Goal: Task Accomplishment & Management: Manage account settings

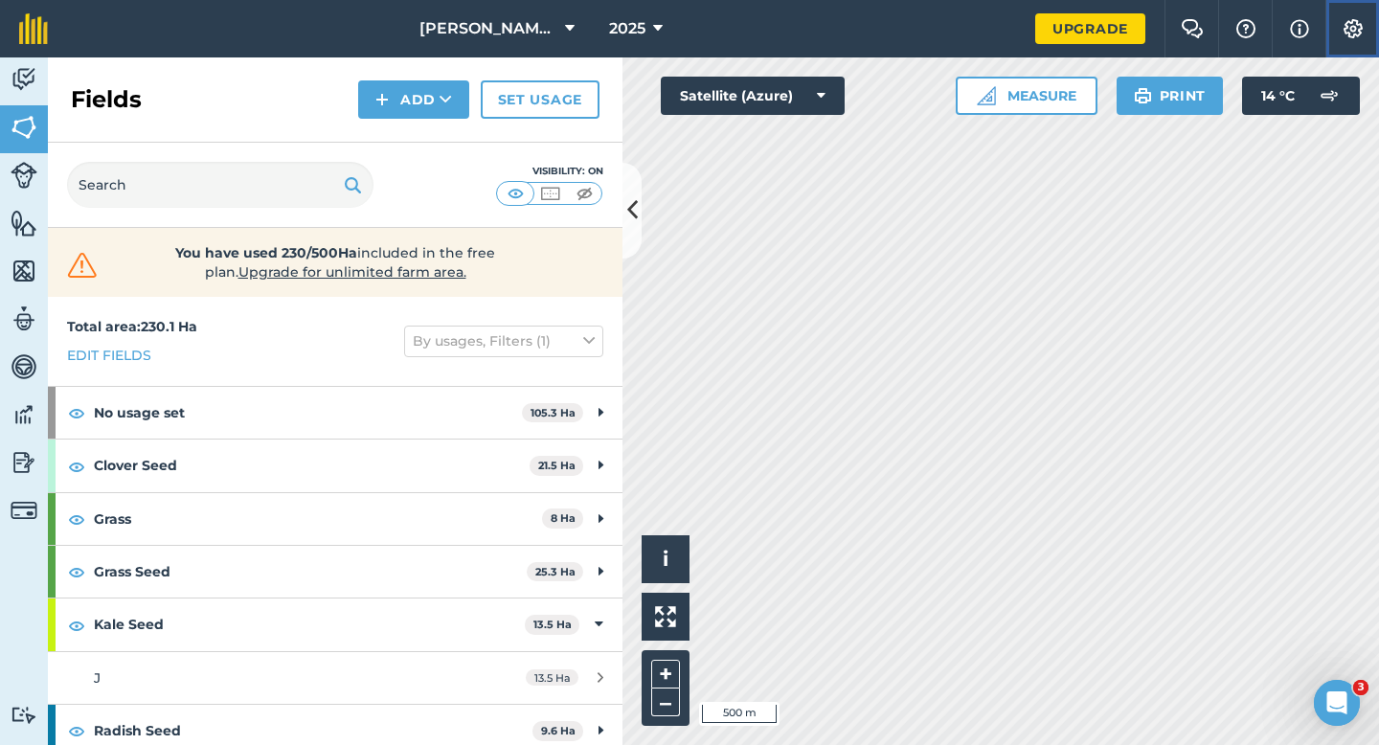
click at [1346, 33] on img at bounding box center [1352, 28] width 23 height 19
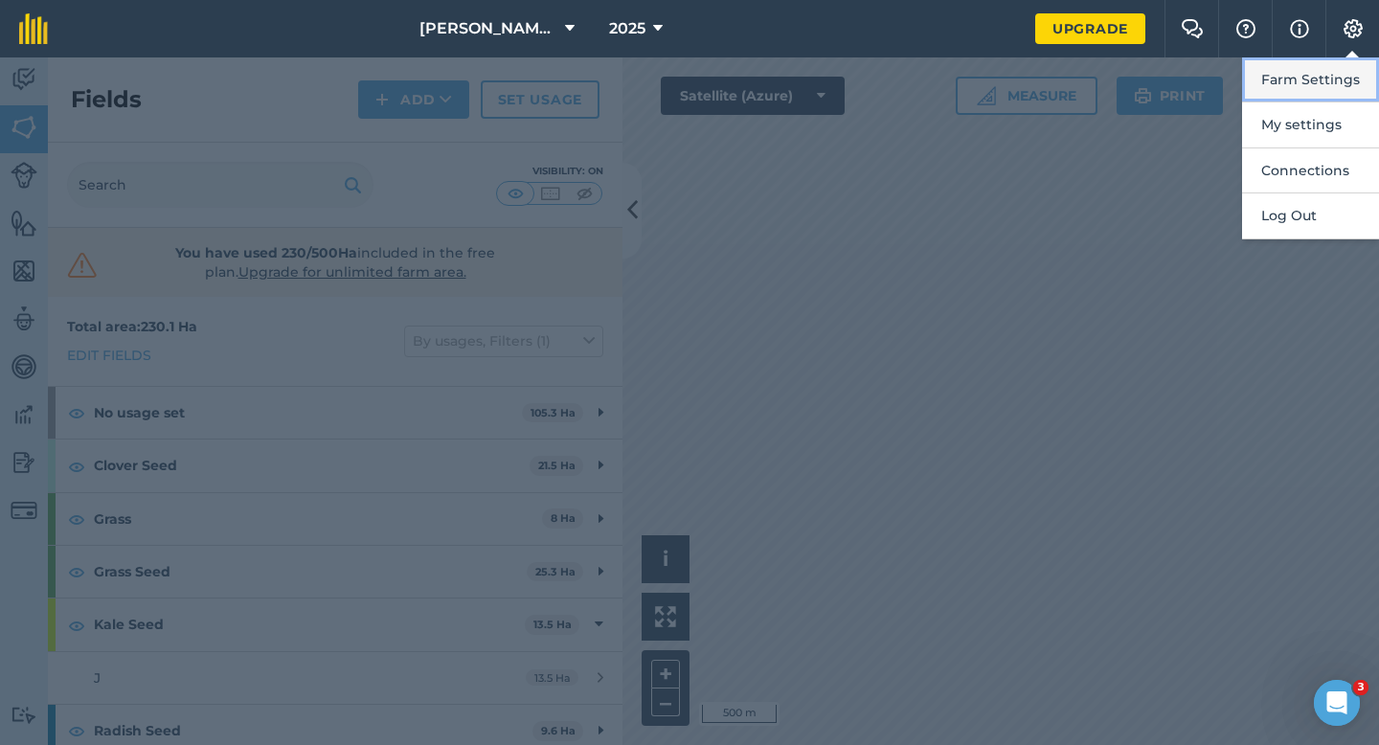
click at [1332, 73] on button "Farm Settings" at bounding box center [1310, 79] width 137 height 45
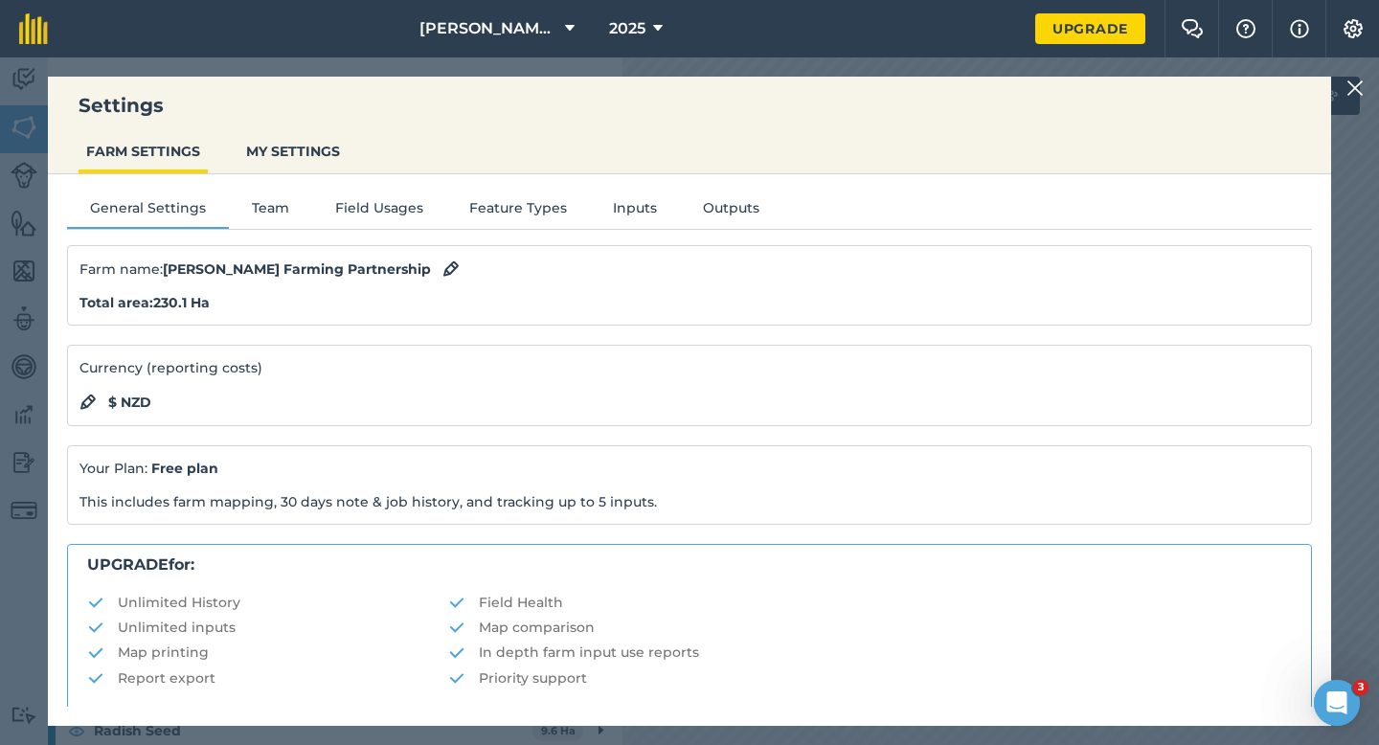
scroll to position [368, 0]
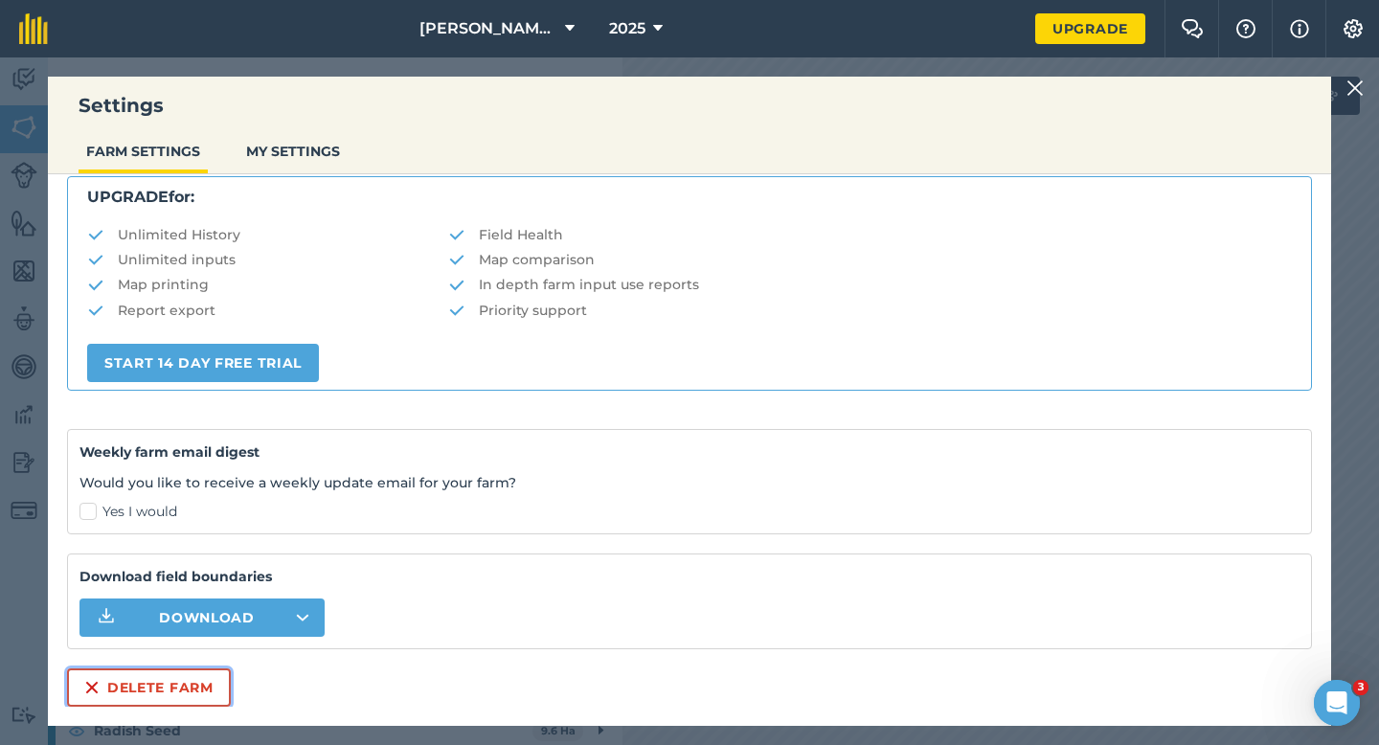
click at [219, 685] on button "Delete farm" at bounding box center [149, 687] width 164 height 38
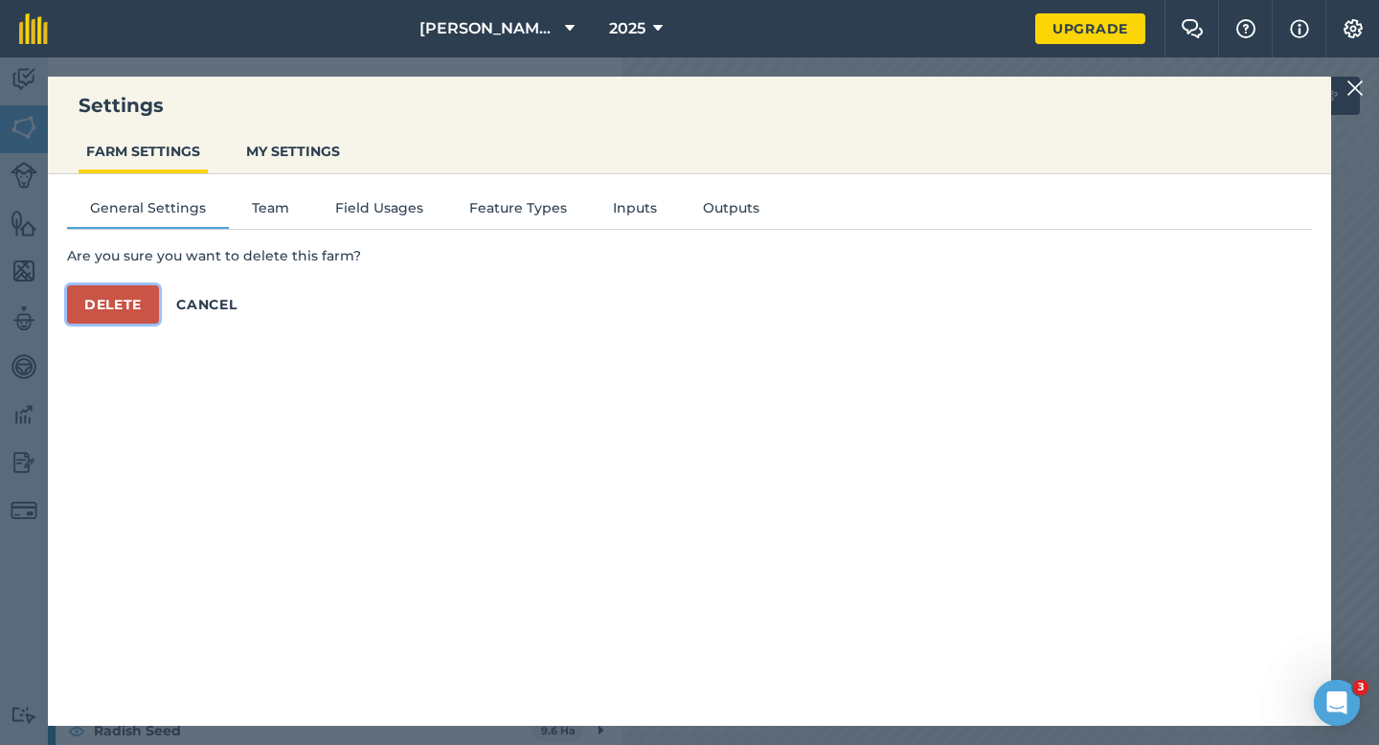
click at [147, 300] on button "Delete" at bounding box center [113, 304] width 92 height 38
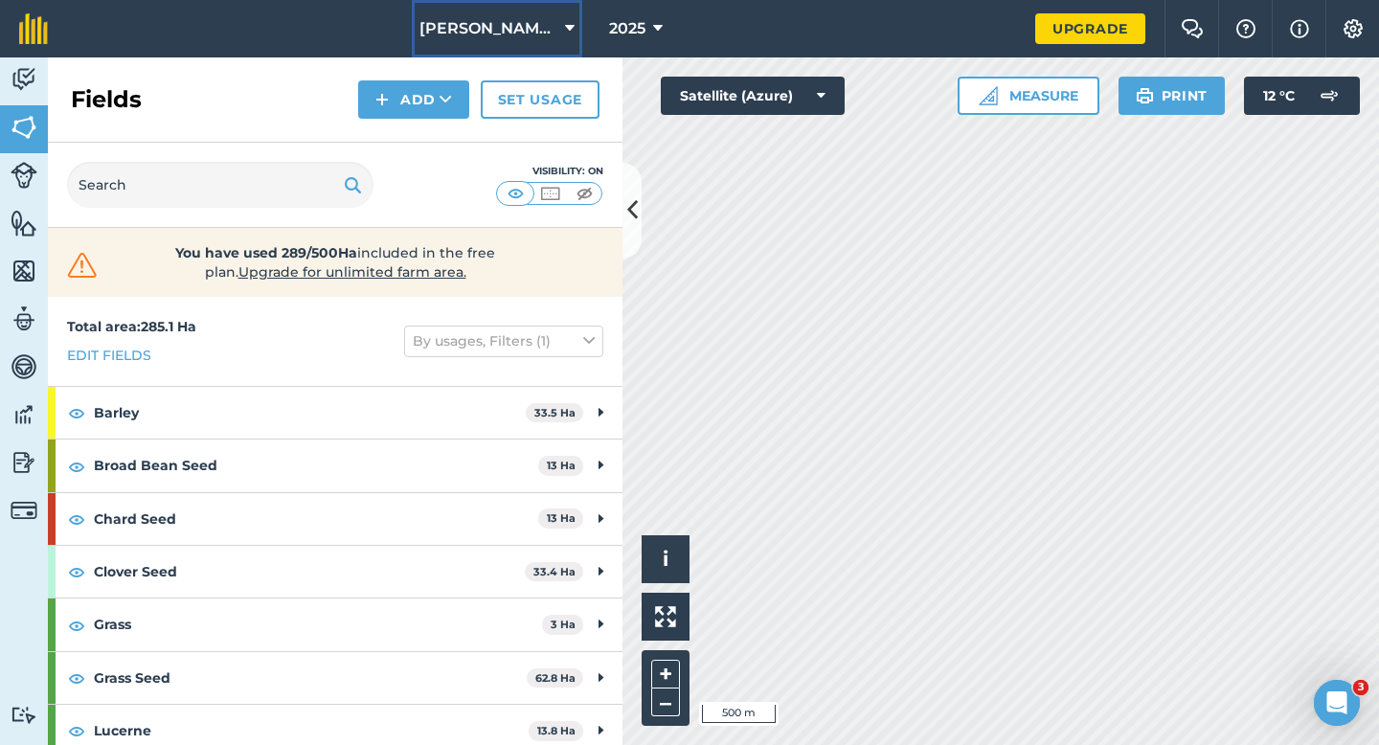
click at [477, 23] on span "[PERSON_NAME] & Sons" at bounding box center [488, 28] width 138 height 23
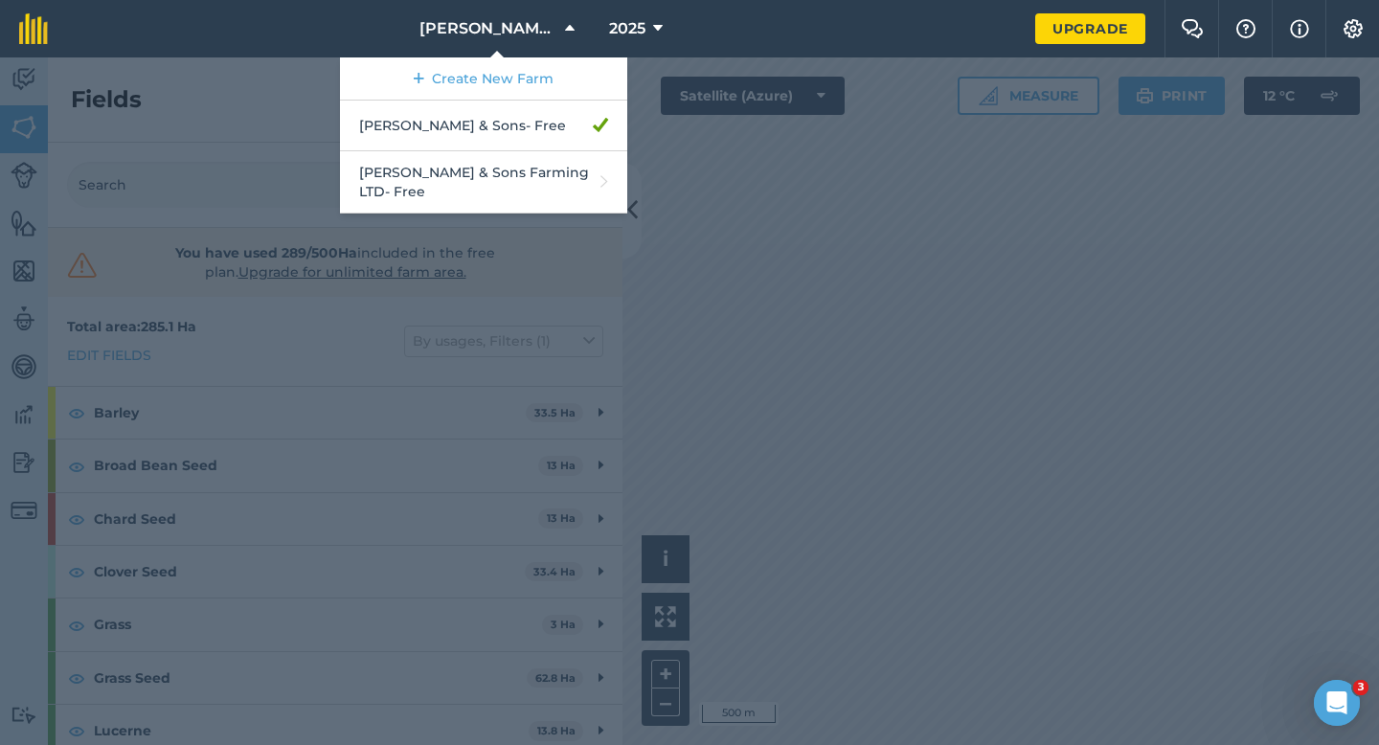
click at [848, 576] on div at bounding box center [689, 400] width 1379 height 687
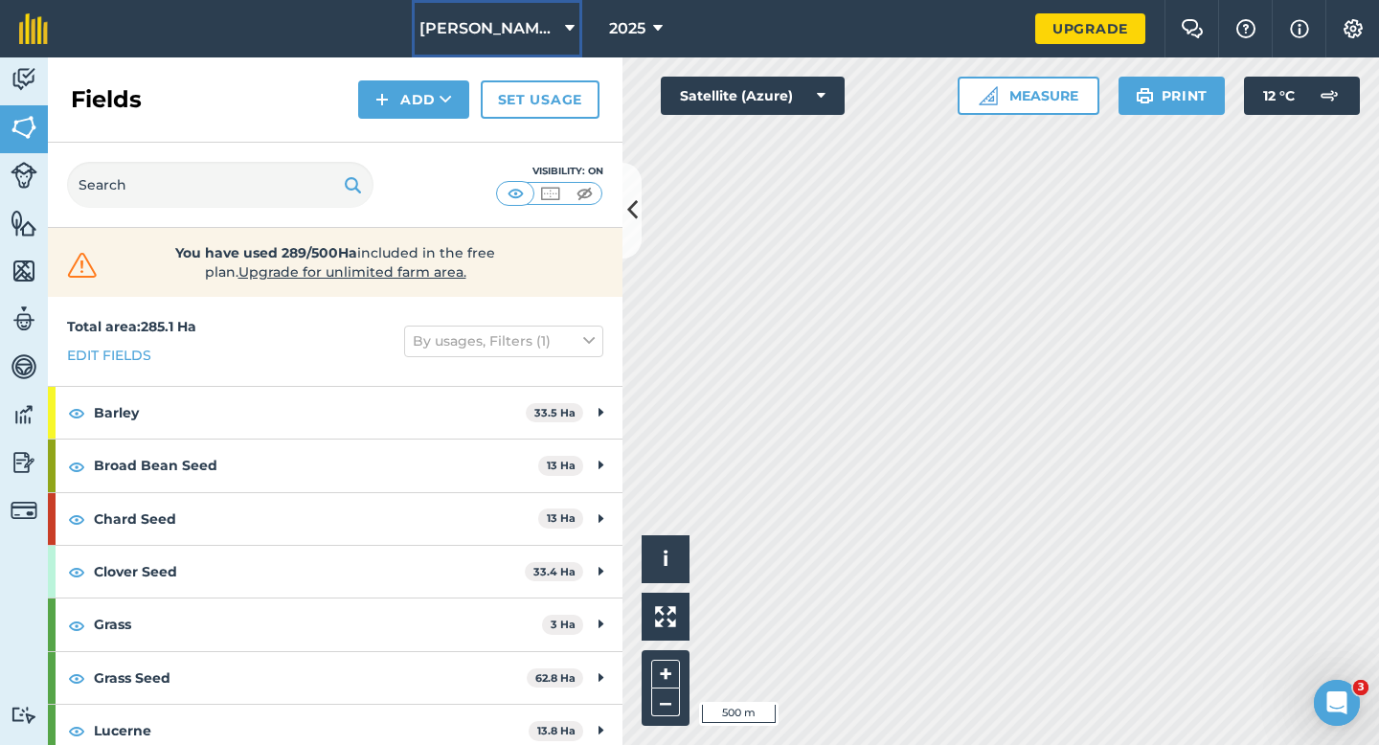
click at [512, 56] on button "[PERSON_NAME] & Sons" at bounding box center [497, 28] width 170 height 57
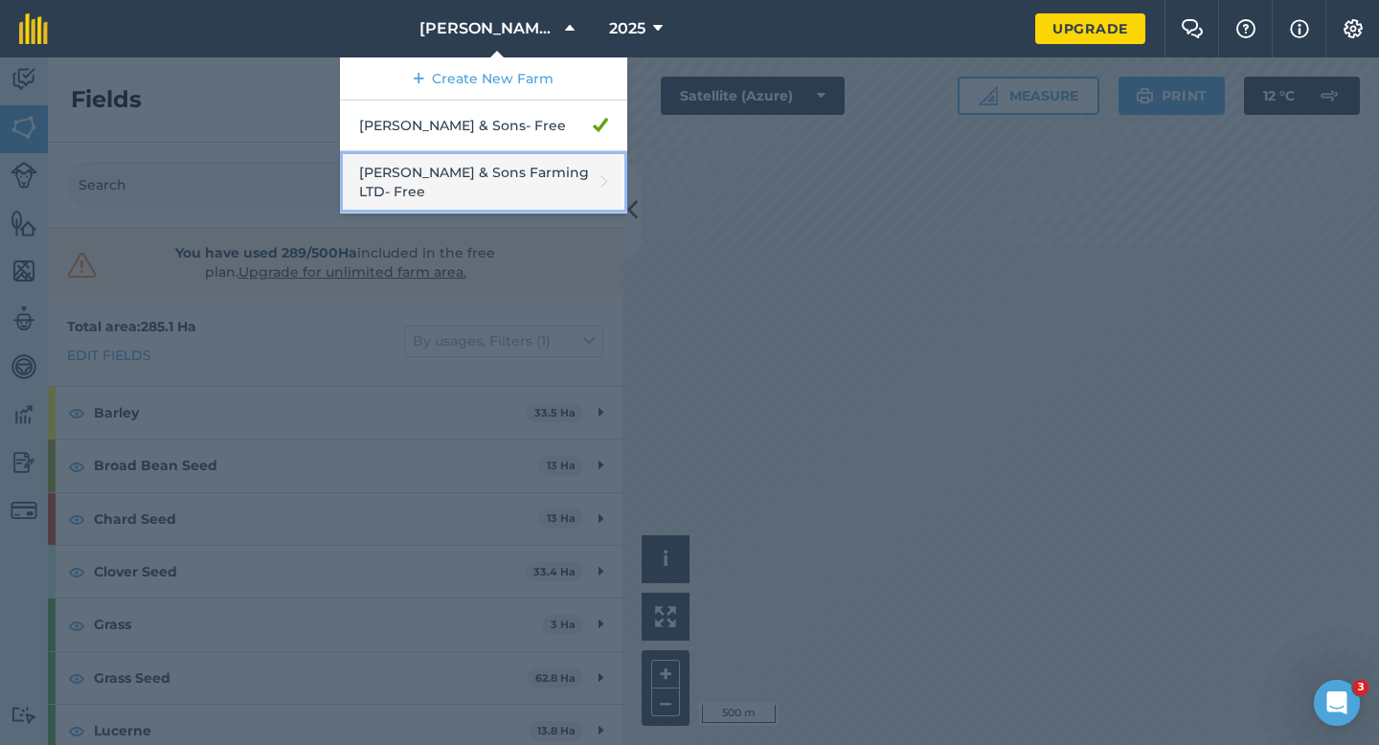
click at [522, 164] on link "[PERSON_NAME] & Sons Farming LTD - Free" at bounding box center [483, 182] width 287 height 62
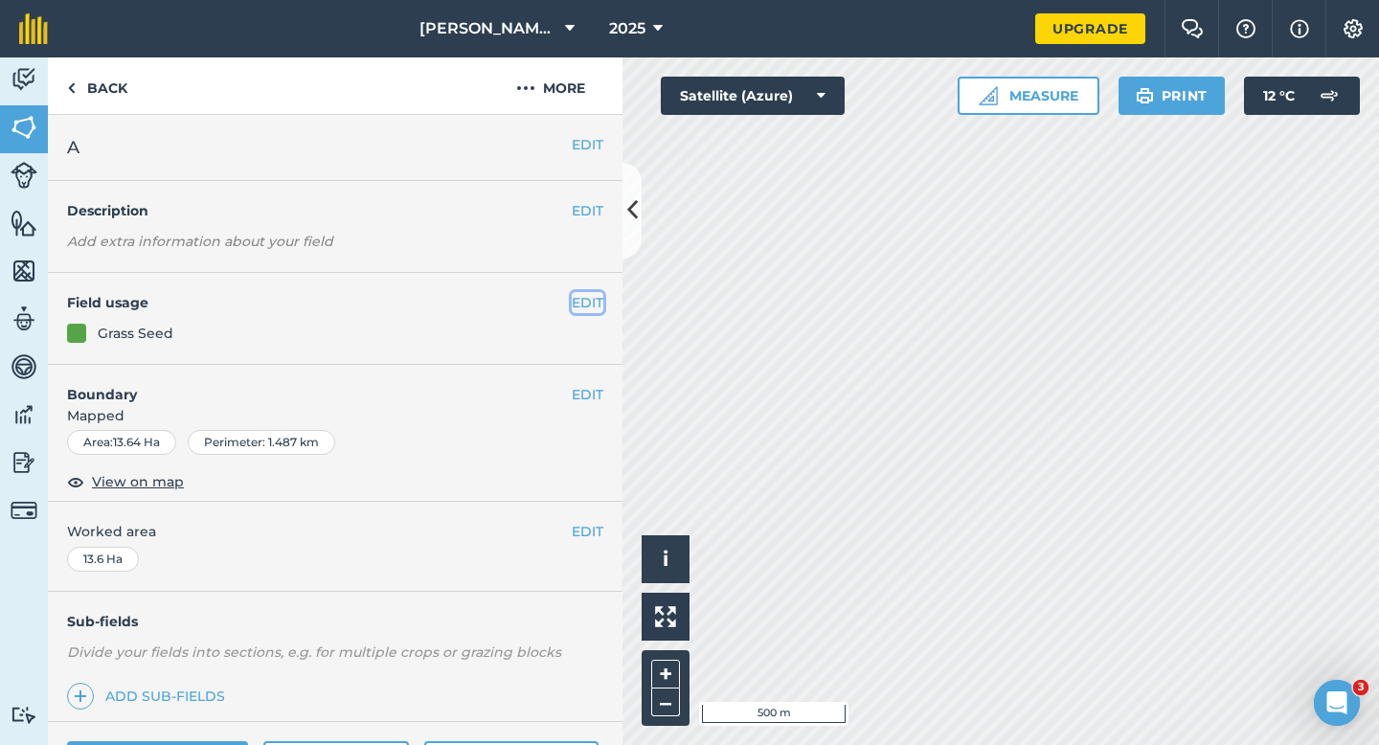
click at [573, 297] on button "EDIT" at bounding box center [588, 302] width 32 height 21
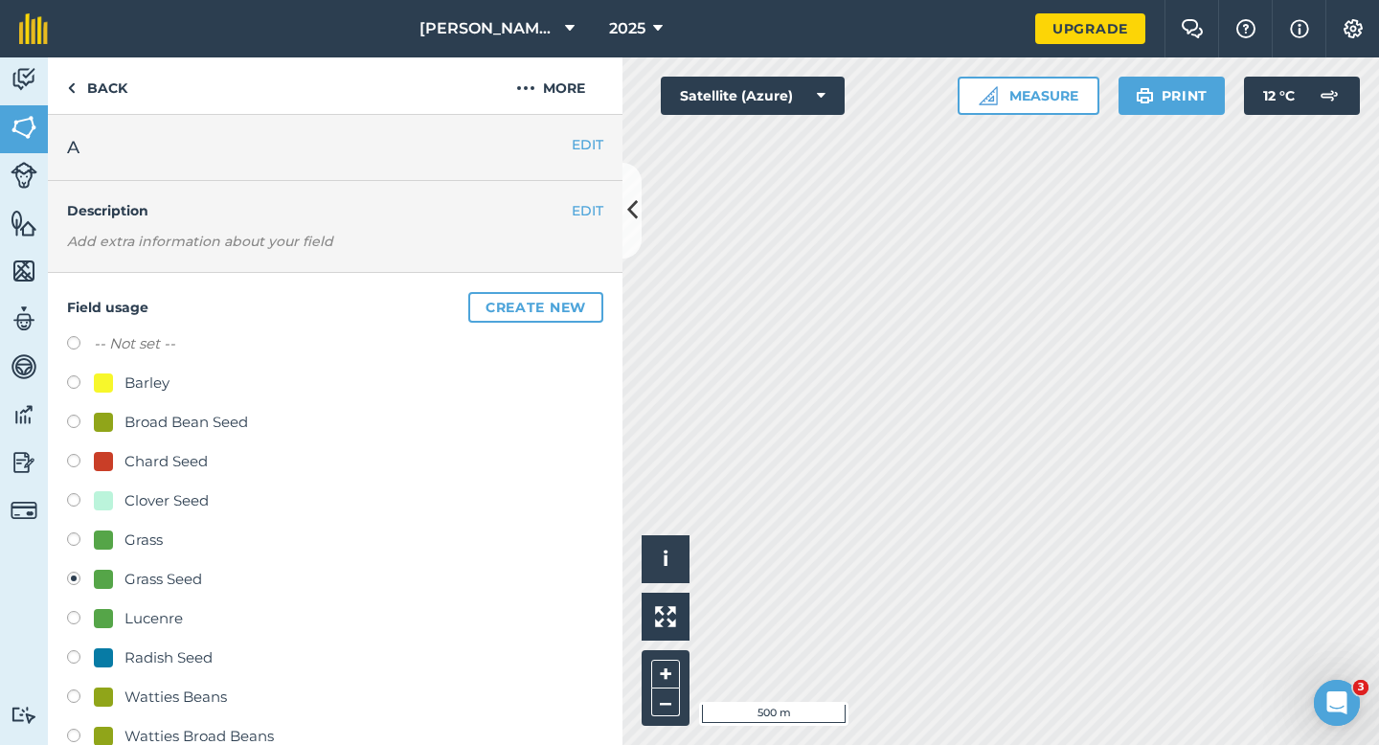
click at [116, 351] on label "-- Not set --" at bounding box center [134, 343] width 81 height 23
radio input "true"
radio input "false"
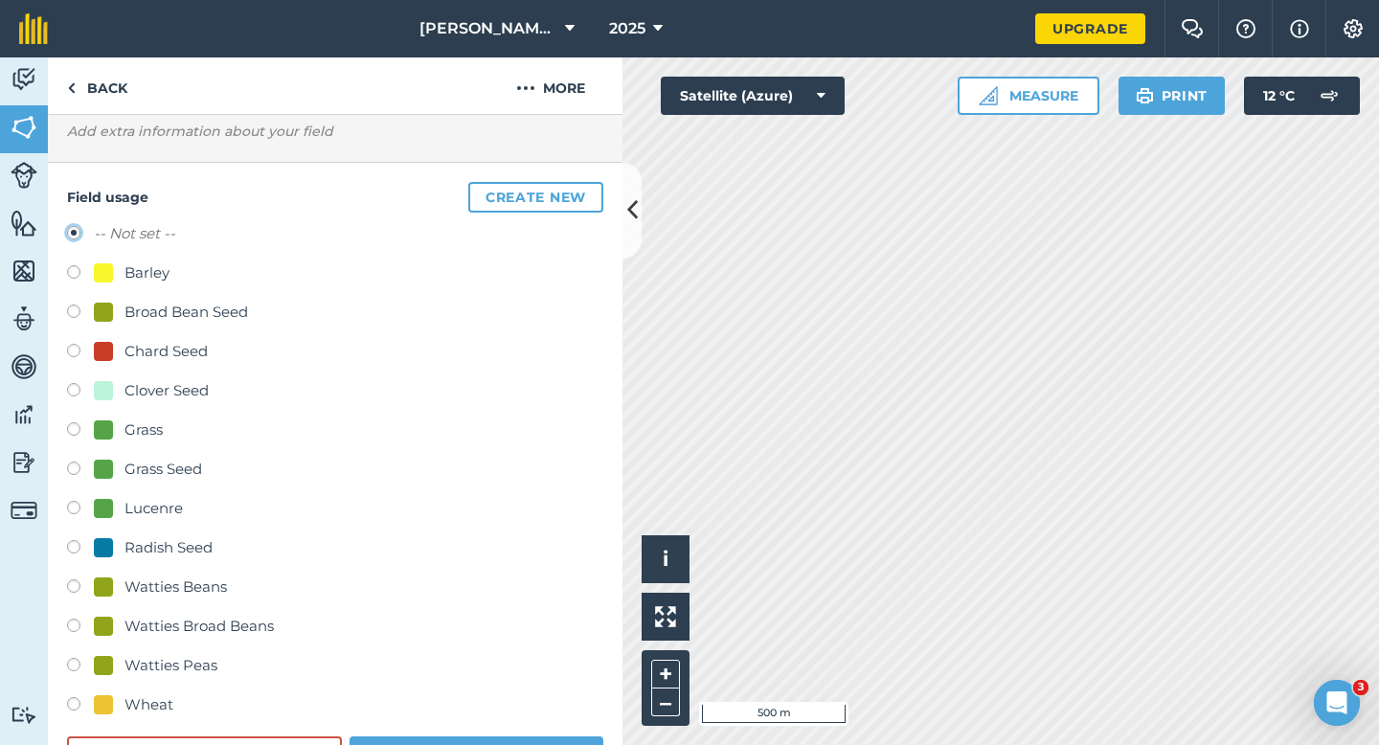
scroll to position [184, 0]
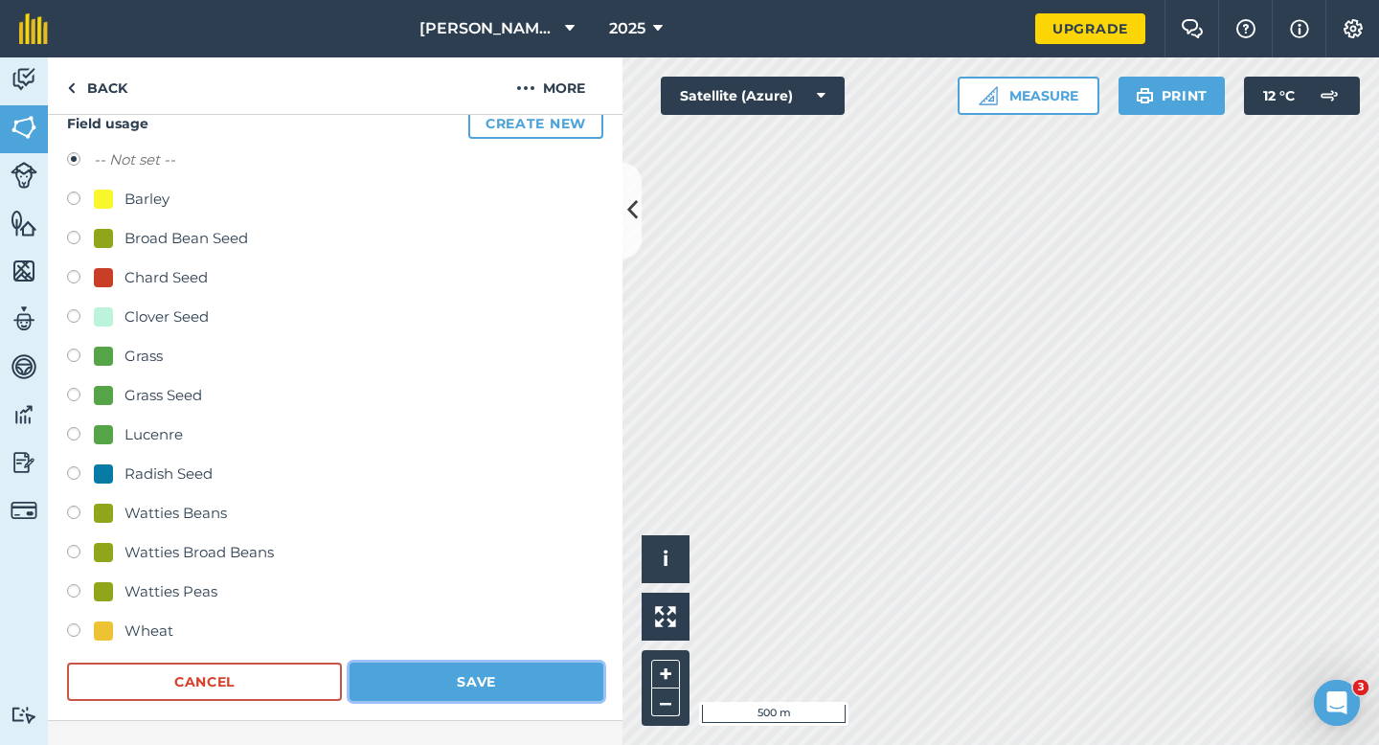
click at [462, 672] on button "Save" at bounding box center [476, 682] width 254 height 38
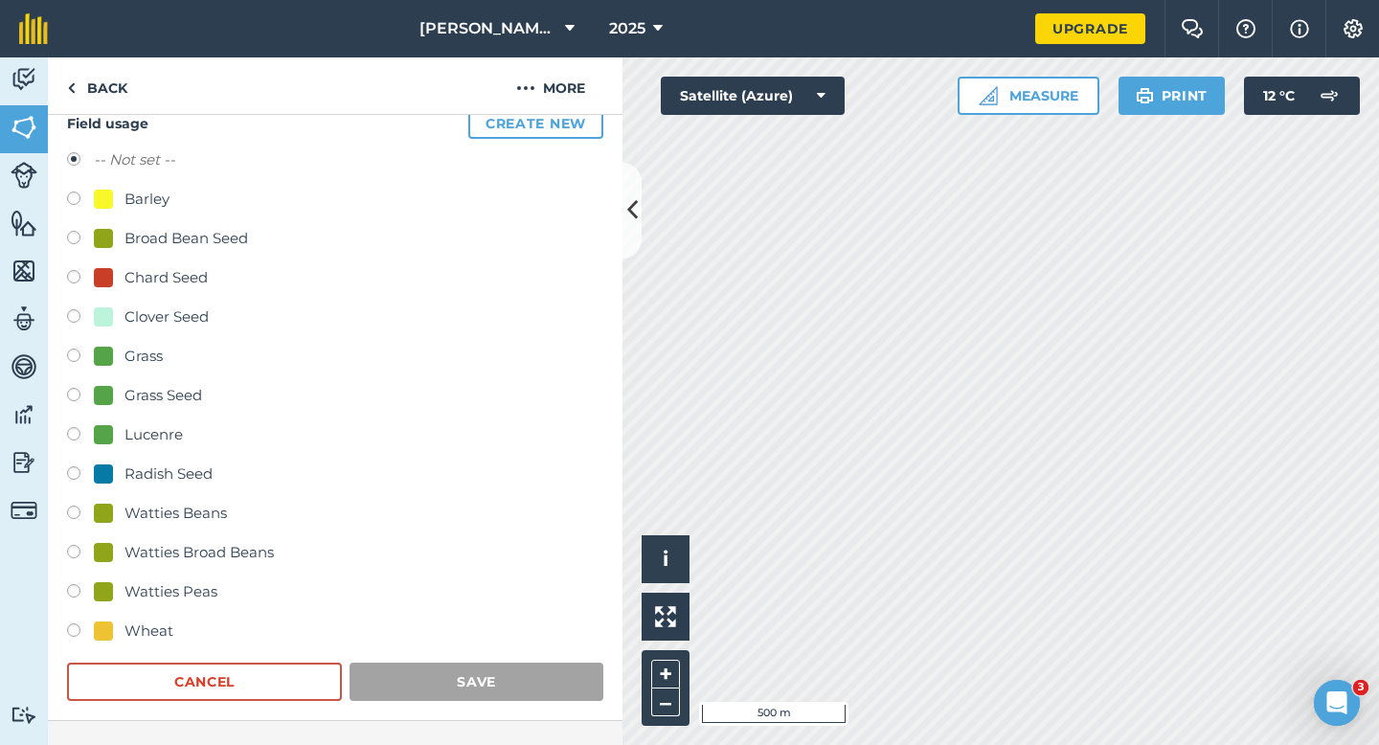
scroll to position [156, 0]
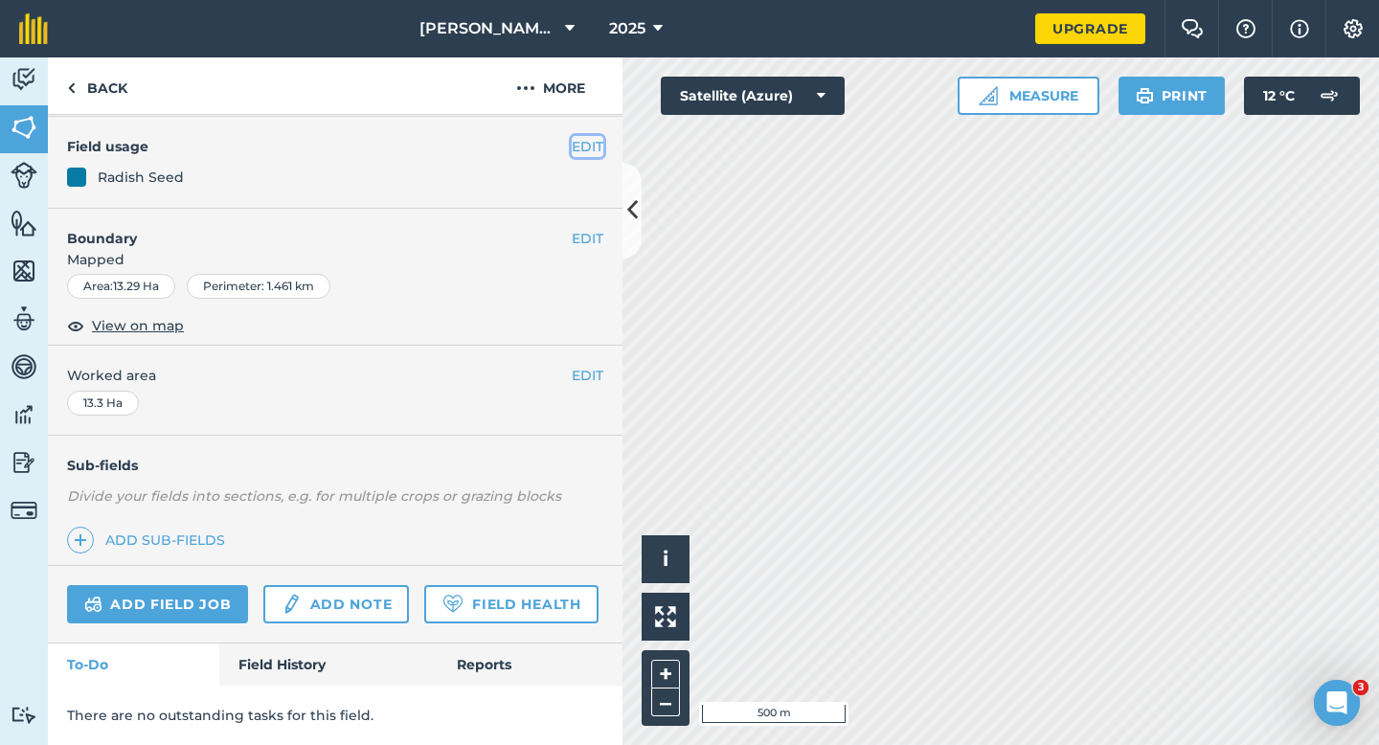
click at [590, 146] on button "EDIT" at bounding box center [588, 146] width 32 height 21
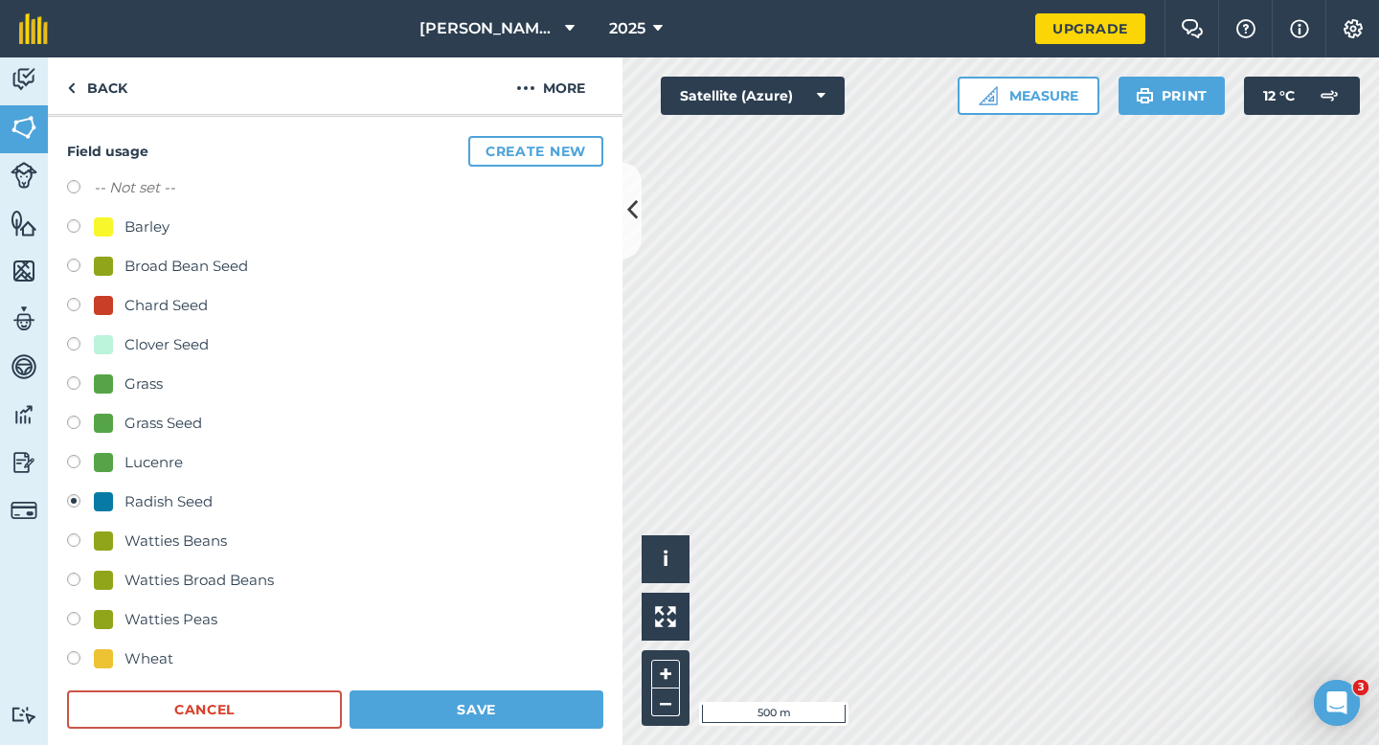
click at [141, 197] on label "-- Not set --" at bounding box center [134, 187] width 81 height 23
radio input "true"
radio input "false"
click at [556, 720] on button "Save" at bounding box center [476, 709] width 254 height 38
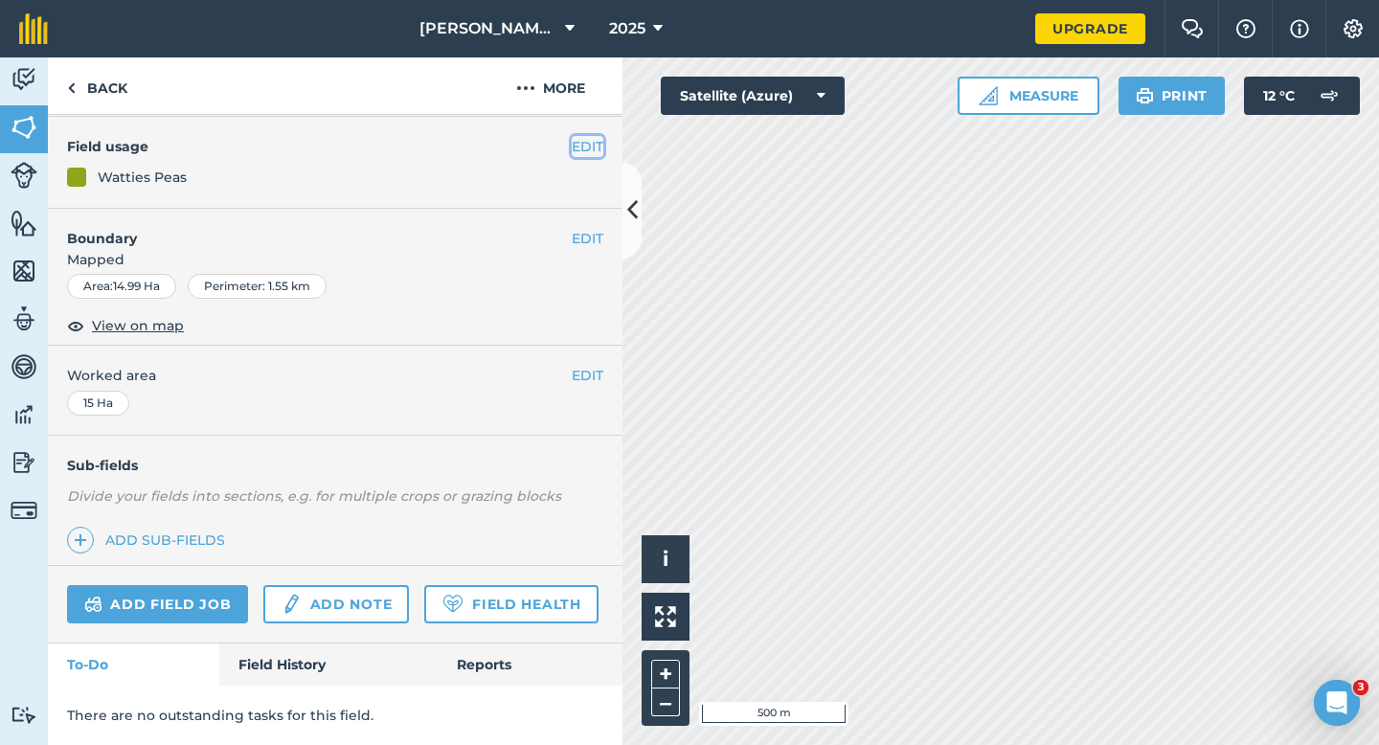
click at [582, 148] on button "EDIT" at bounding box center [588, 146] width 32 height 21
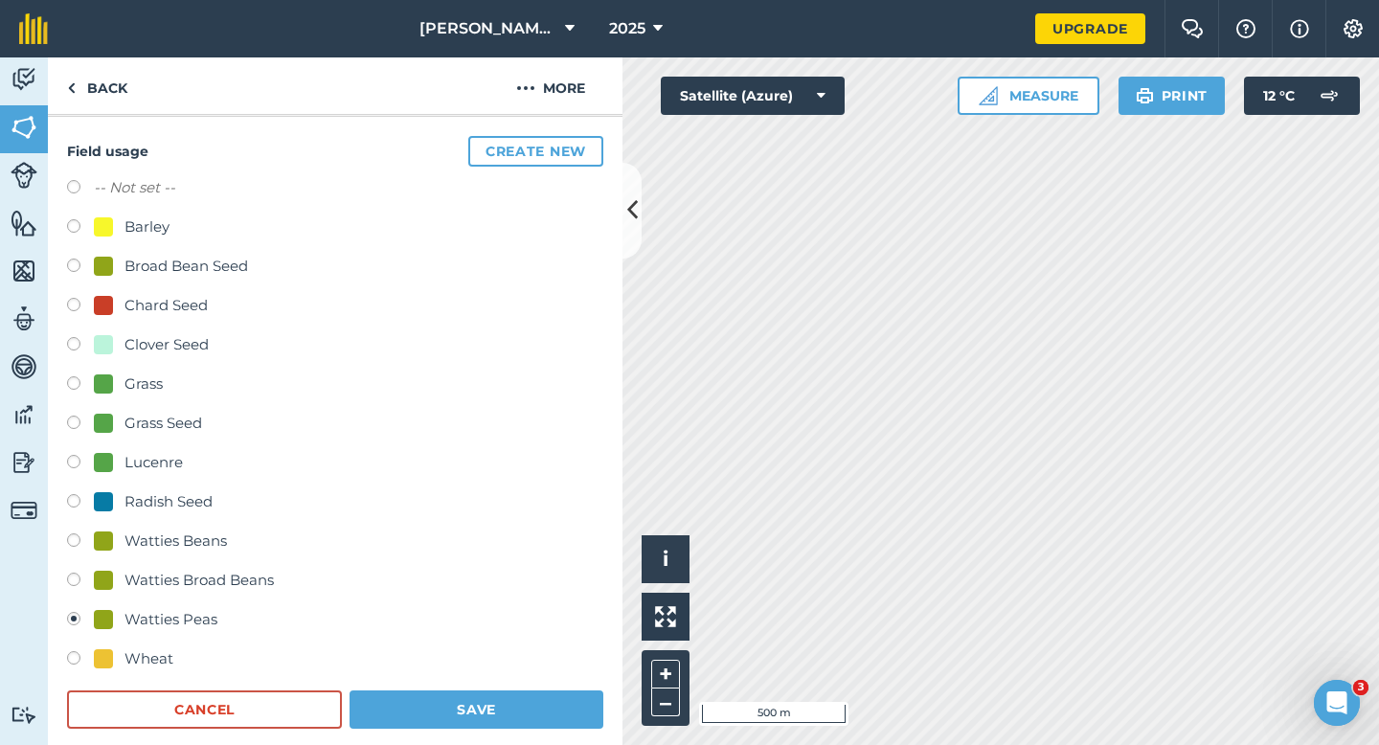
click at [154, 183] on label "-- Not set --" at bounding box center [134, 187] width 81 height 23
radio input "true"
radio input "false"
click at [526, 710] on button "Save" at bounding box center [476, 709] width 254 height 38
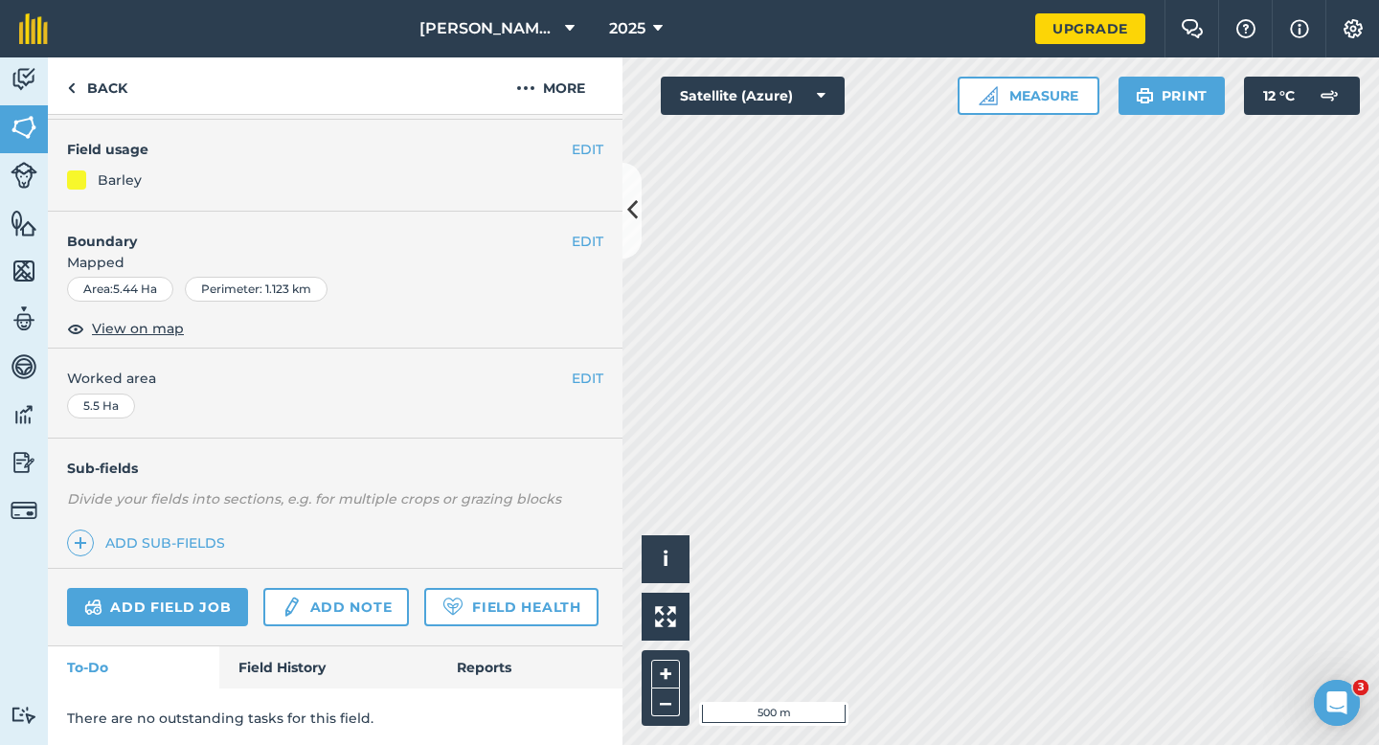
scroll to position [156, 0]
click at [585, 151] on button "EDIT" at bounding box center [588, 146] width 32 height 21
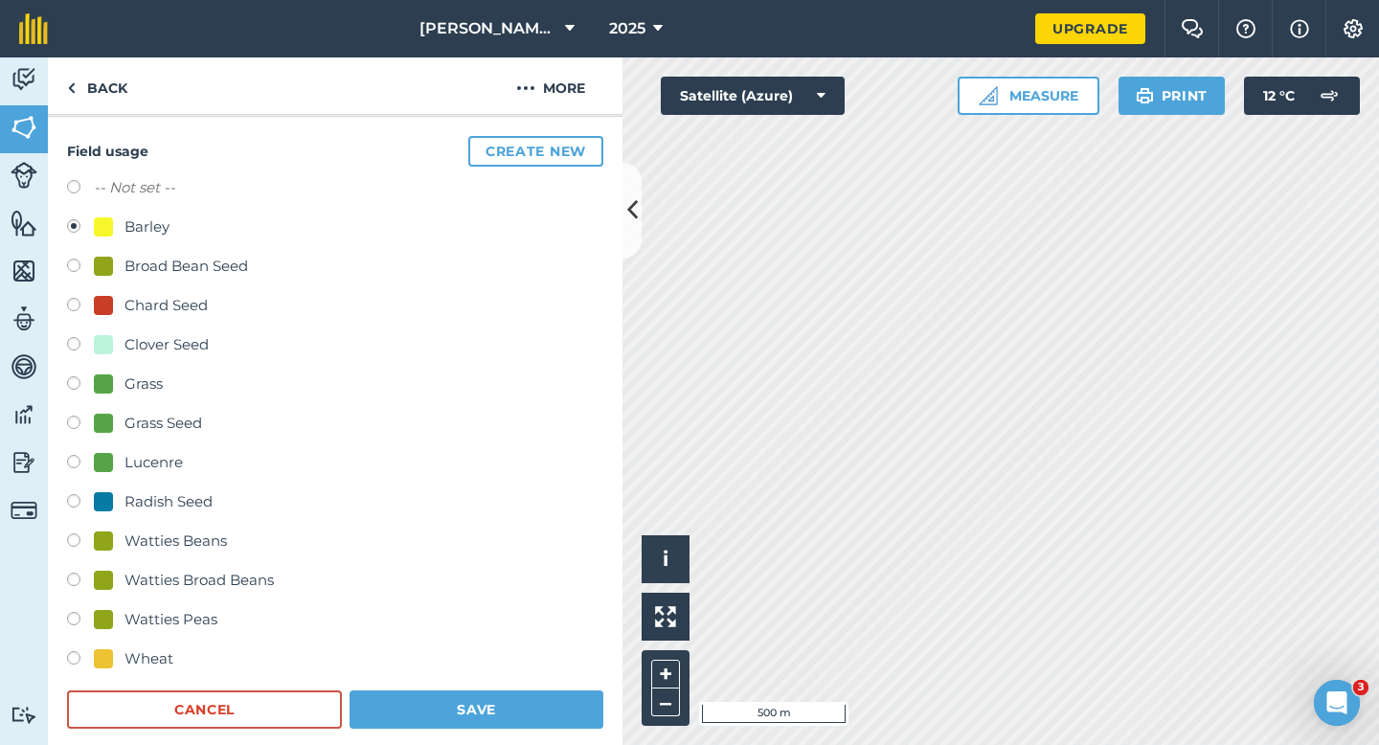
click at [131, 183] on label "-- Not set --" at bounding box center [134, 187] width 81 height 23
radio input "true"
radio input "false"
click at [498, 708] on button "Save" at bounding box center [476, 709] width 254 height 38
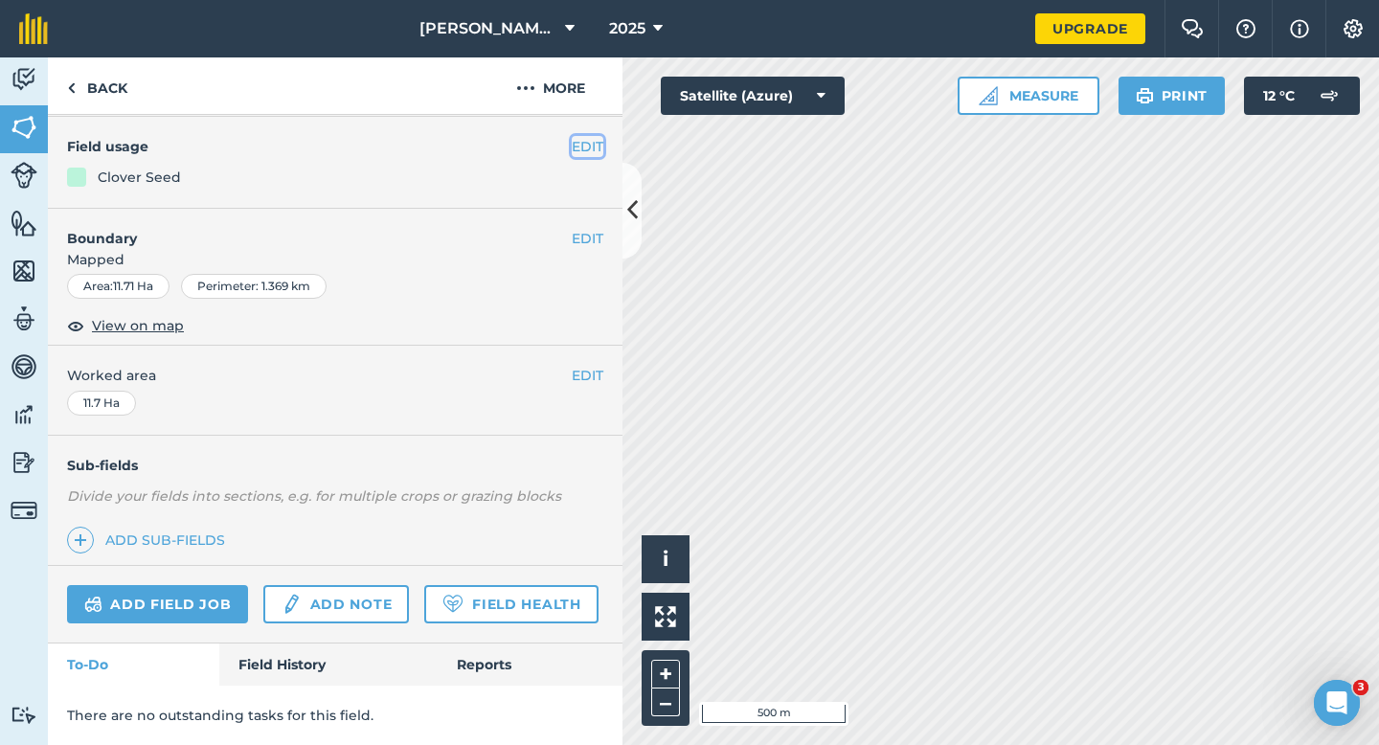
click at [576, 146] on button "EDIT" at bounding box center [588, 146] width 32 height 21
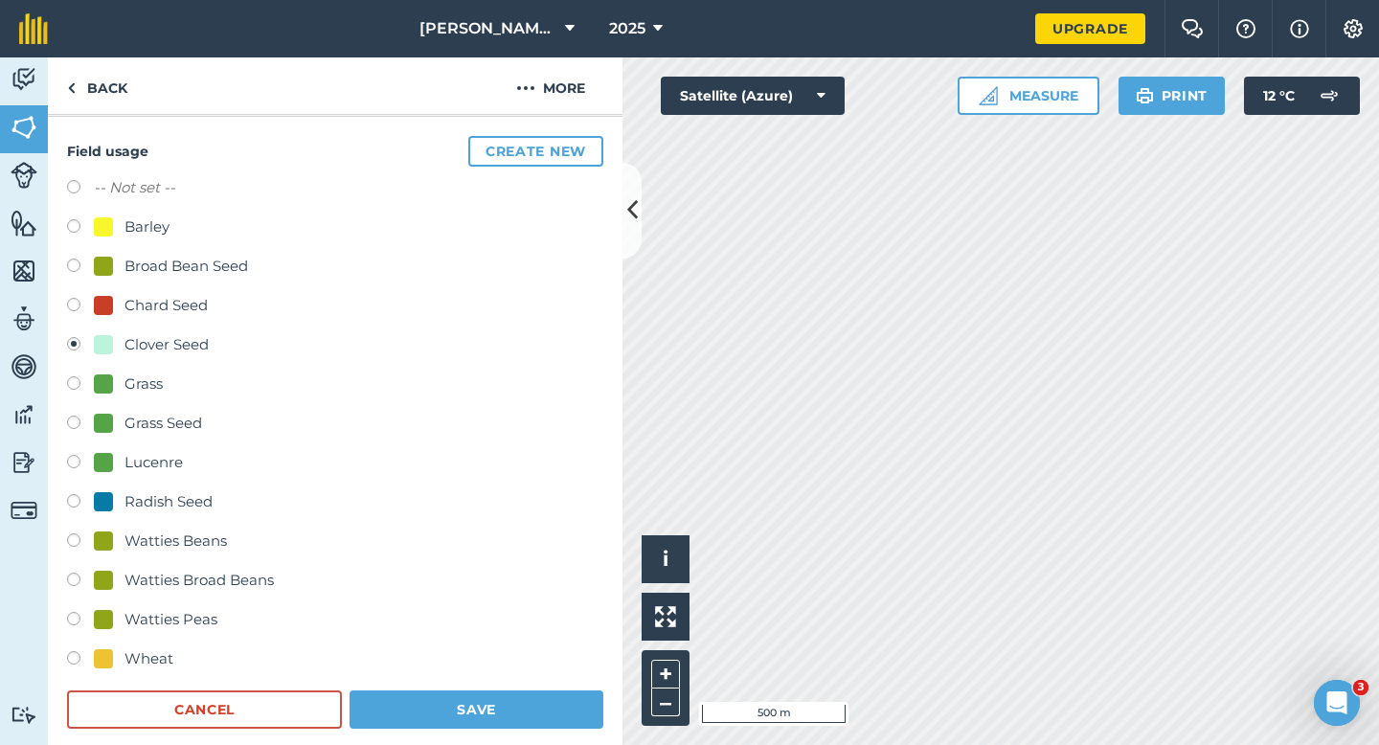
click at [141, 182] on label "-- Not set --" at bounding box center [134, 187] width 81 height 23
radio input "true"
radio input "false"
click at [417, 703] on button "Save" at bounding box center [476, 709] width 254 height 38
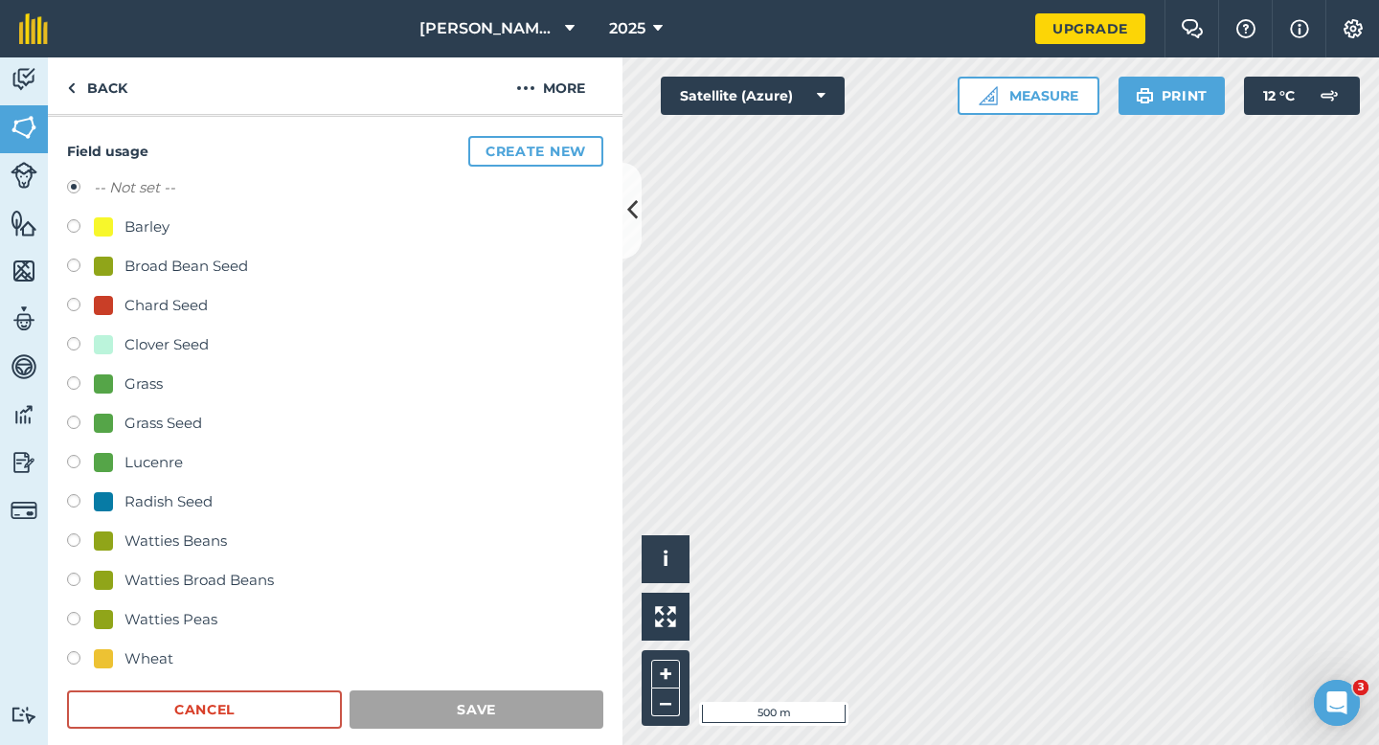
scroll to position [153, 0]
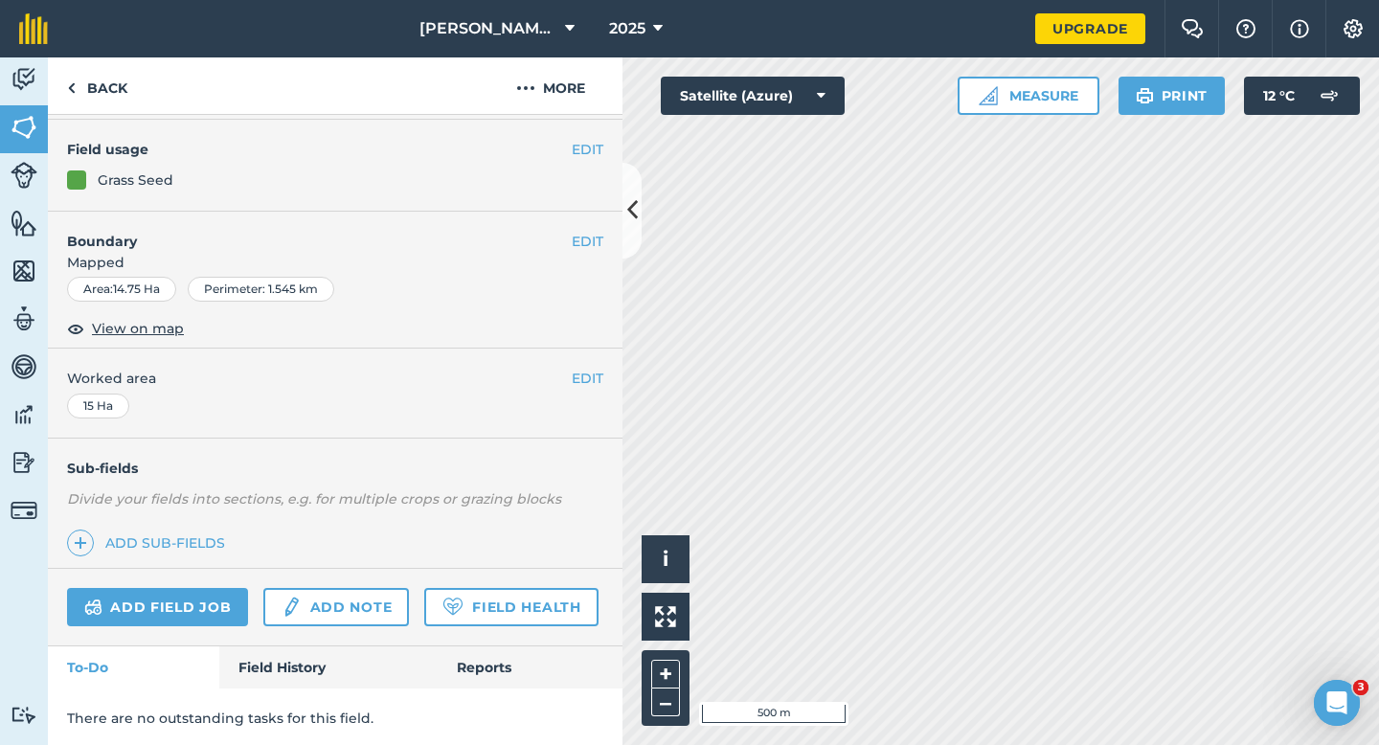
scroll to position [156, 0]
click at [592, 156] on button "EDIT" at bounding box center [588, 146] width 32 height 21
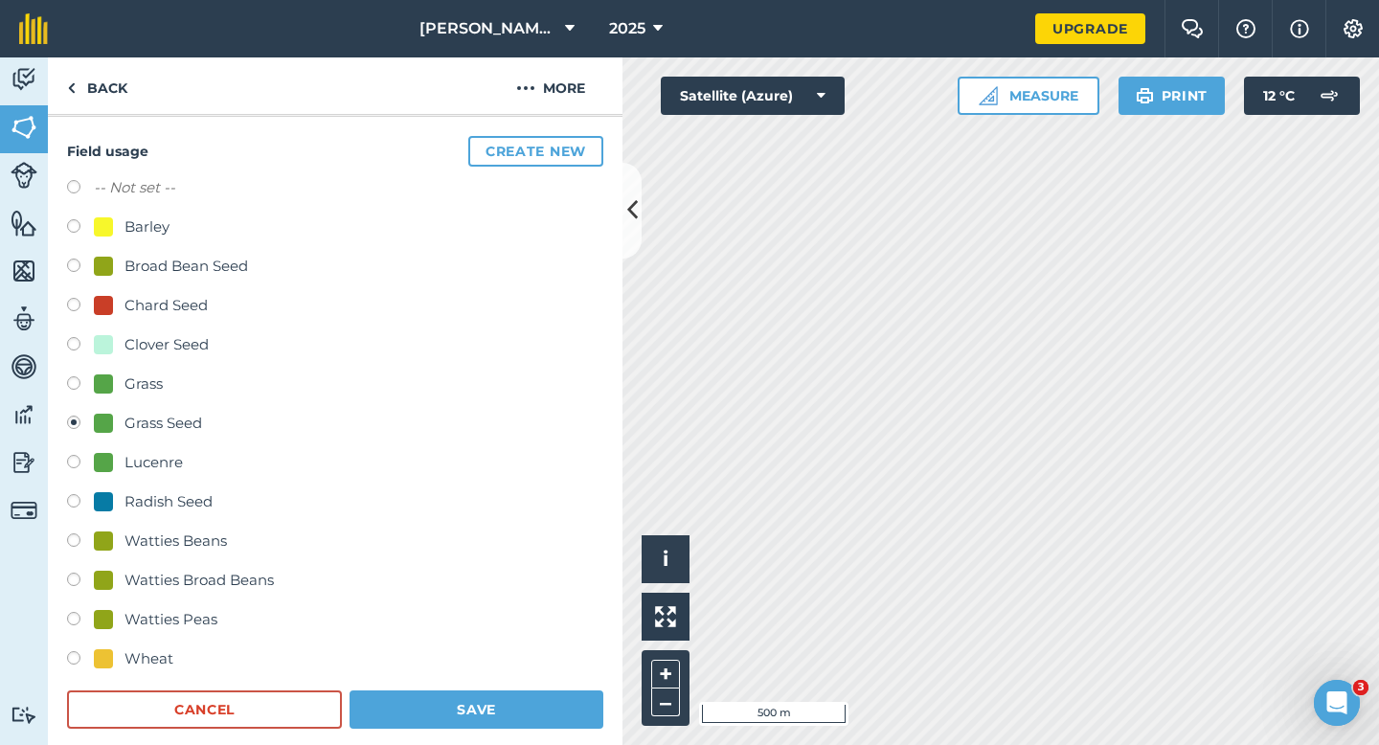
click at [164, 191] on label "-- Not set --" at bounding box center [134, 187] width 81 height 23
radio input "true"
radio input "false"
click at [434, 720] on button "Save" at bounding box center [476, 709] width 254 height 38
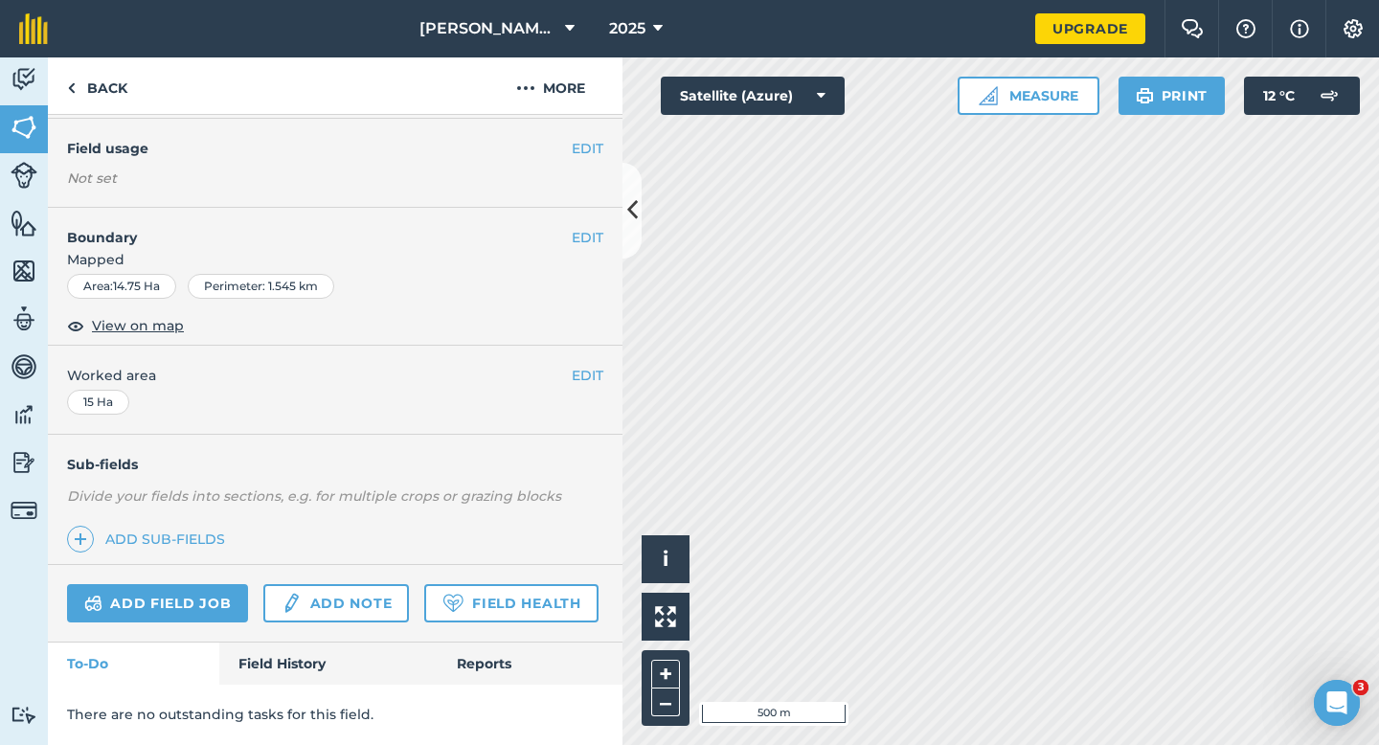
scroll to position [153, 0]
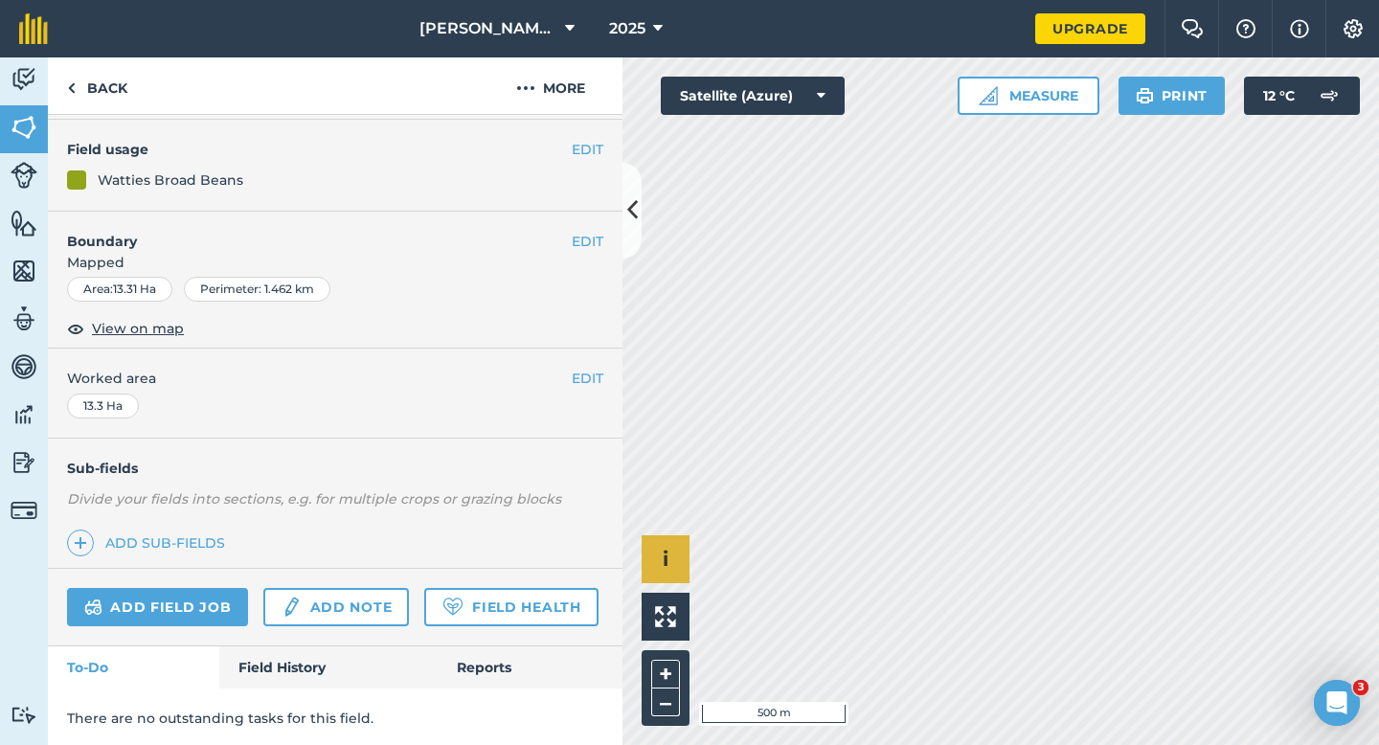
scroll to position [156, 0]
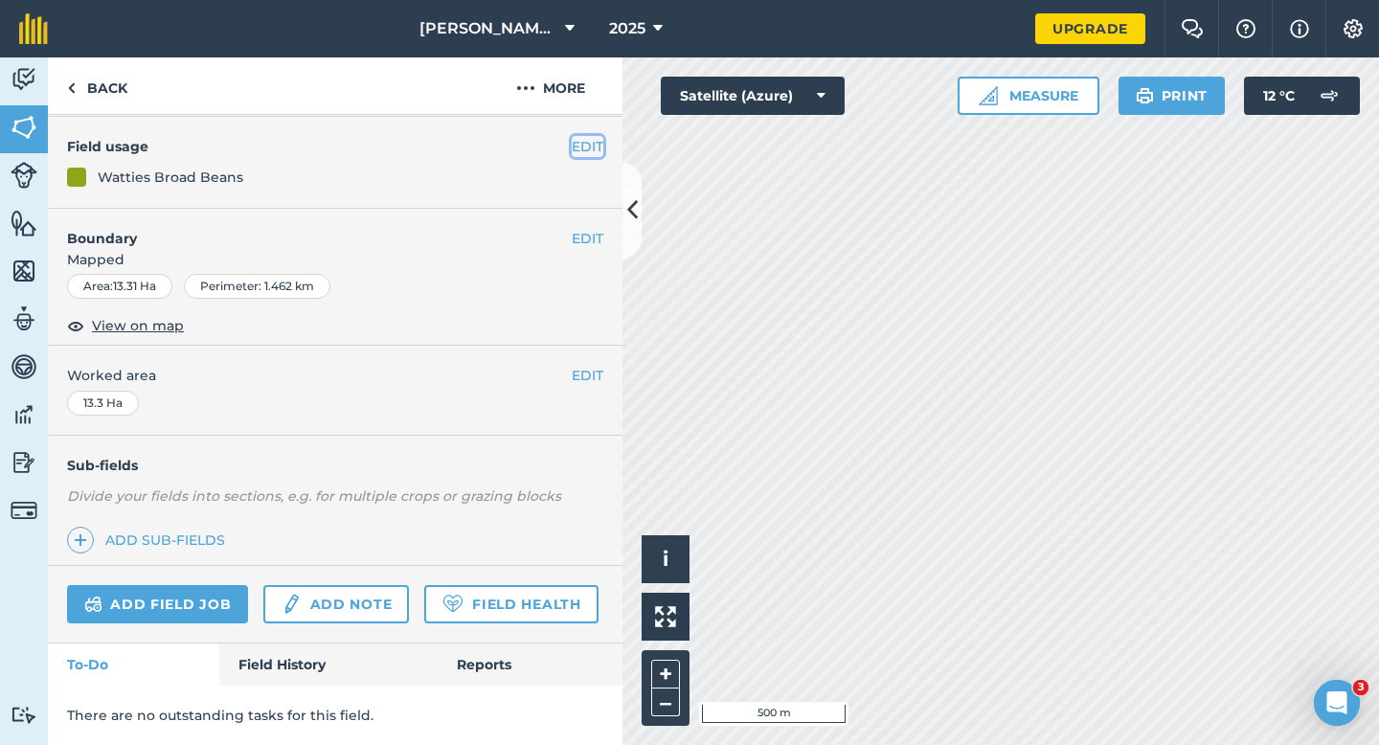
click at [574, 151] on button "EDIT" at bounding box center [588, 146] width 32 height 21
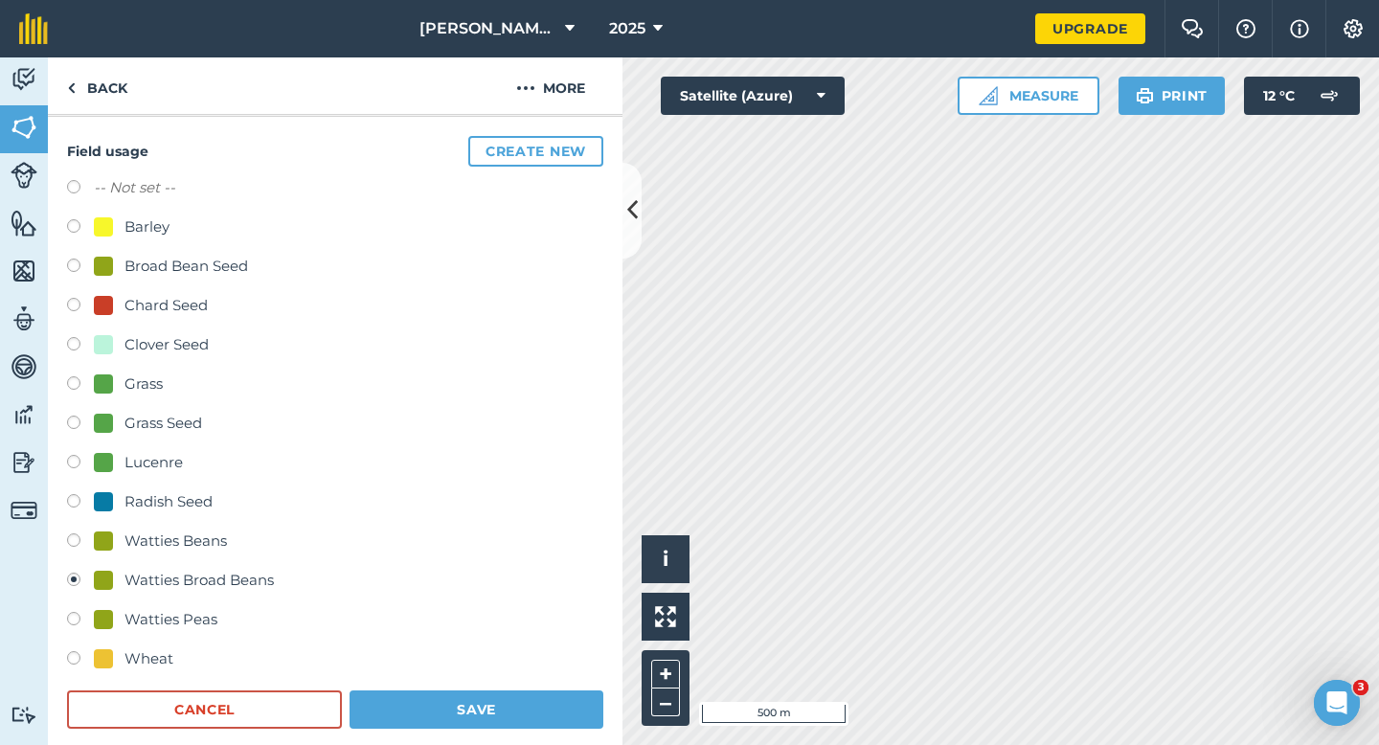
click at [132, 190] on label "-- Not set --" at bounding box center [134, 187] width 81 height 23
radio input "true"
radio input "false"
click at [462, 724] on button "Save" at bounding box center [476, 709] width 254 height 38
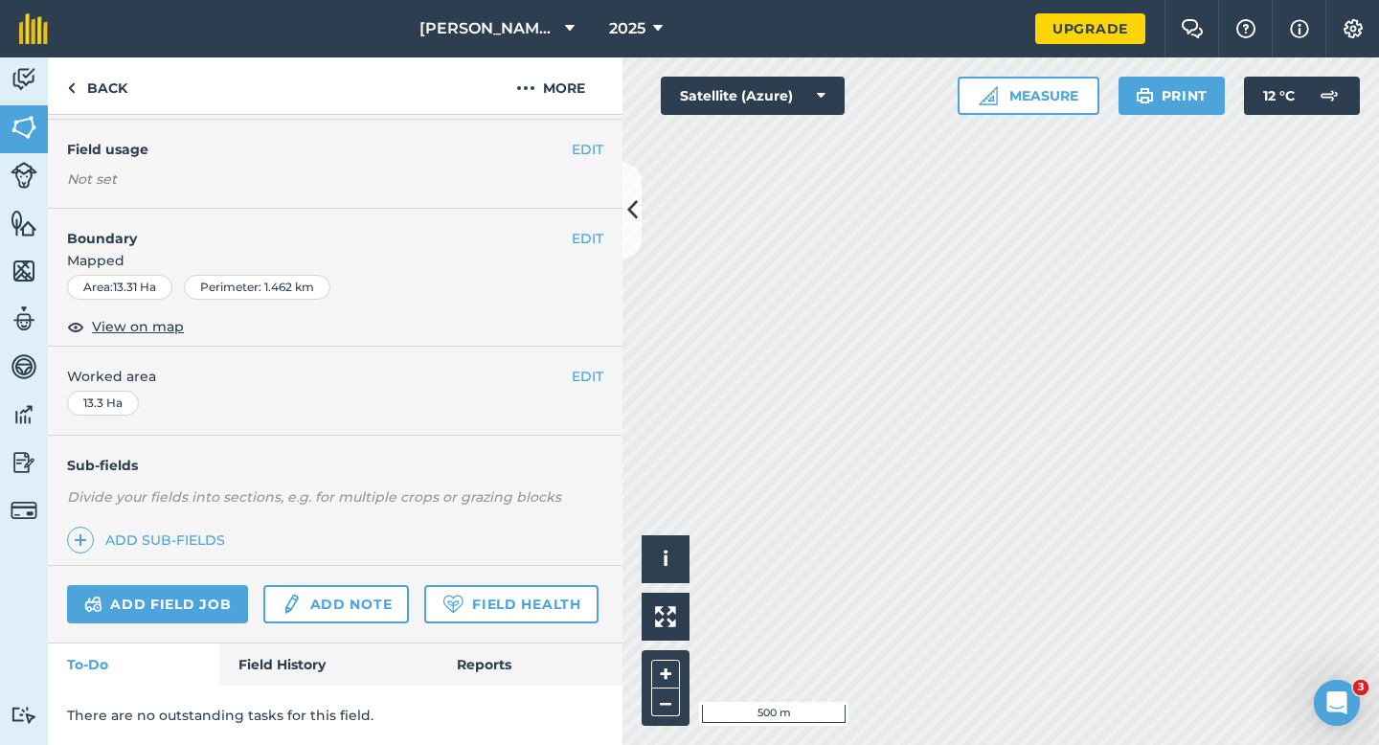
scroll to position [156, 0]
click at [581, 149] on button "EDIT" at bounding box center [588, 146] width 32 height 21
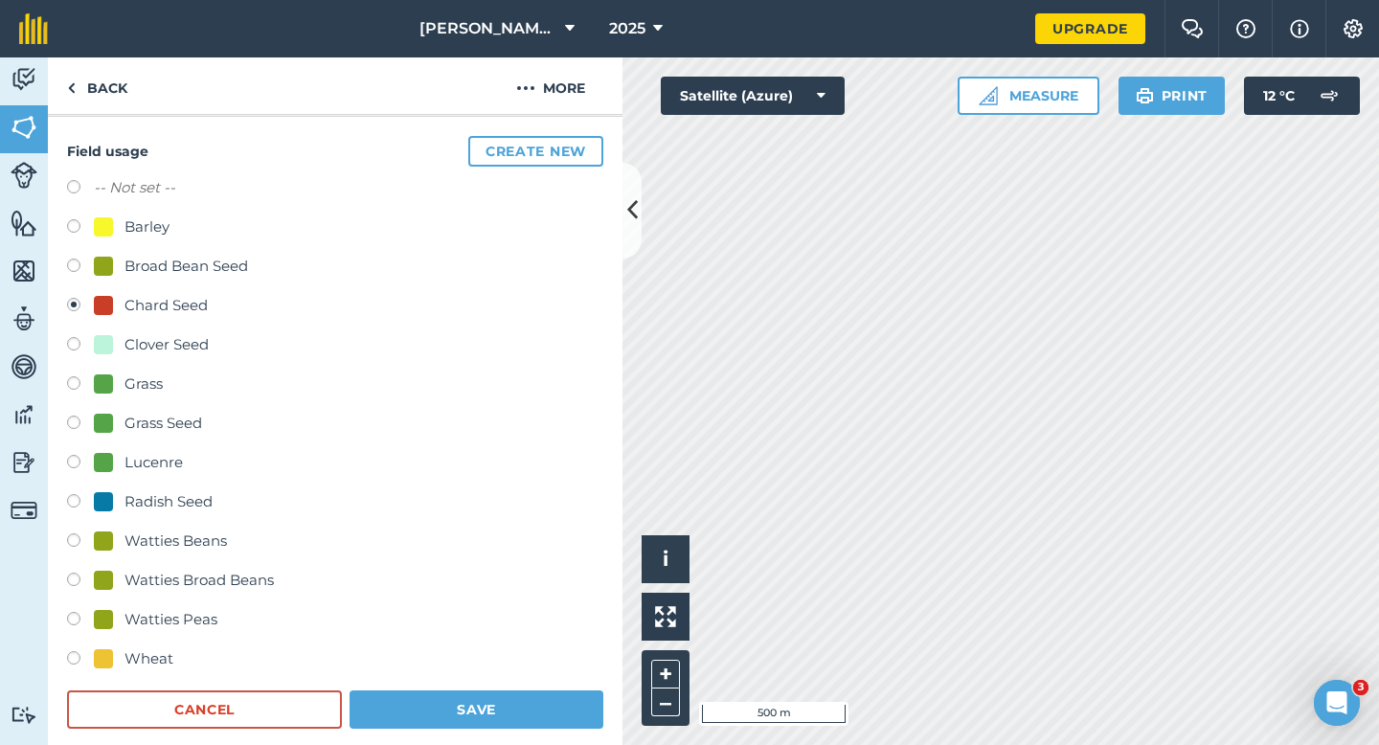
click at [128, 186] on label "-- Not set --" at bounding box center [134, 187] width 81 height 23
radio input "true"
radio input "false"
click at [506, 722] on button "Save" at bounding box center [476, 709] width 254 height 38
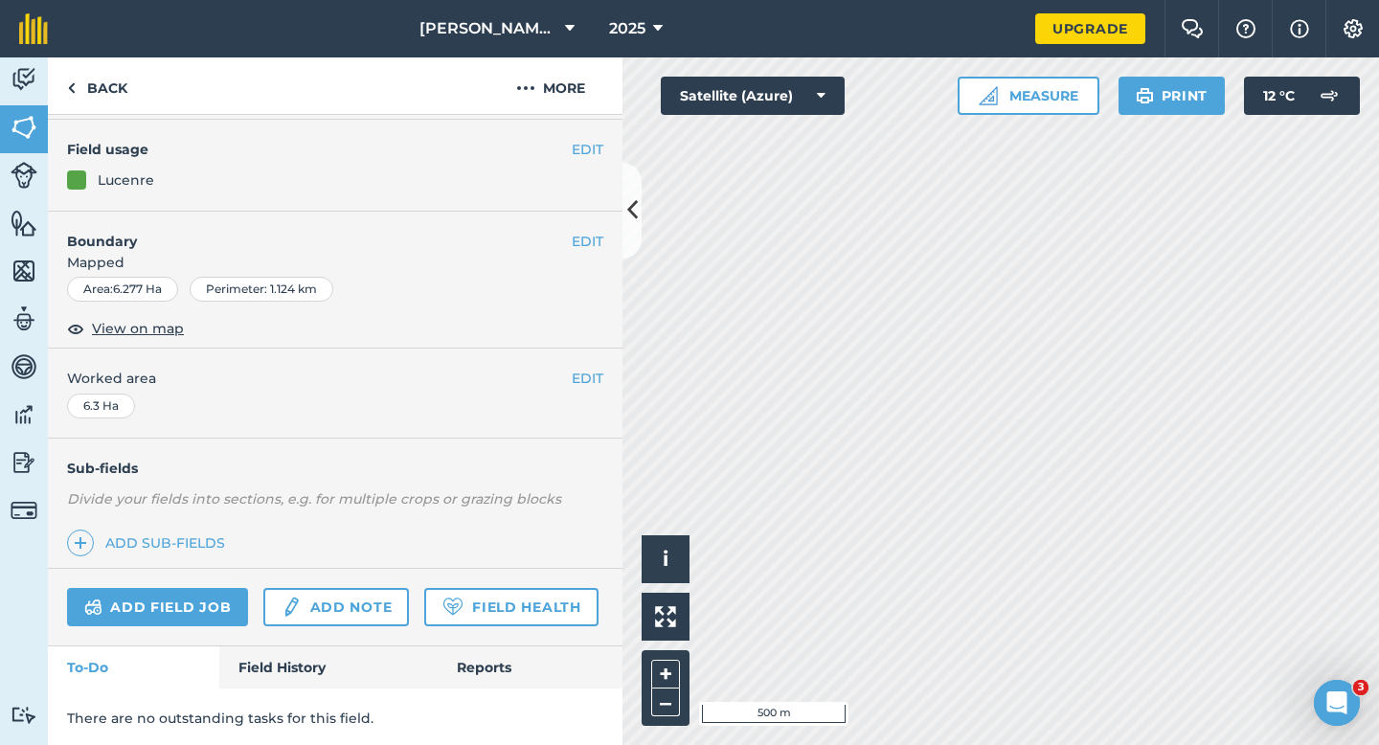
scroll to position [156, 0]
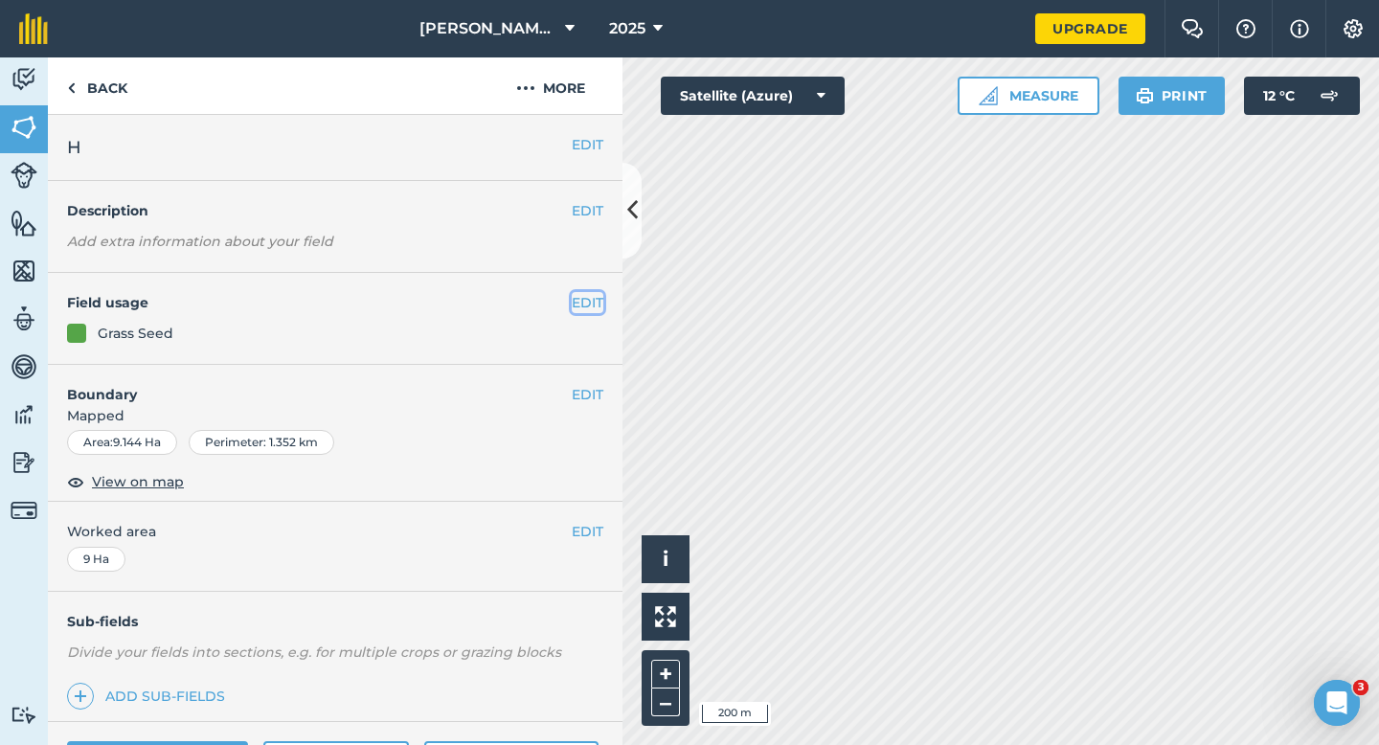
click at [598, 298] on button "EDIT" at bounding box center [588, 302] width 32 height 21
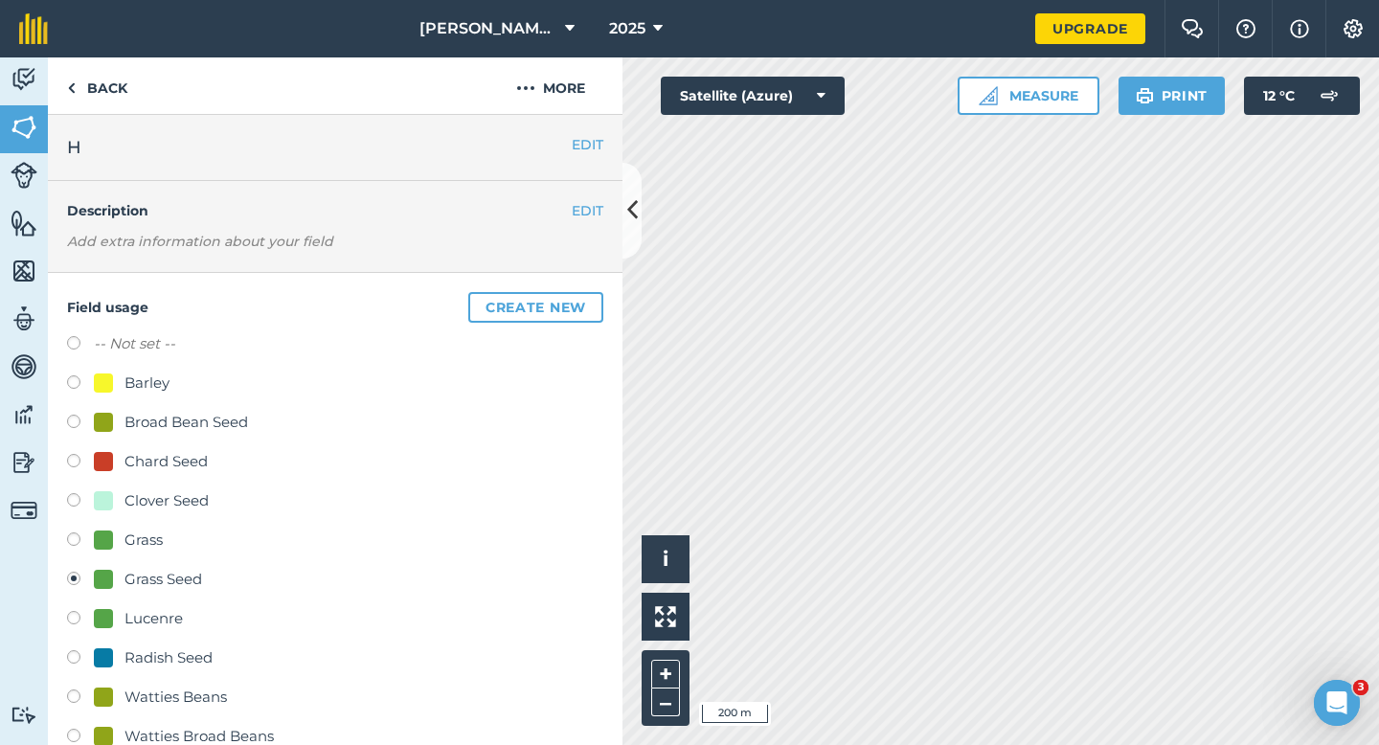
click at [145, 347] on label "-- Not set --" at bounding box center [134, 343] width 81 height 23
radio input "true"
radio input "false"
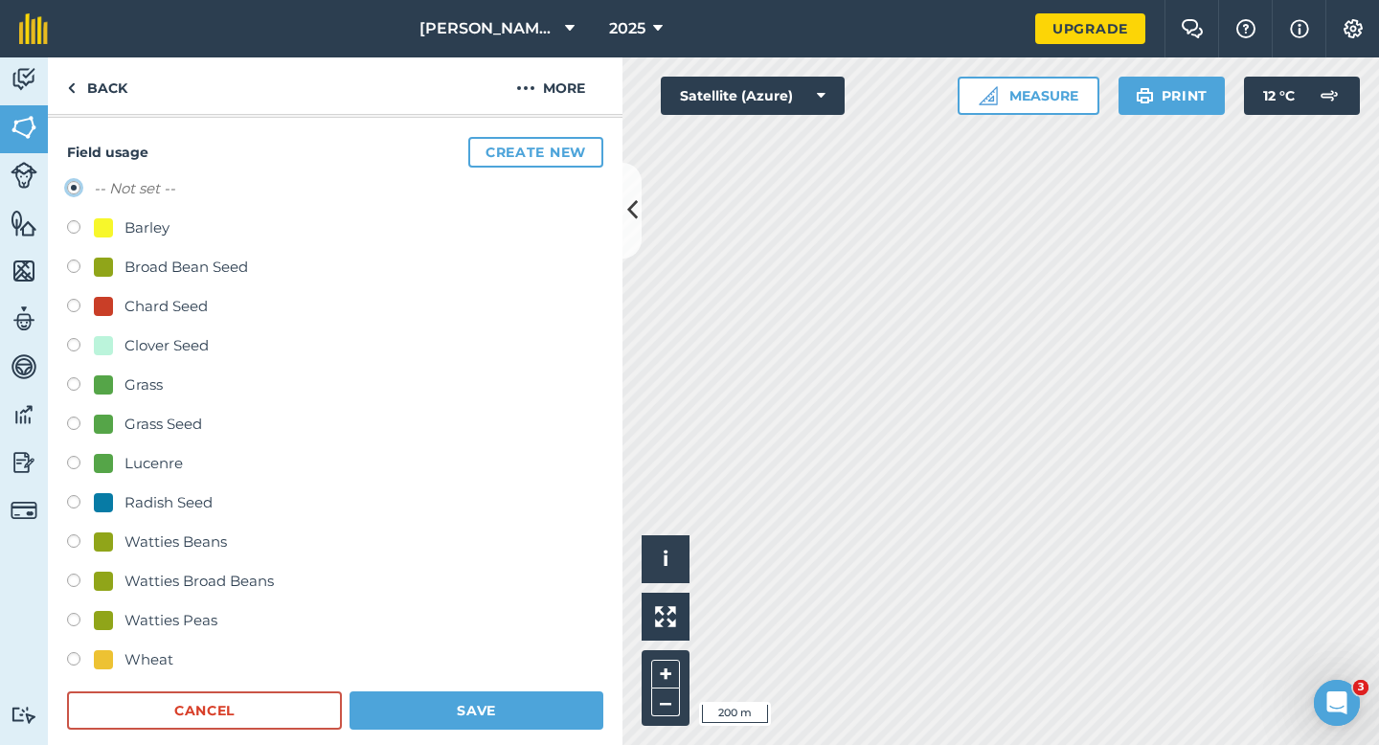
scroll to position [313, 0]
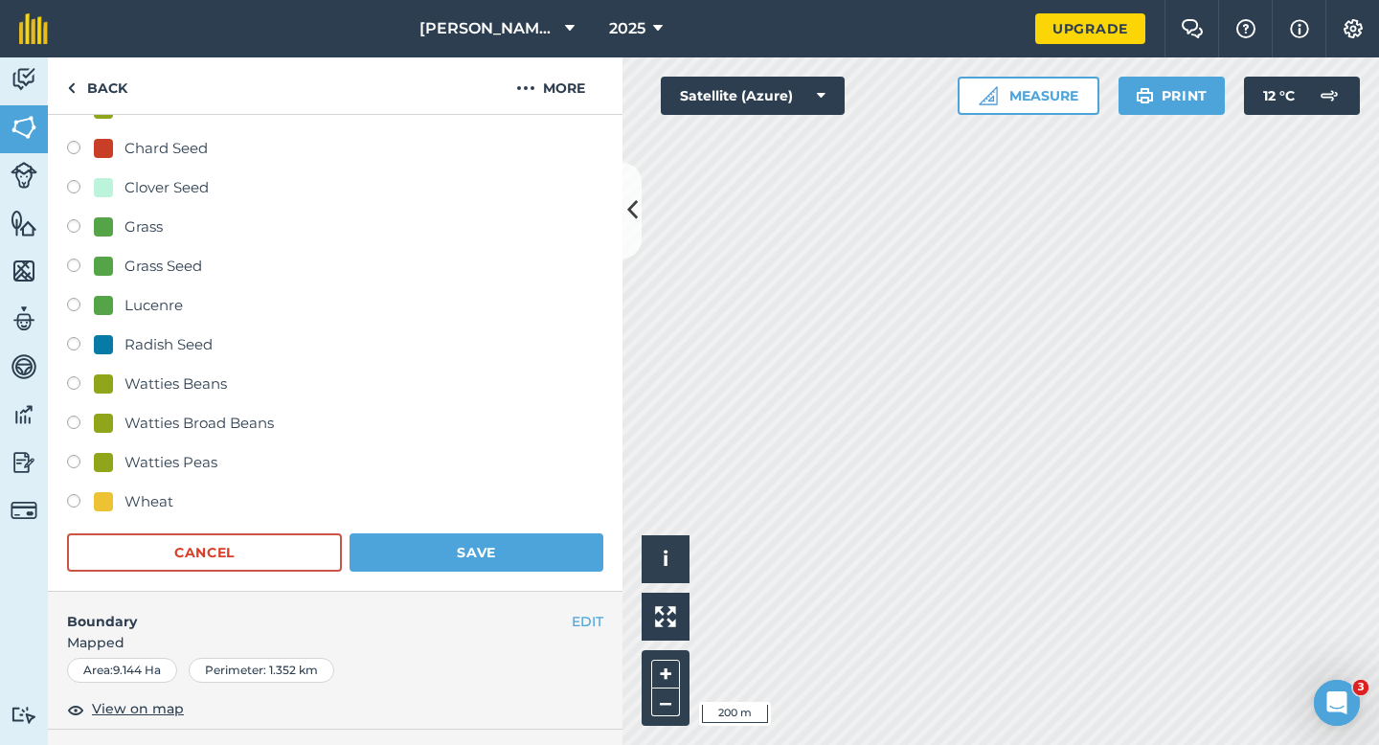
click at [465, 588] on div "Field usage Create new -- Not set -- Barley Broad Bean Seed Chard Seed Clover S…" at bounding box center [335, 276] width 574 height 632
click at [469, 562] on button "Save" at bounding box center [476, 552] width 254 height 38
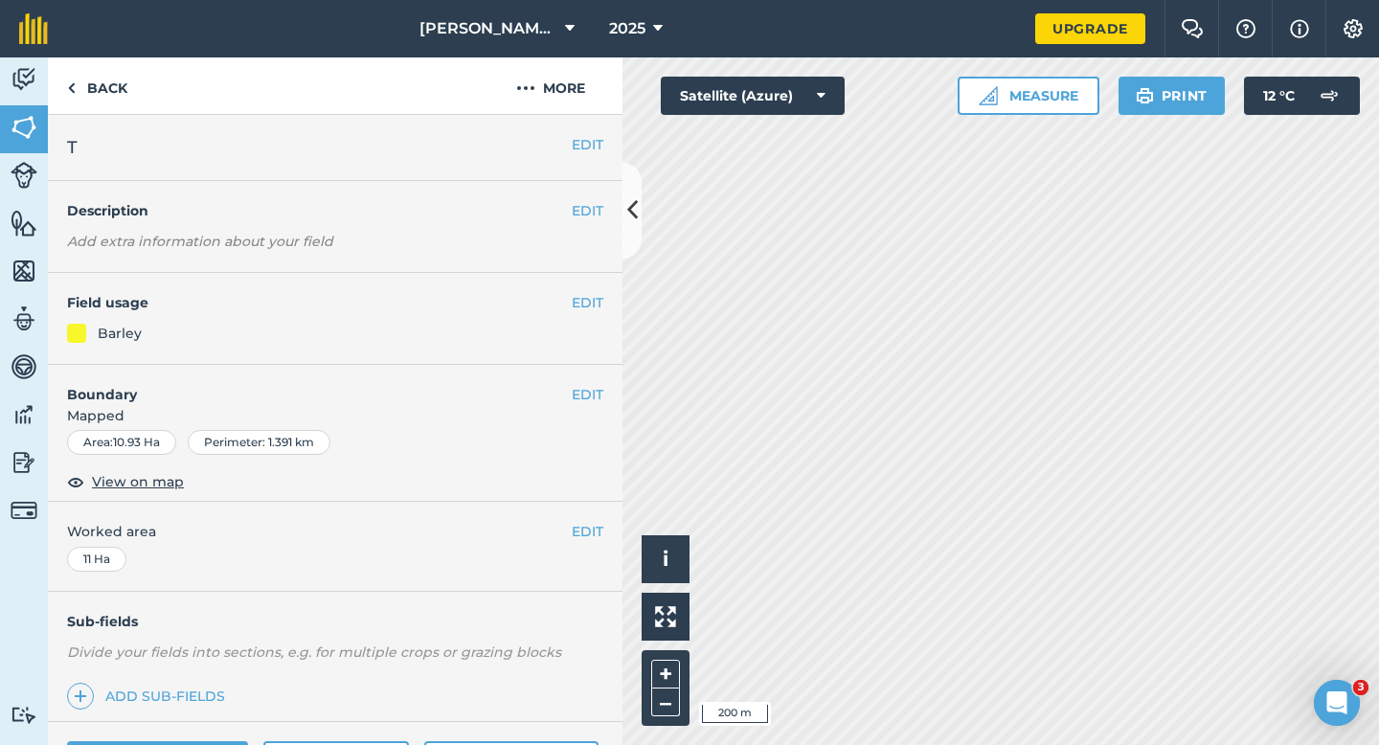
click at [599, 314] on div "EDIT Field usage Barley" at bounding box center [335, 319] width 574 height 92
click at [574, 314] on div "EDIT Field usage Barley" at bounding box center [335, 319] width 574 height 92
click at [574, 310] on button "EDIT" at bounding box center [588, 302] width 32 height 21
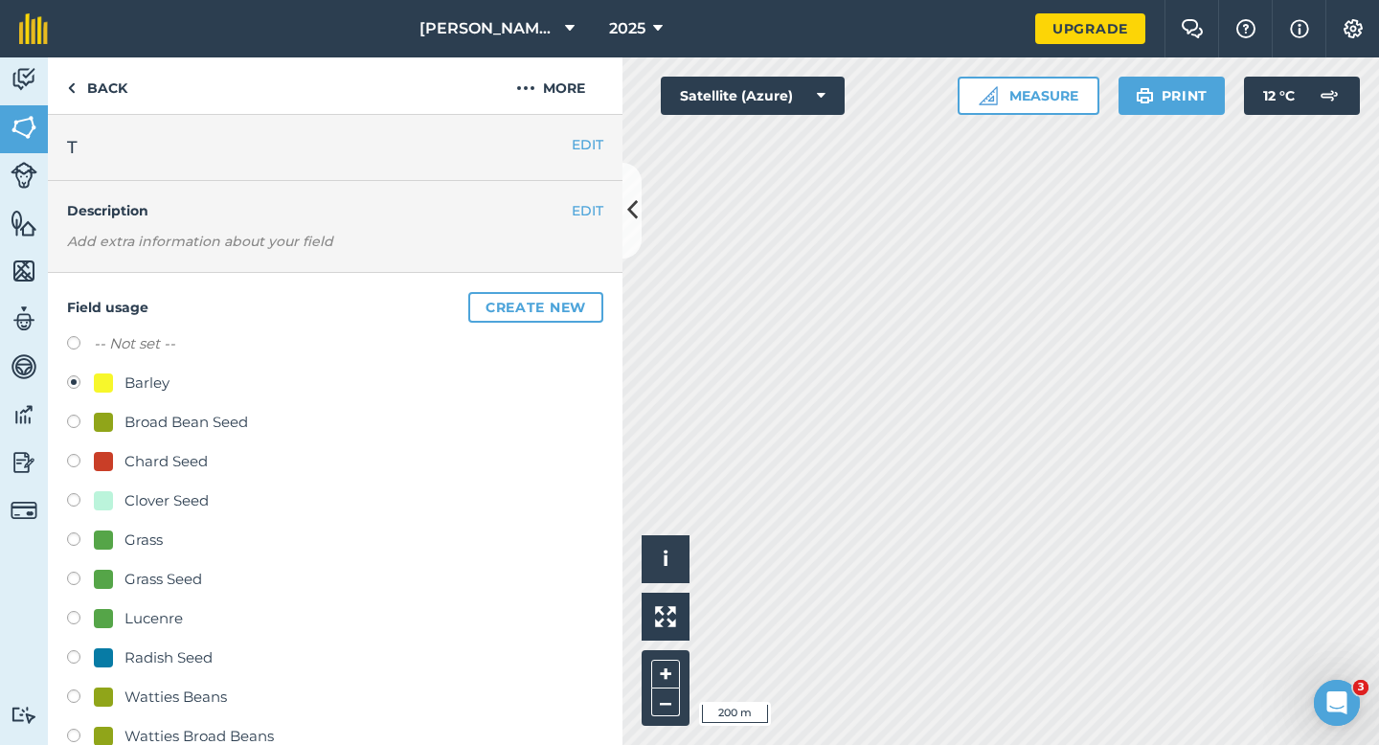
click at [140, 344] on label "-- Not set --" at bounding box center [134, 343] width 81 height 23
radio input "true"
radio input "false"
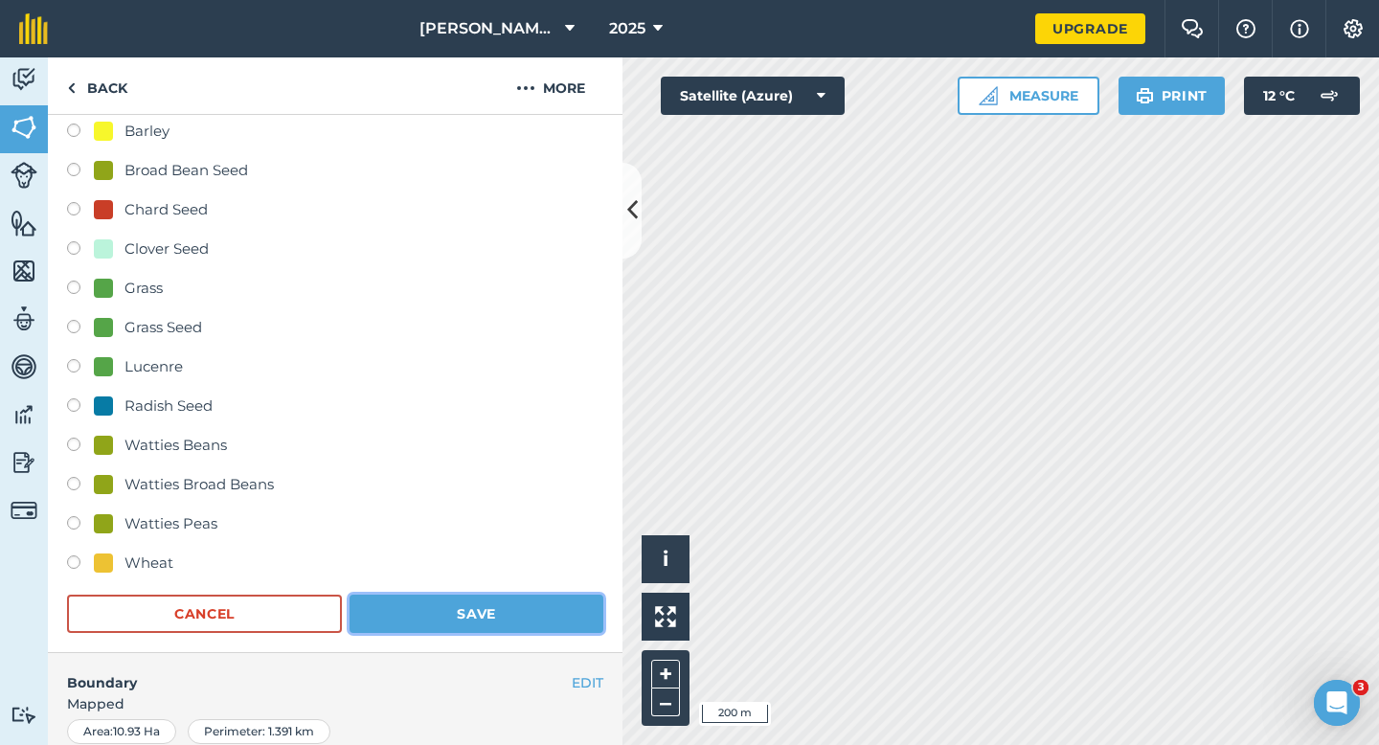
click at [474, 611] on button "Save" at bounding box center [476, 614] width 254 height 38
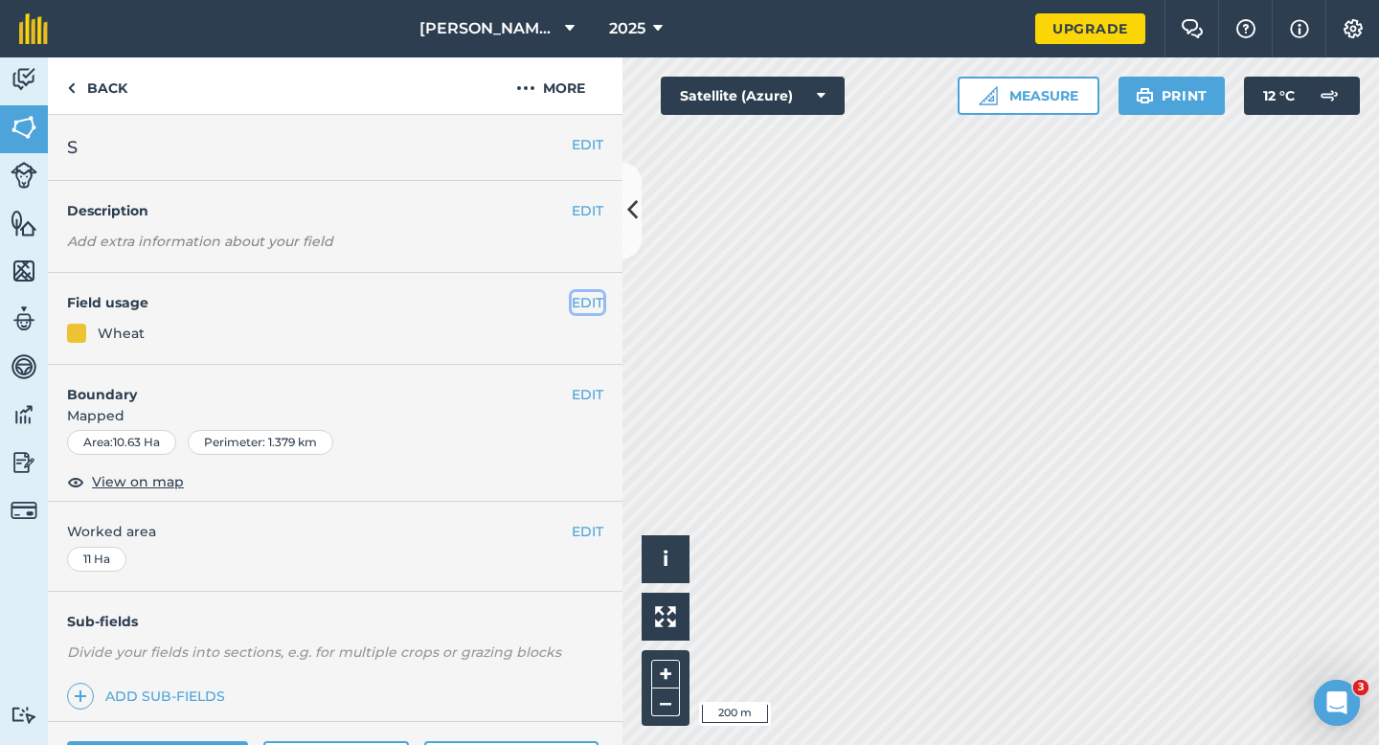
click at [595, 295] on button "EDIT" at bounding box center [588, 302] width 32 height 21
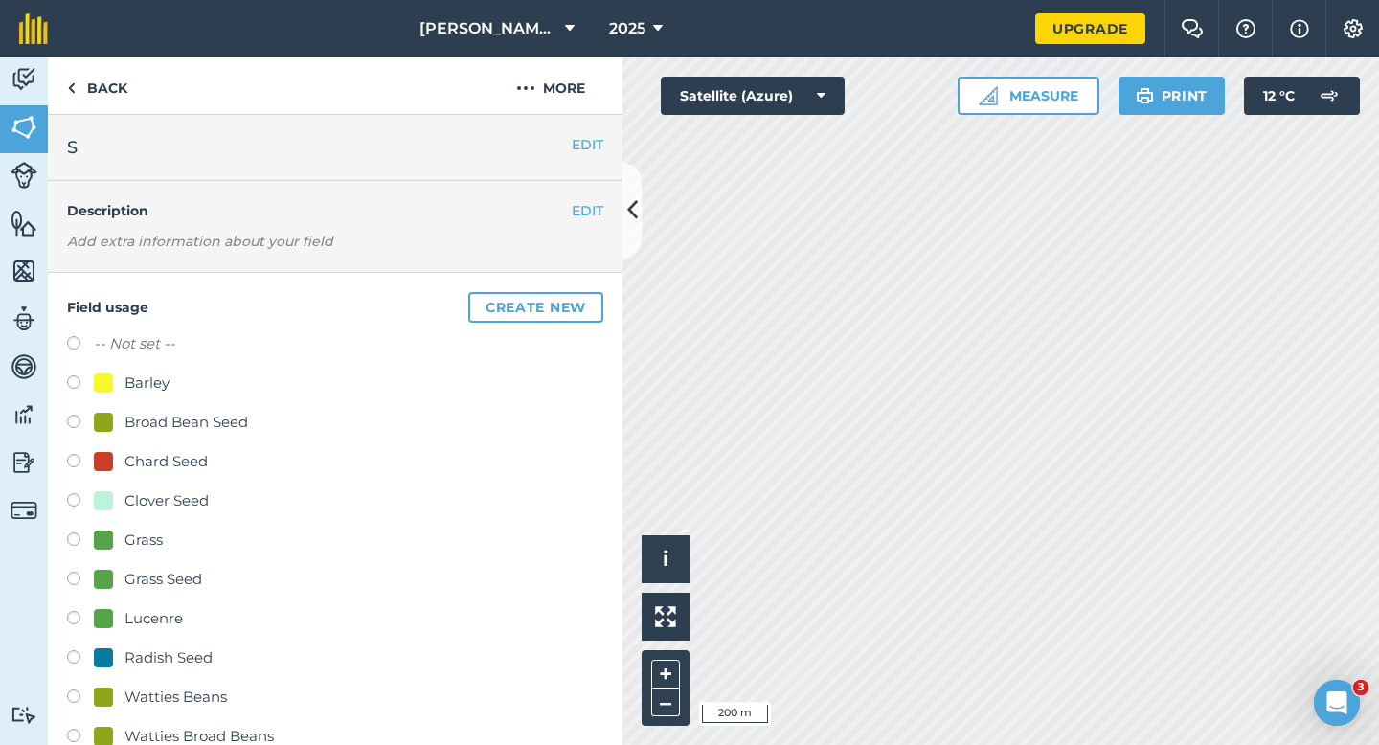
click at [118, 346] on label "-- Not set --" at bounding box center [134, 343] width 81 height 23
radio input "true"
radio input "false"
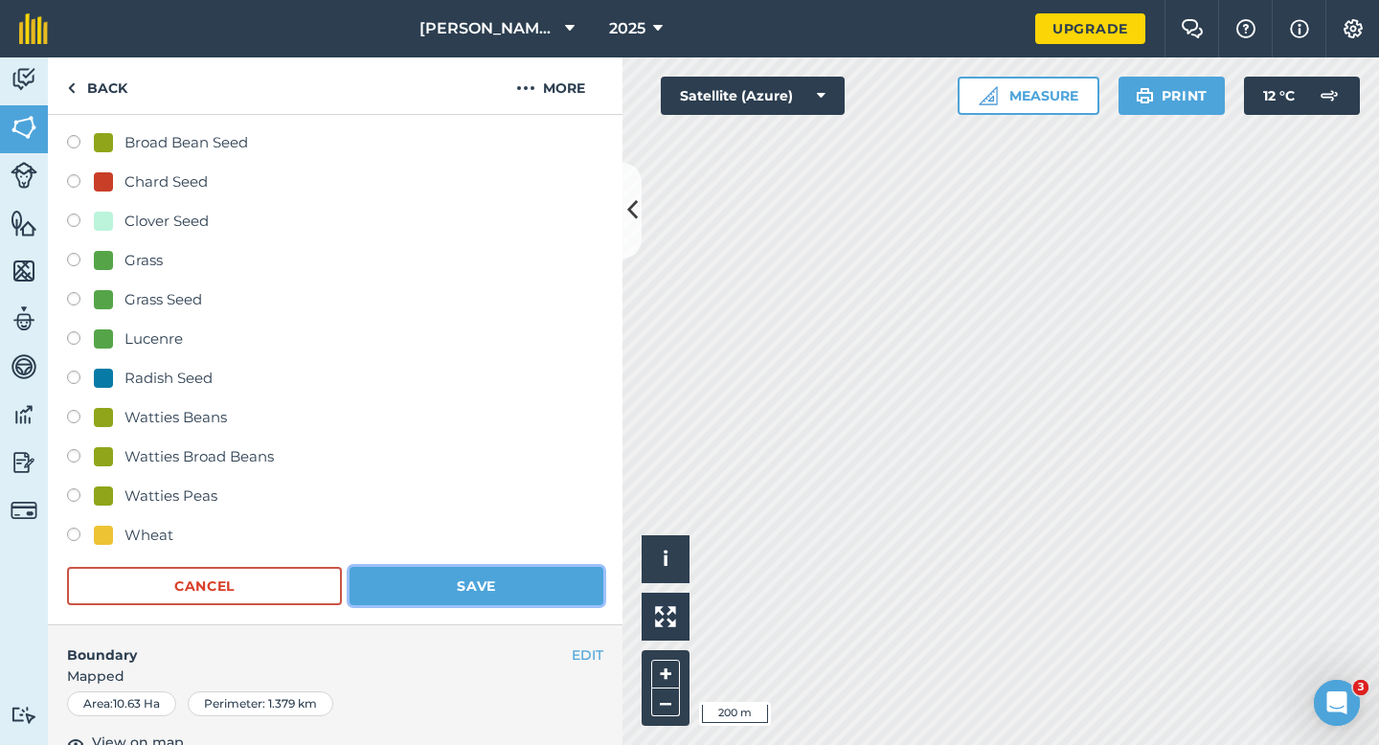
click at [432, 577] on button "Save" at bounding box center [476, 586] width 254 height 38
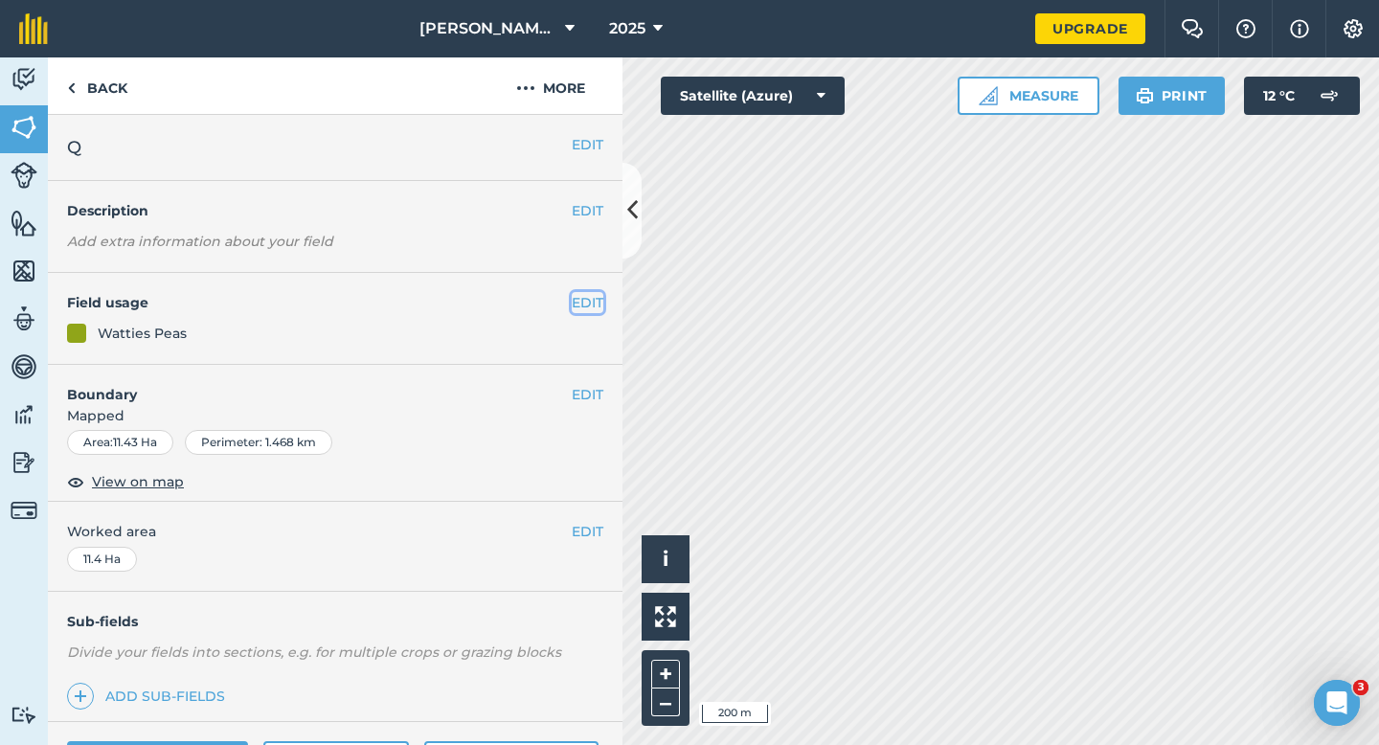
click at [594, 305] on button "EDIT" at bounding box center [588, 302] width 32 height 21
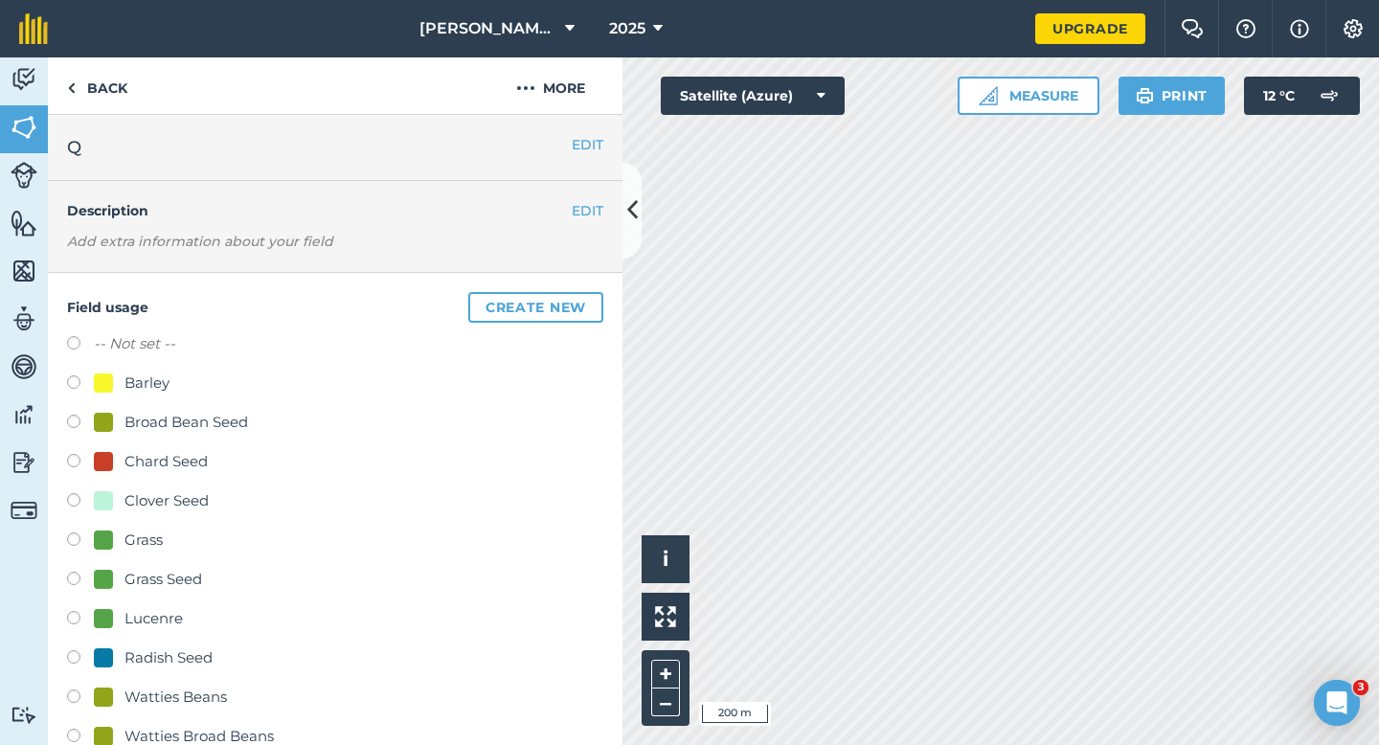
click at [135, 335] on label "-- Not set --" at bounding box center [134, 343] width 81 height 23
radio input "true"
radio input "false"
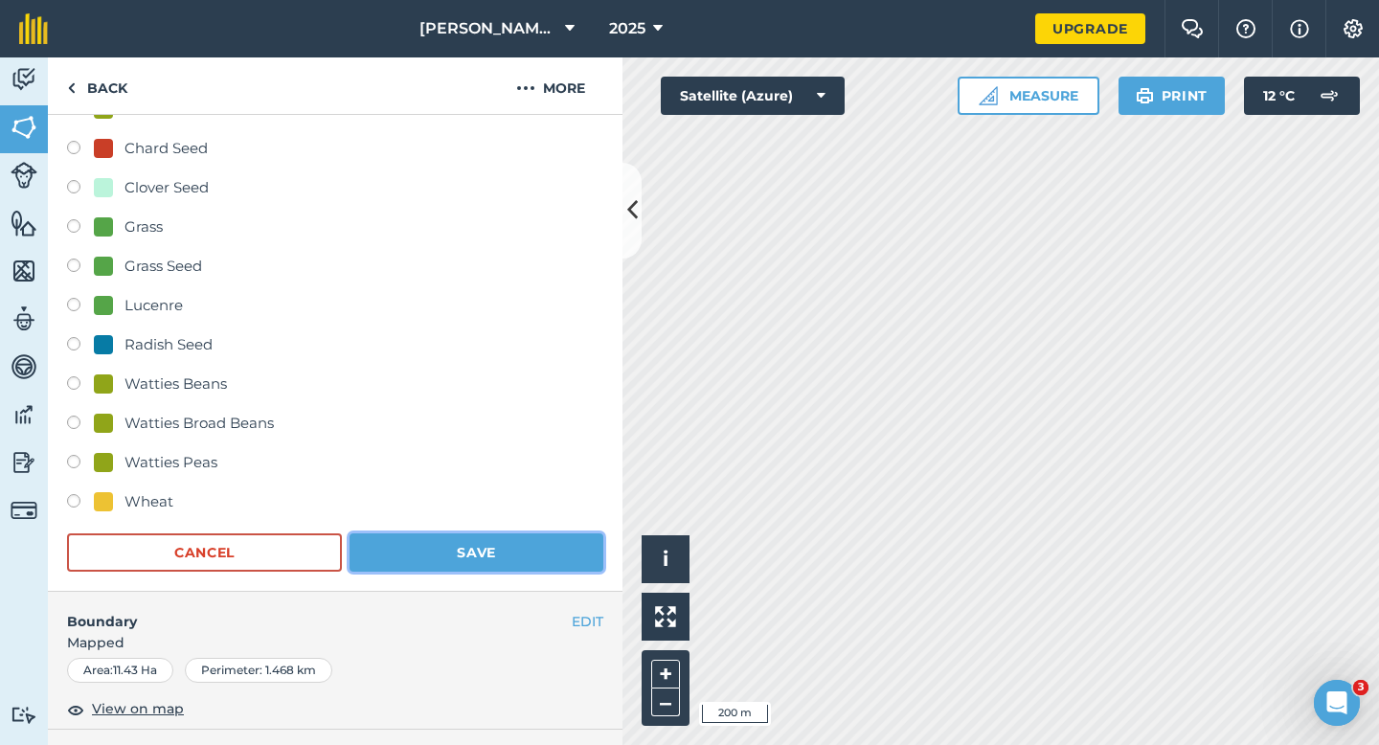
click at [443, 555] on button "Save" at bounding box center [476, 552] width 254 height 38
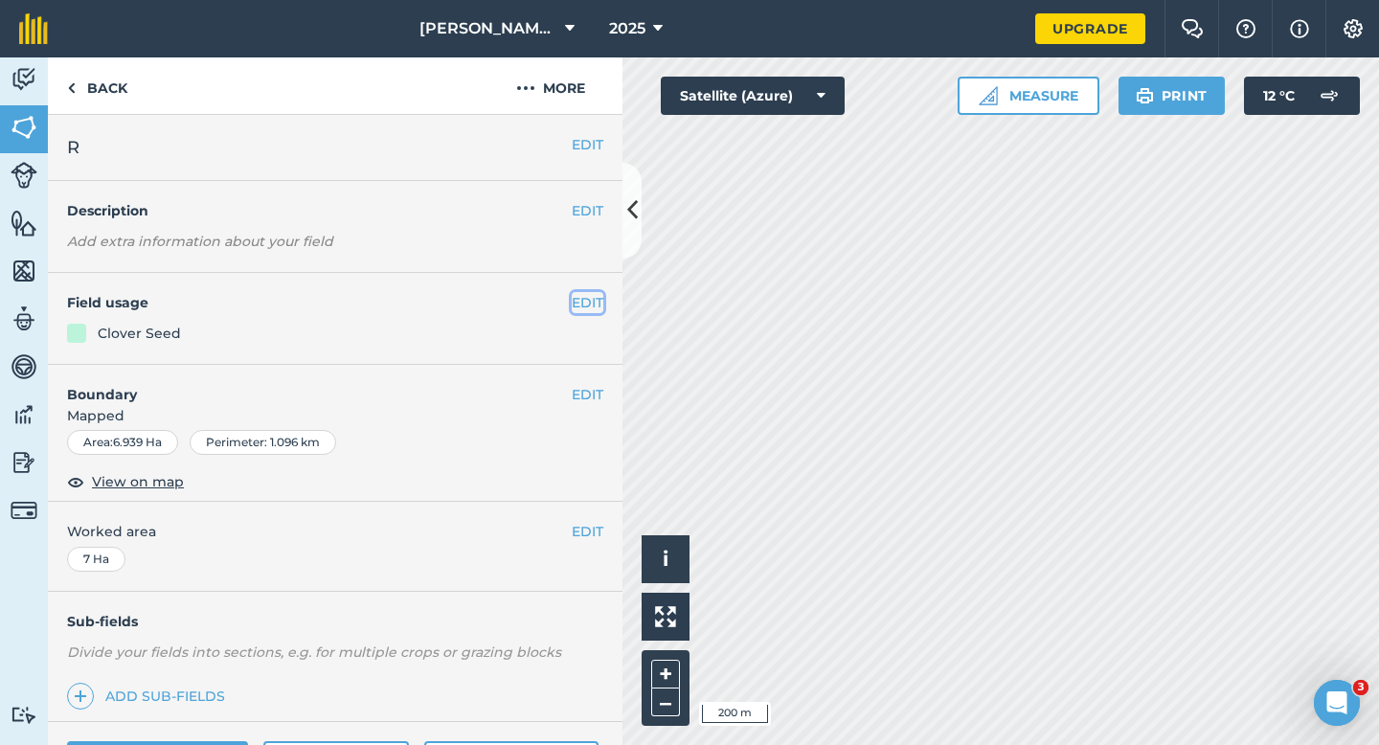
click at [583, 298] on button "EDIT" at bounding box center [588, 302] width 32 height 21
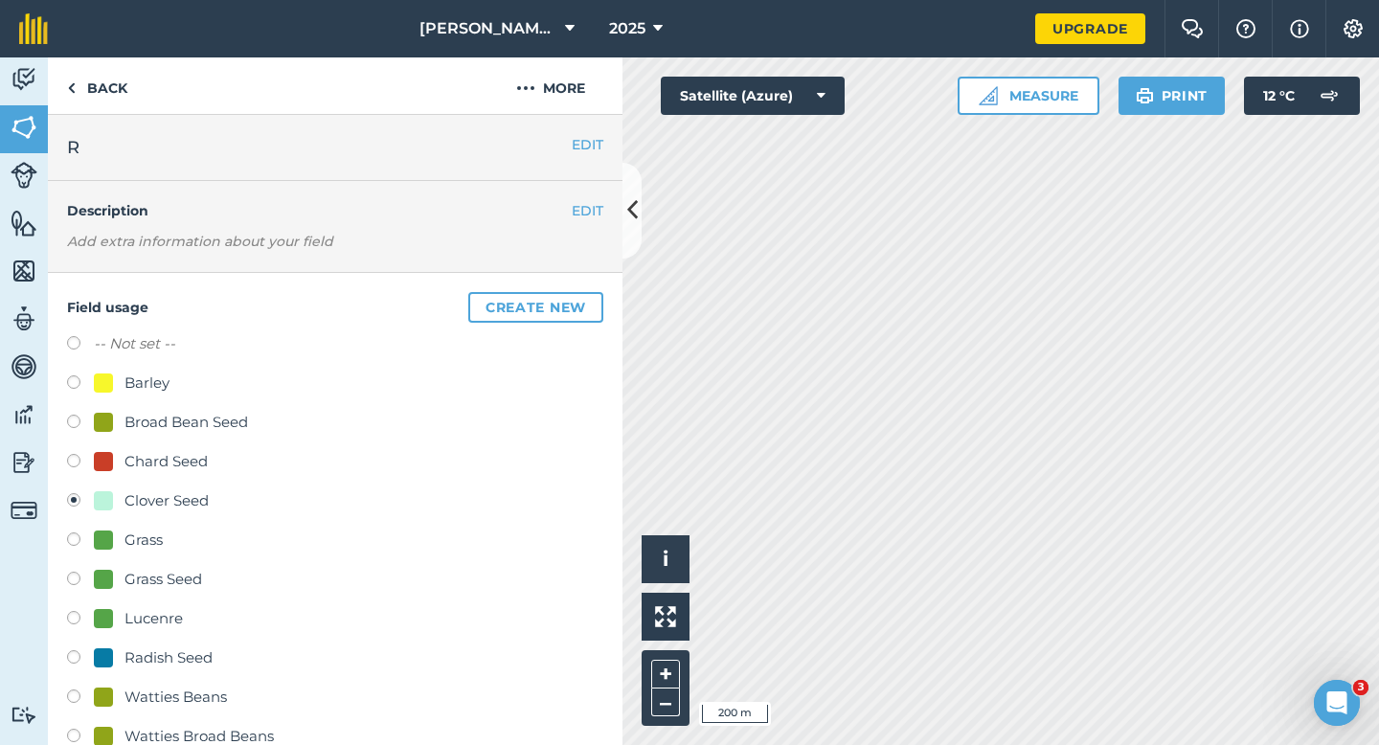
click at [144, 344] on label "-- Not set --" at bounding box center [134, 343] width 81 height 23
radio input "true"
radio input "false"
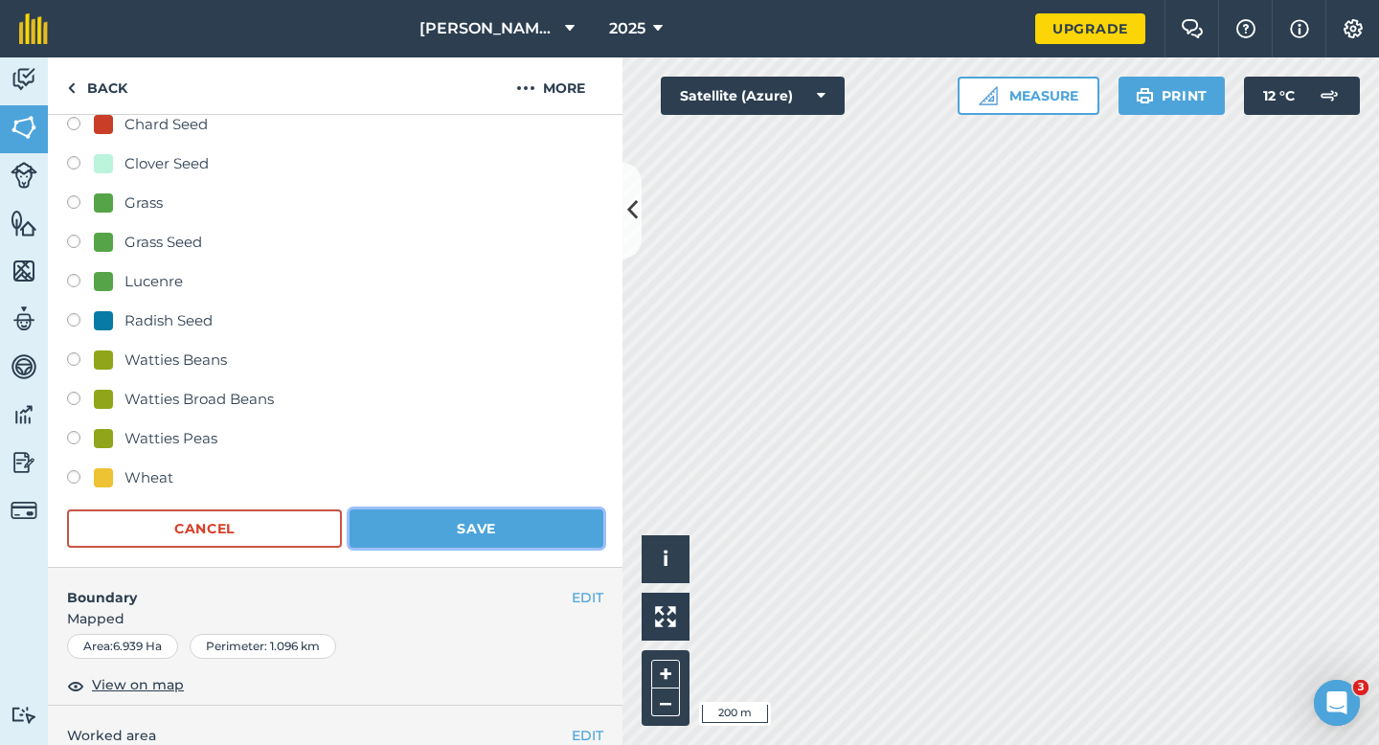
click at [439, 528] on button "Save" at bounding box center [476, 528] width 254 height 38
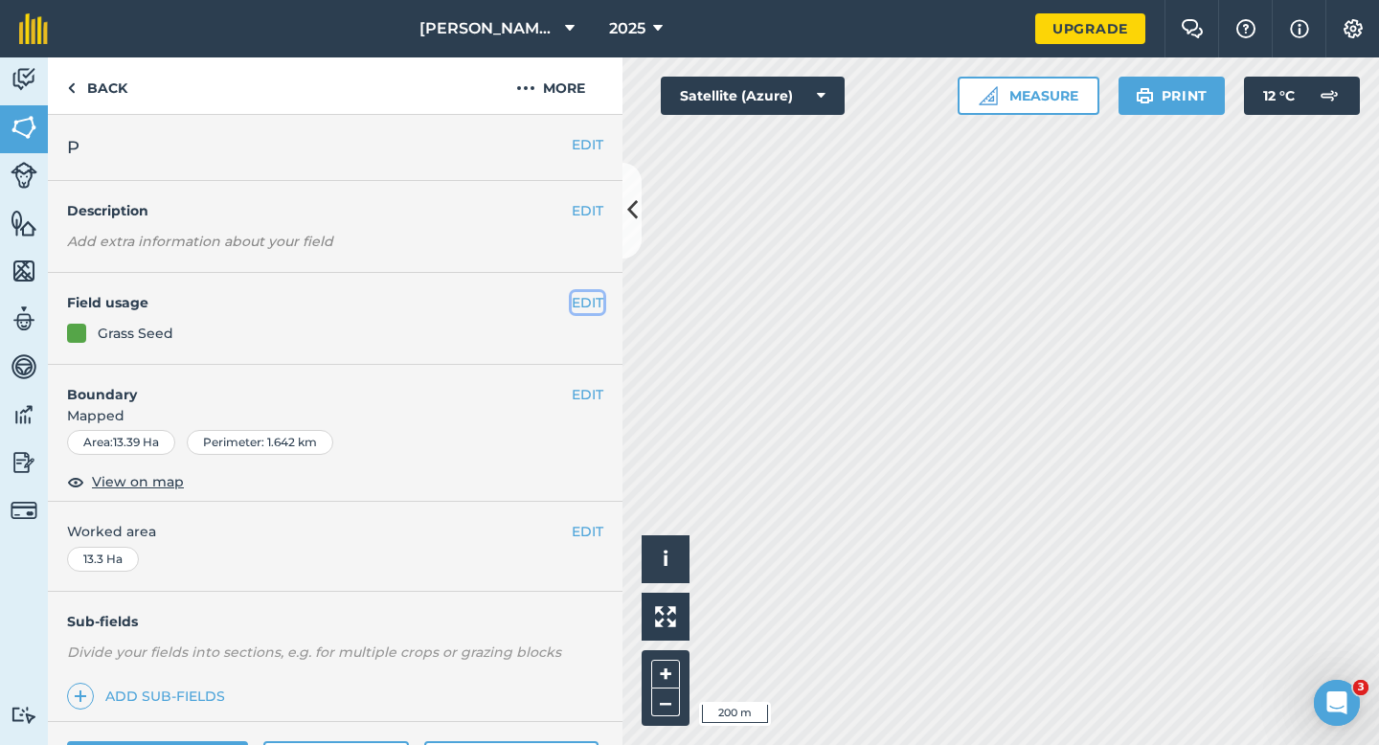
click at [593, 293] on button "EDIT" at bounding box center [588, 302] width 32 height 21
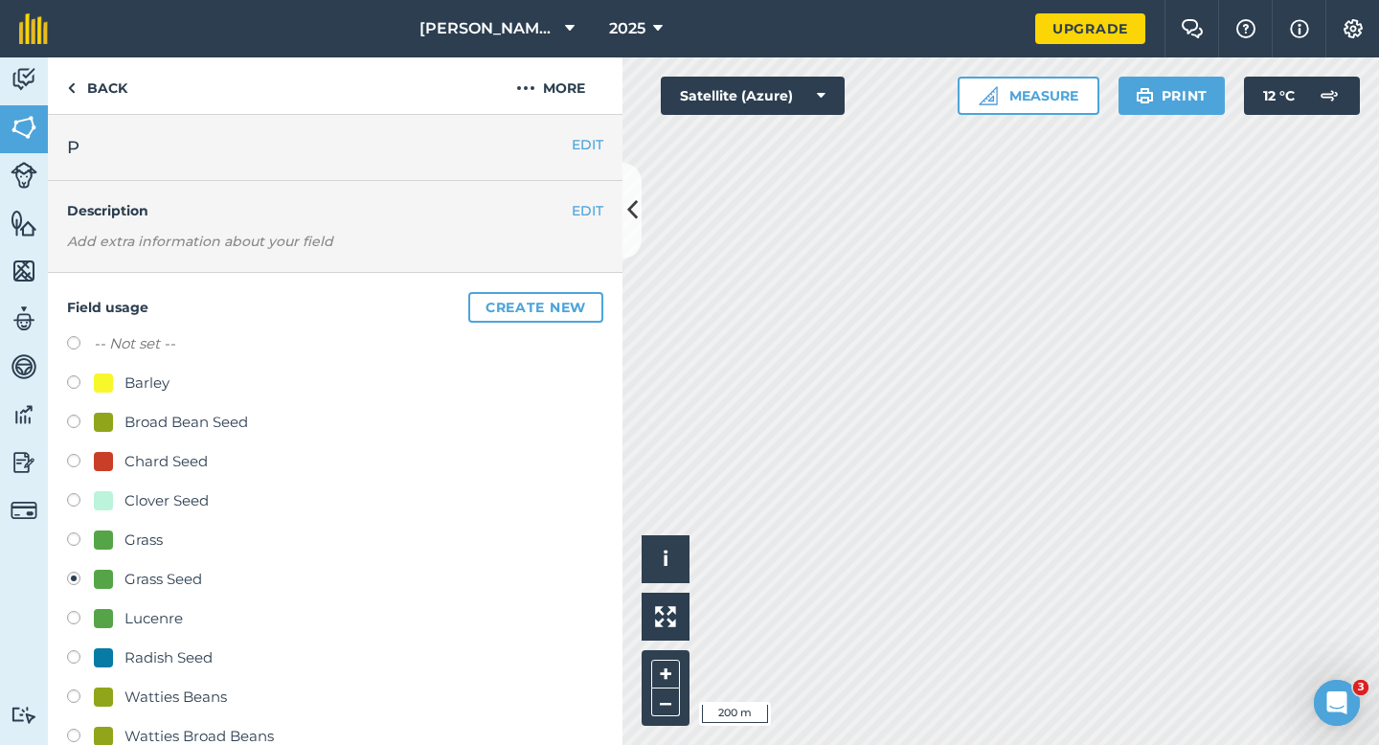
click at [89, 349] on label at bounding box center [80, 345] width 27 height 19
radio input "true"
radio input "false"
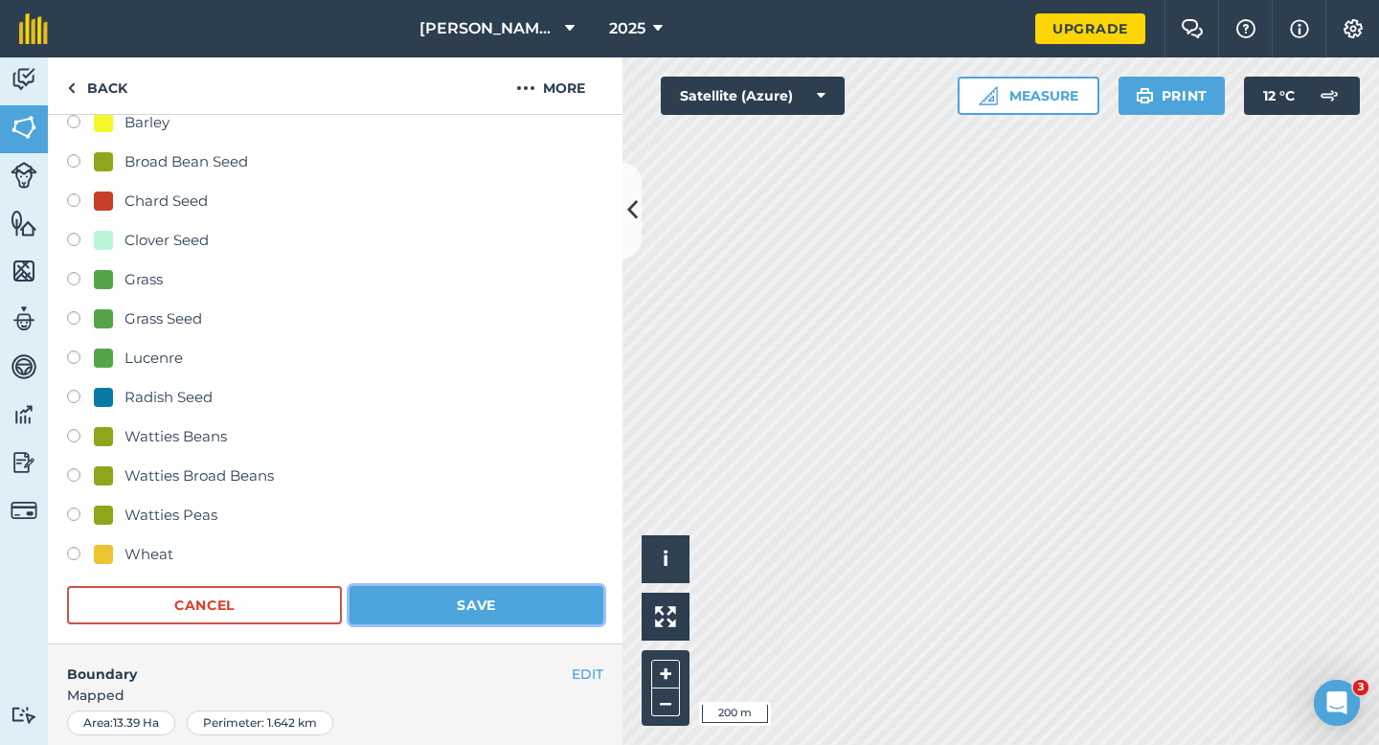
click at [481, 617] on button "Save" at bounding box center [476, 605] width 254 height 38
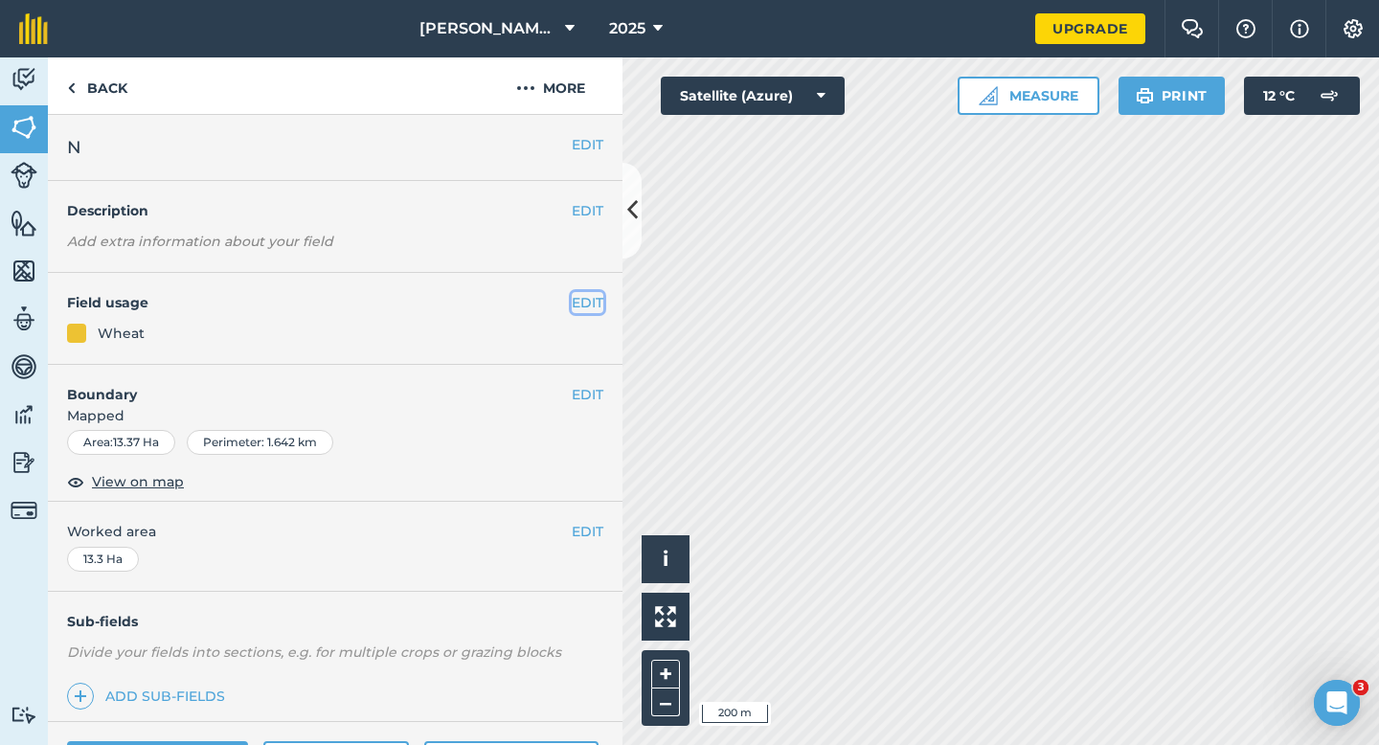
click at [590, 293] on button "EDIT" at bounding box center [588, 302] width 32 height 21
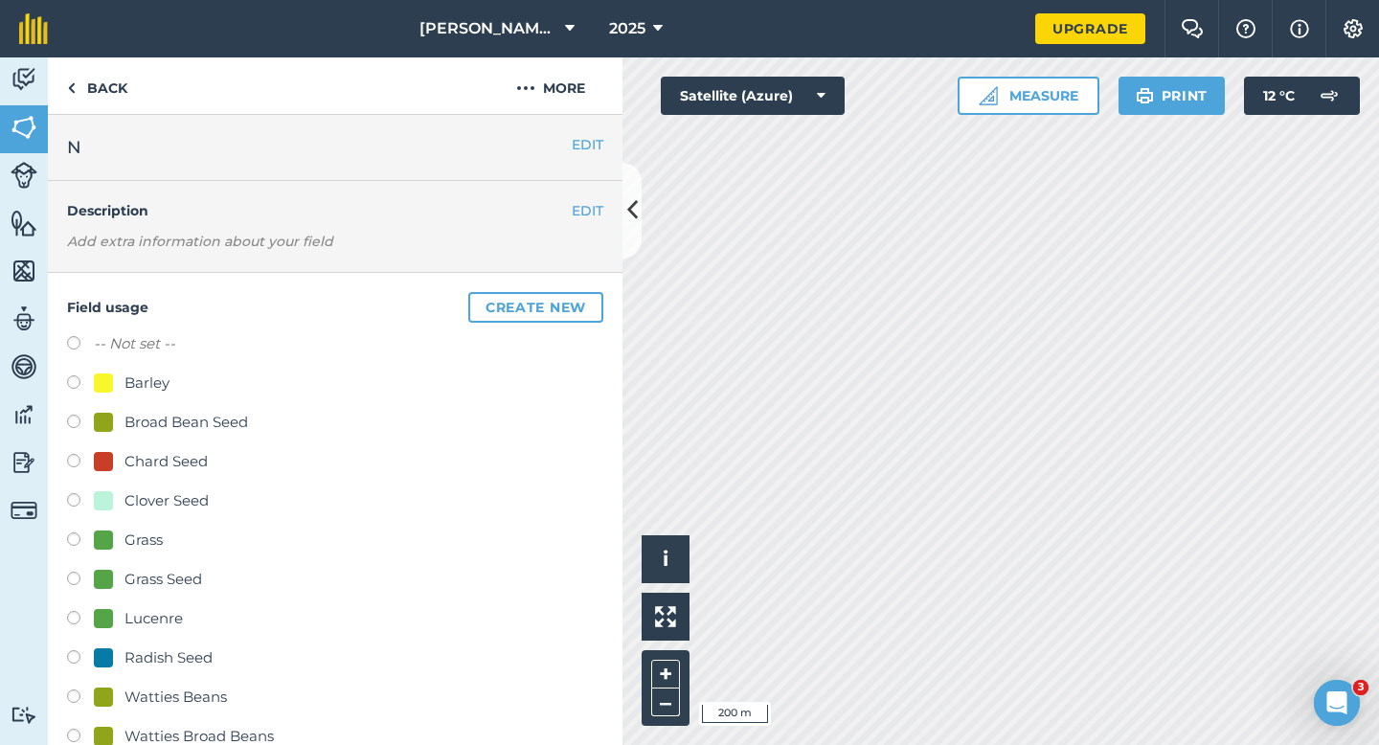
click at [153, 337] on label "-- Not set --" at bounding box center [134, 343] width 81 height 23
radio input "true"
radio input "false"
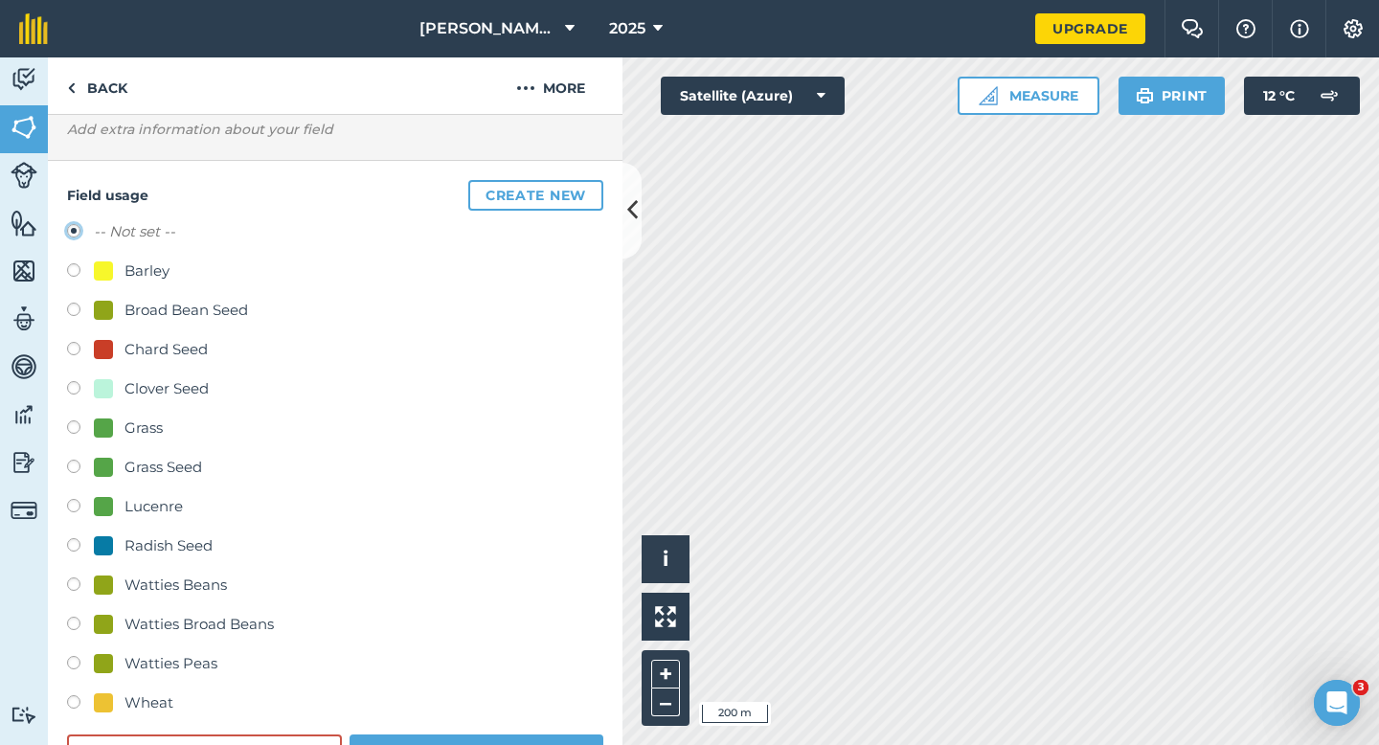
scroll to position [176, 0]
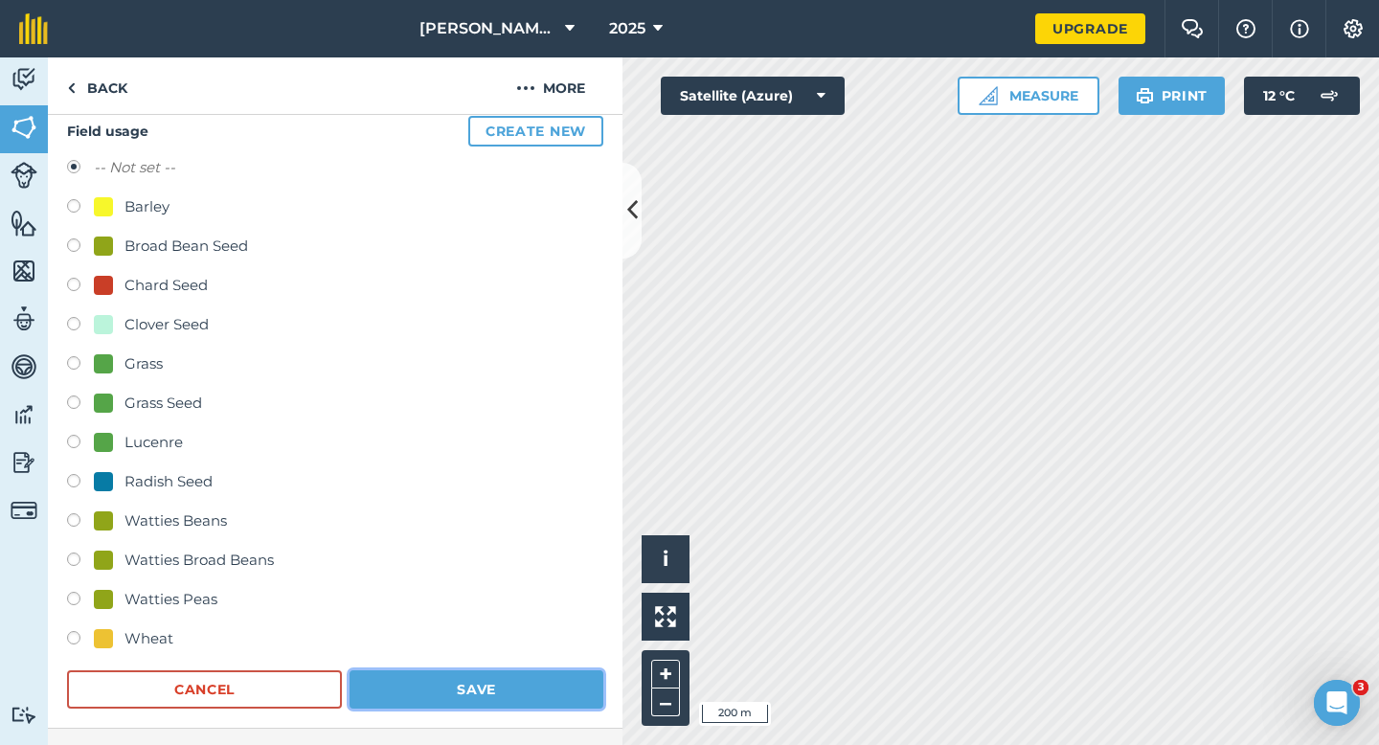
click at [483, 704] on button "Save" at bounding box center [476, 689] width 254 height 38
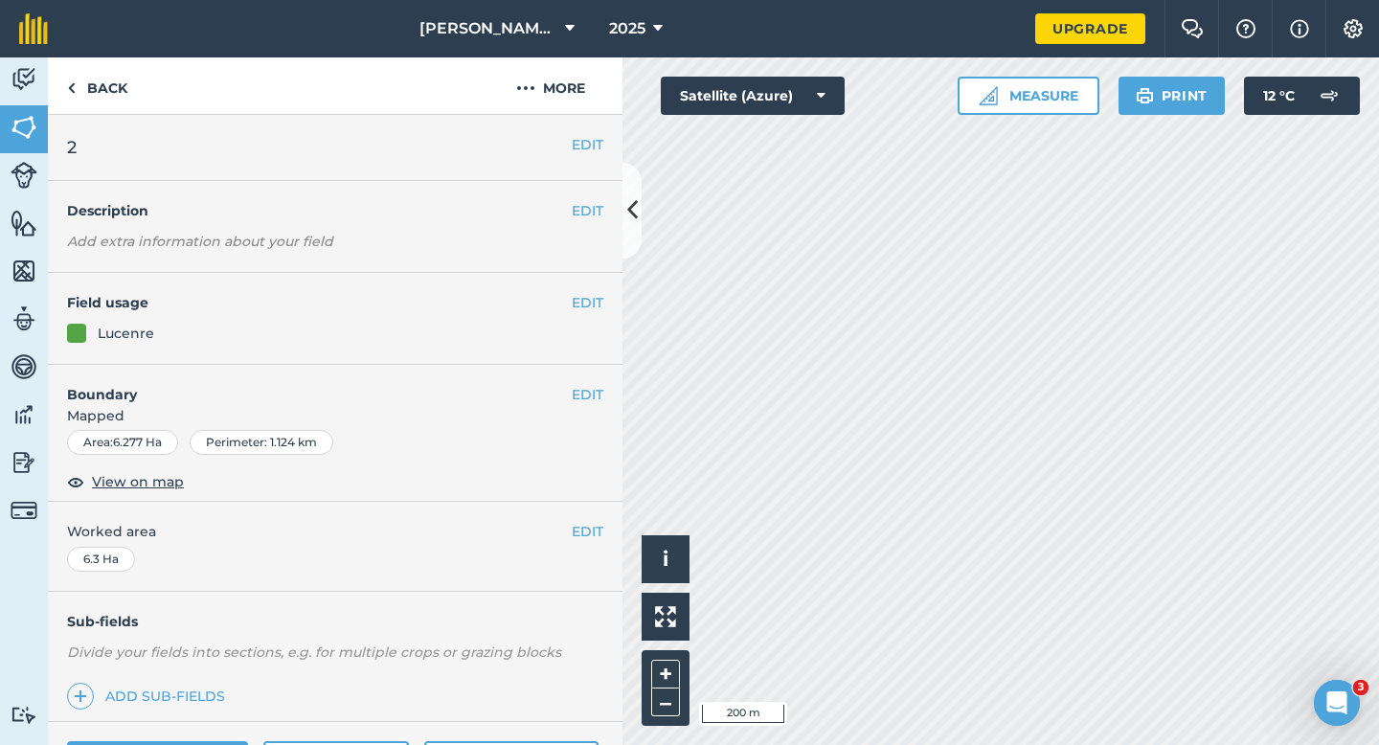
click at [582, 313] on div "EDIT Field usage Lucenre" at bounding box center [335, 319] width 574 height 92
click at [585, 293] on button "EDIT" at bounding box center [588, 302] width 32 height 21
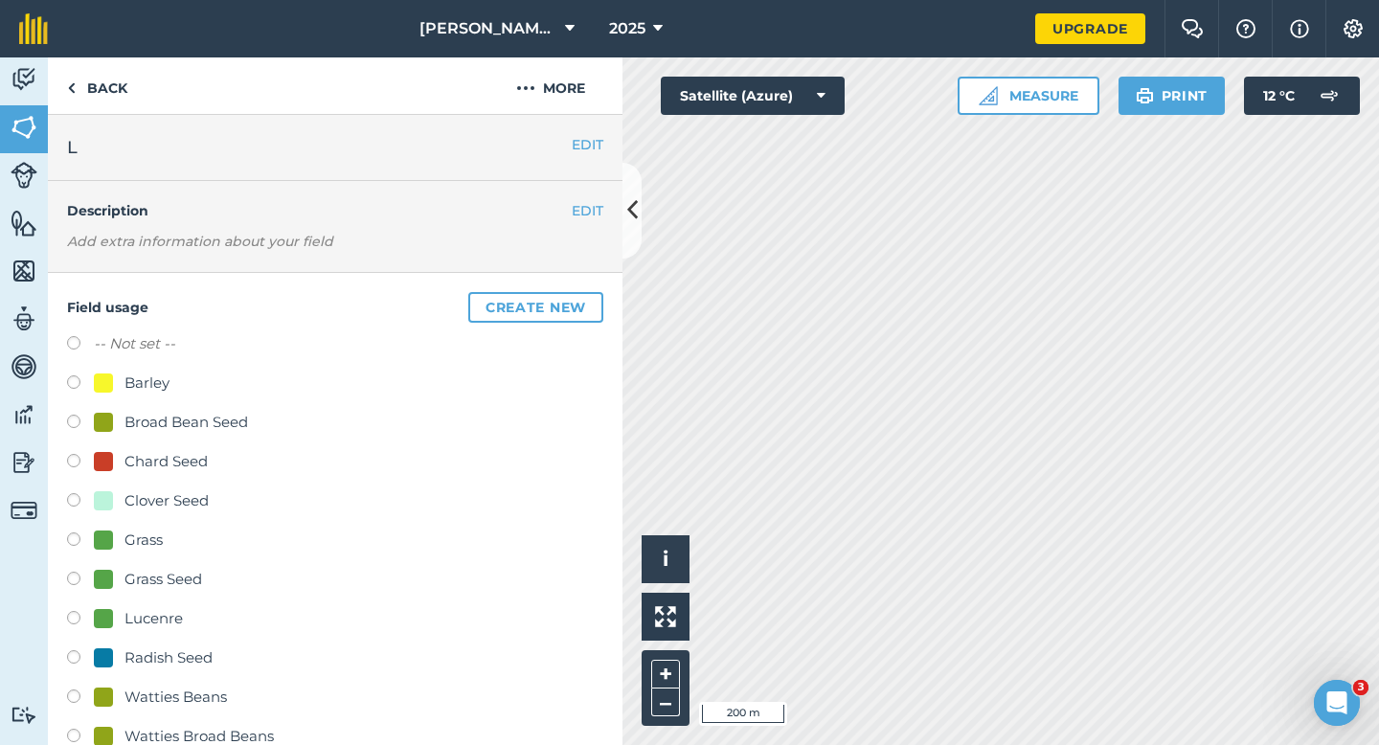
click at [144, 352] on label "-- Not set --" at bounding box center [134, 343] width 81 height 23
radio input "true"
radio input "false"
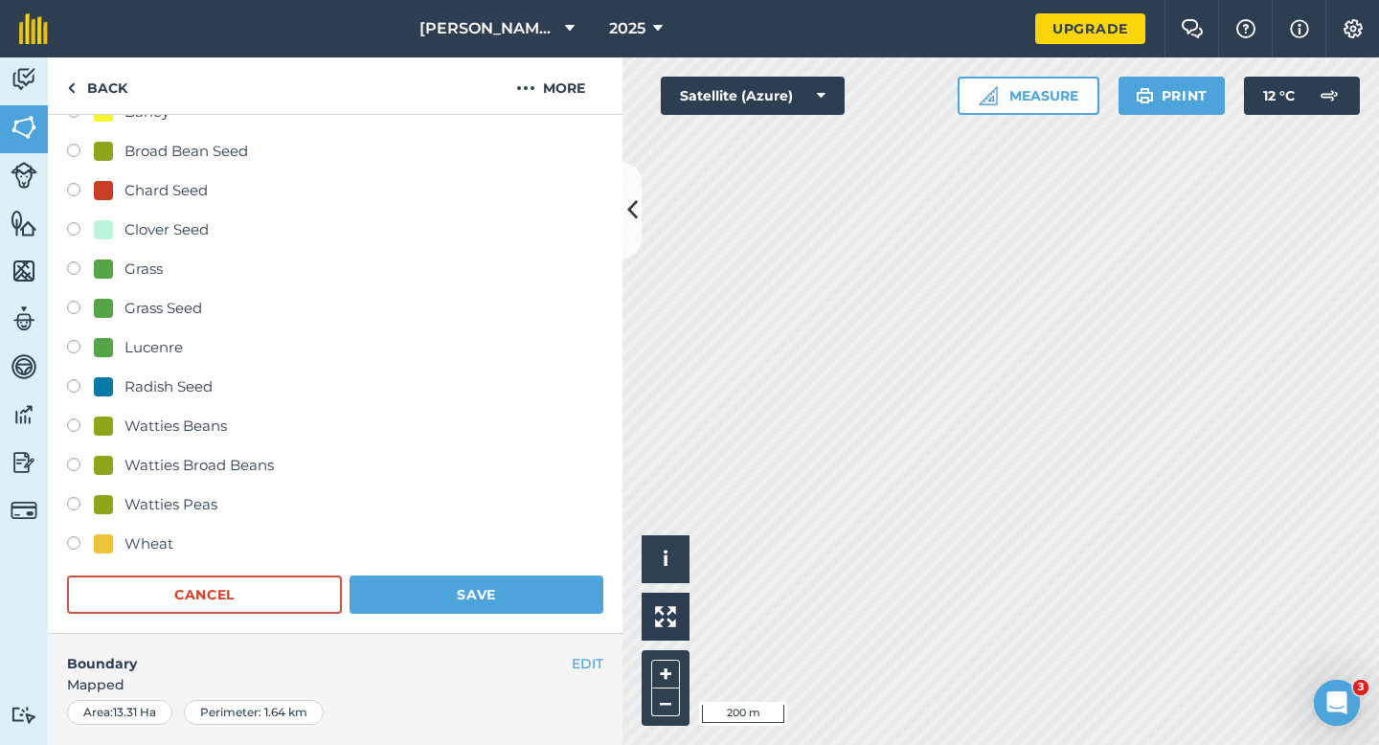
scroll to position [326, 0]
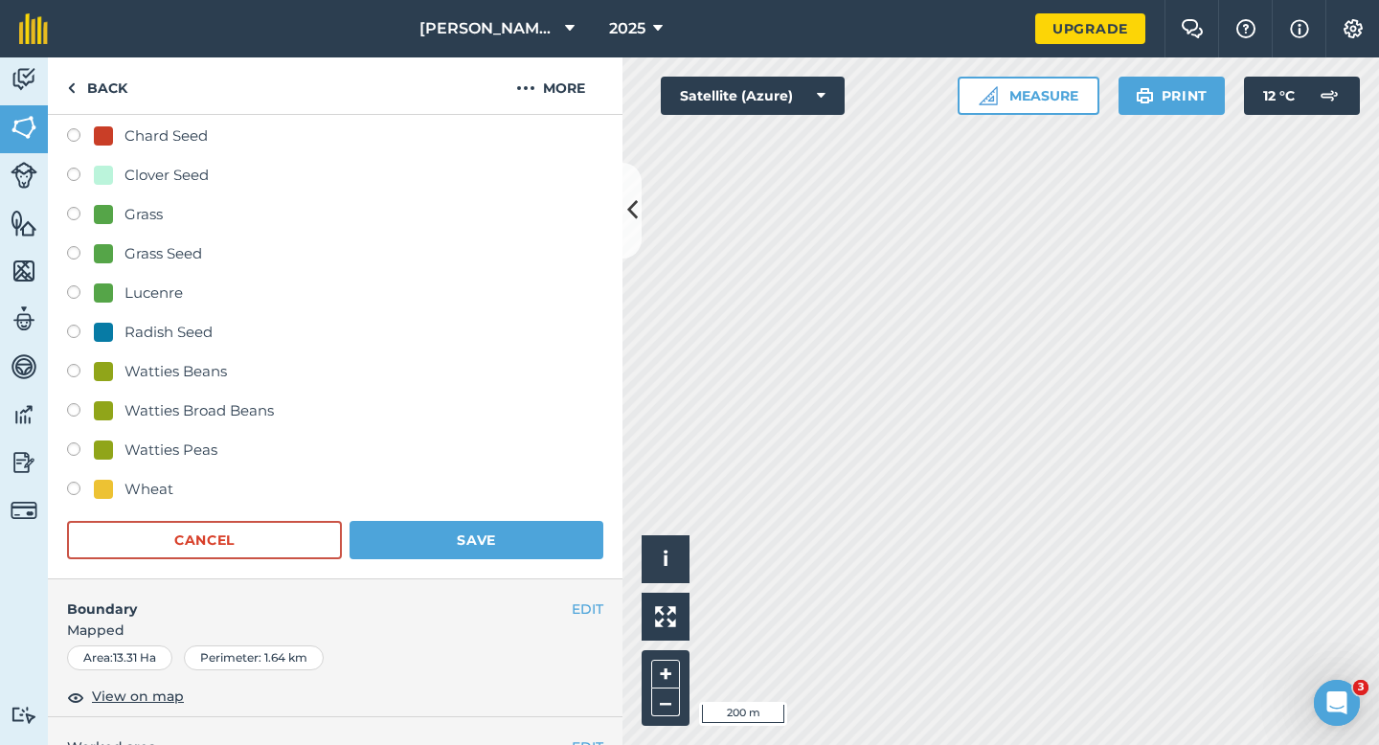
click at [491, 579] on h4 "Boundary" at bounding box center [310, 599] width 524 height 40
click at [491, 551] on button "Save" at bounding box center [476, 540] width 254 height 38
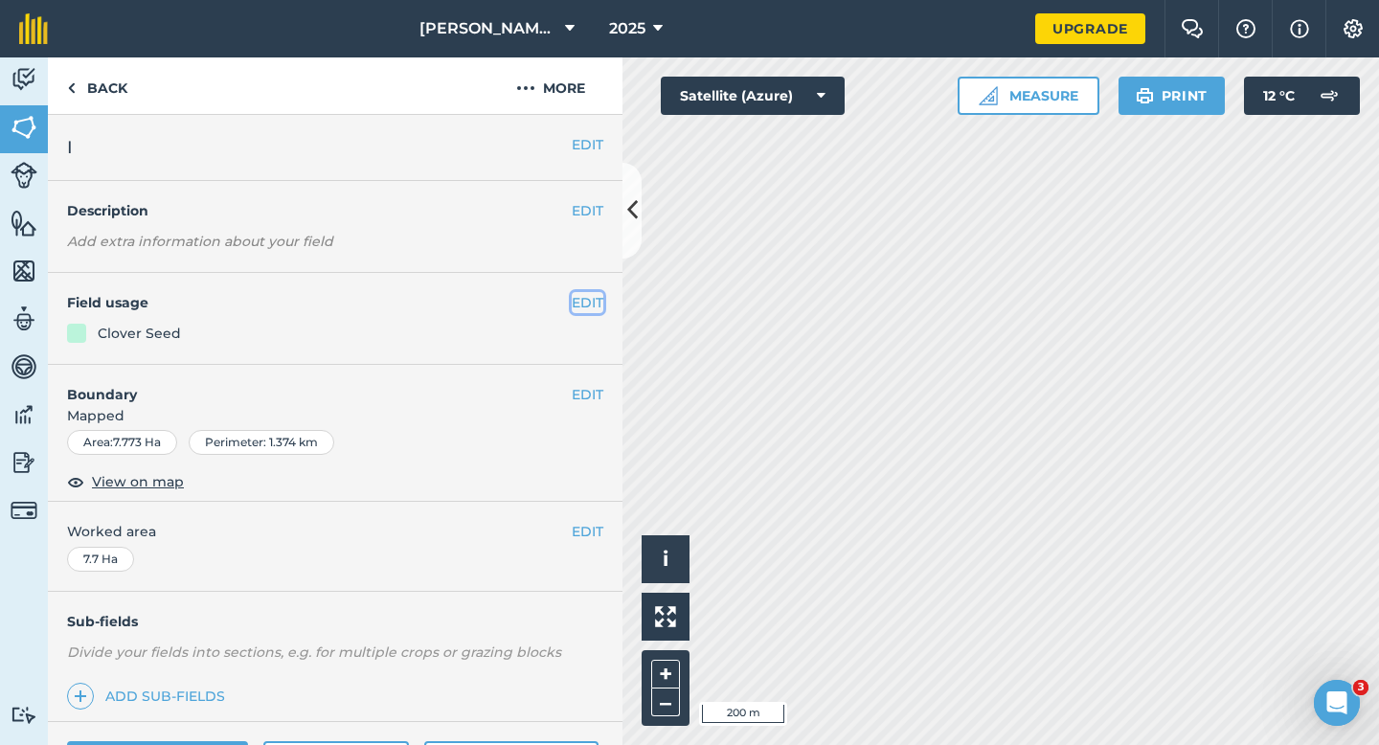
click at [583, 302] on button "EDIT" at bounding box center [588, 302] width 32 height 21
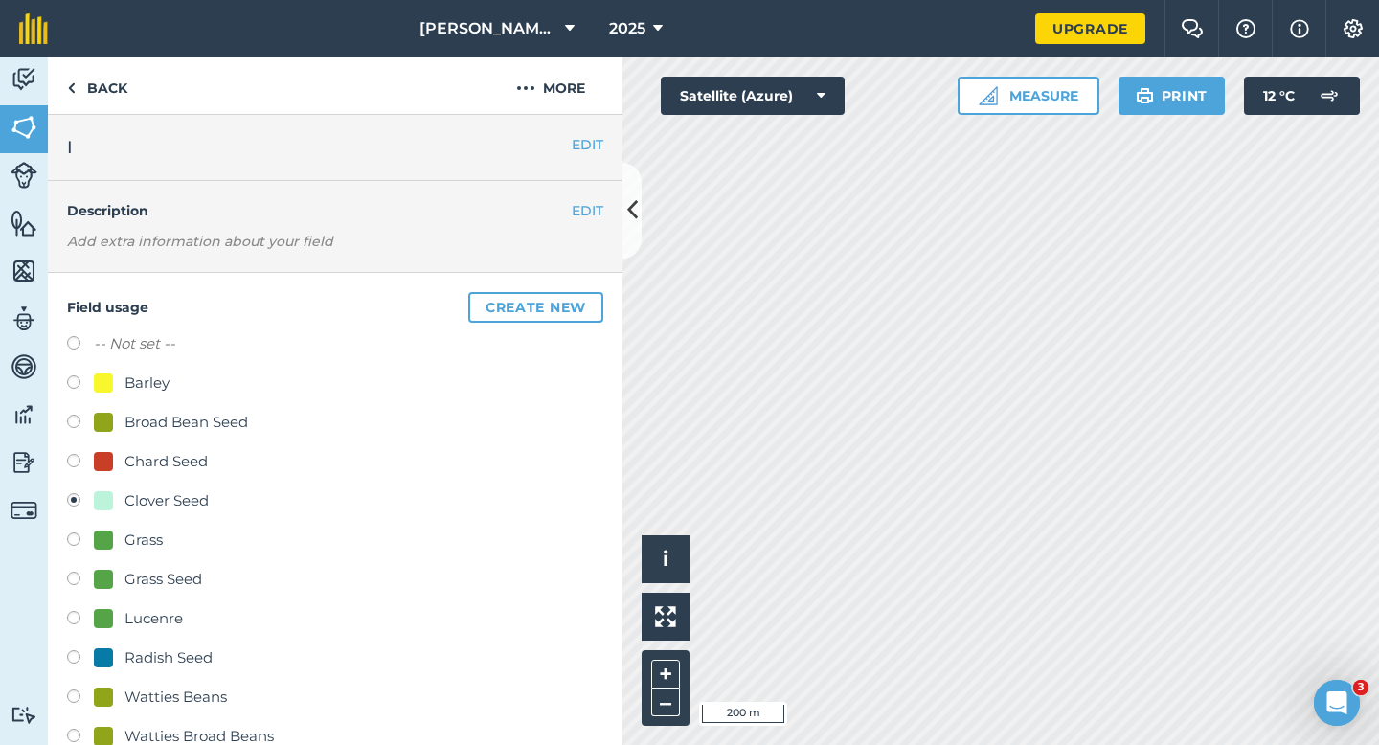
click at [114, 348] on label "-- Not set --" at bounding box center [134, 343] width 81 height 23
radio input "true"
radio input "false"
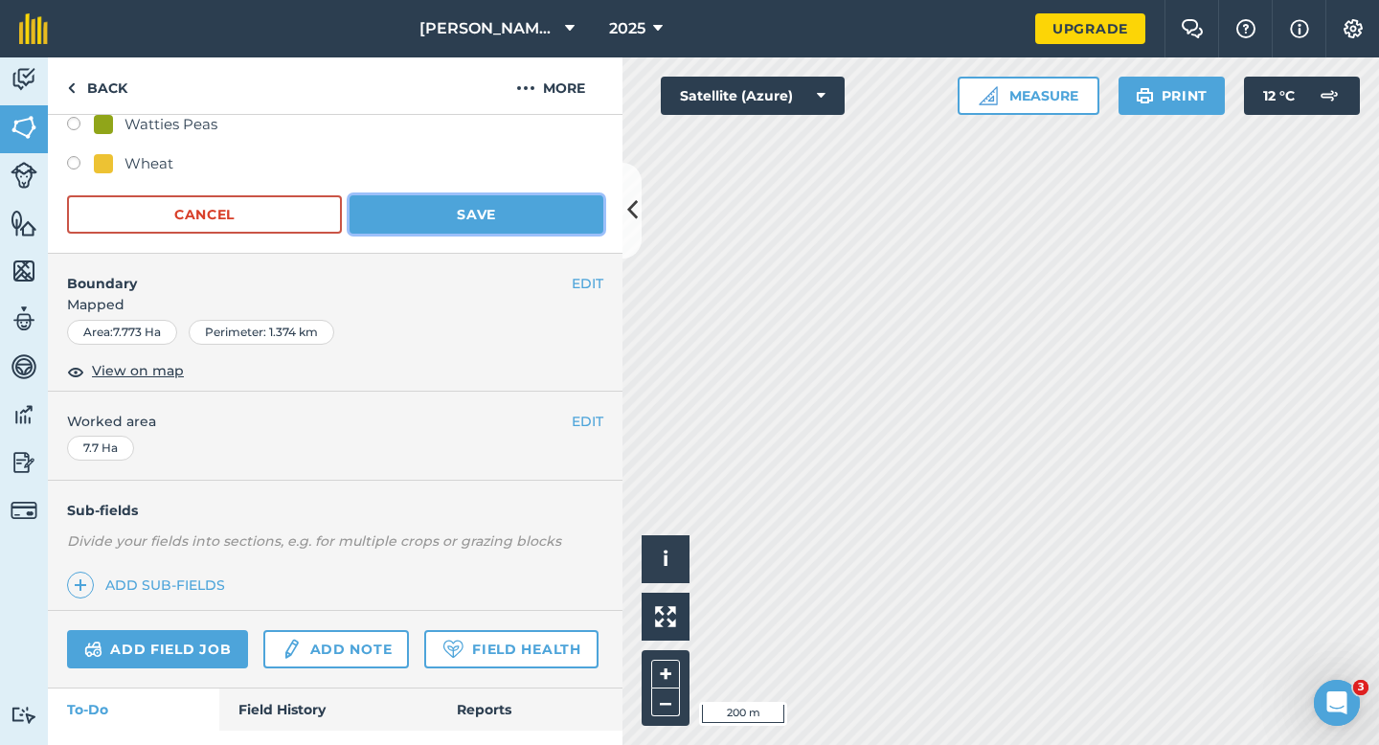
click at [490, 214] on button "Save" at bounding box center [476, 214] width 254 height 38
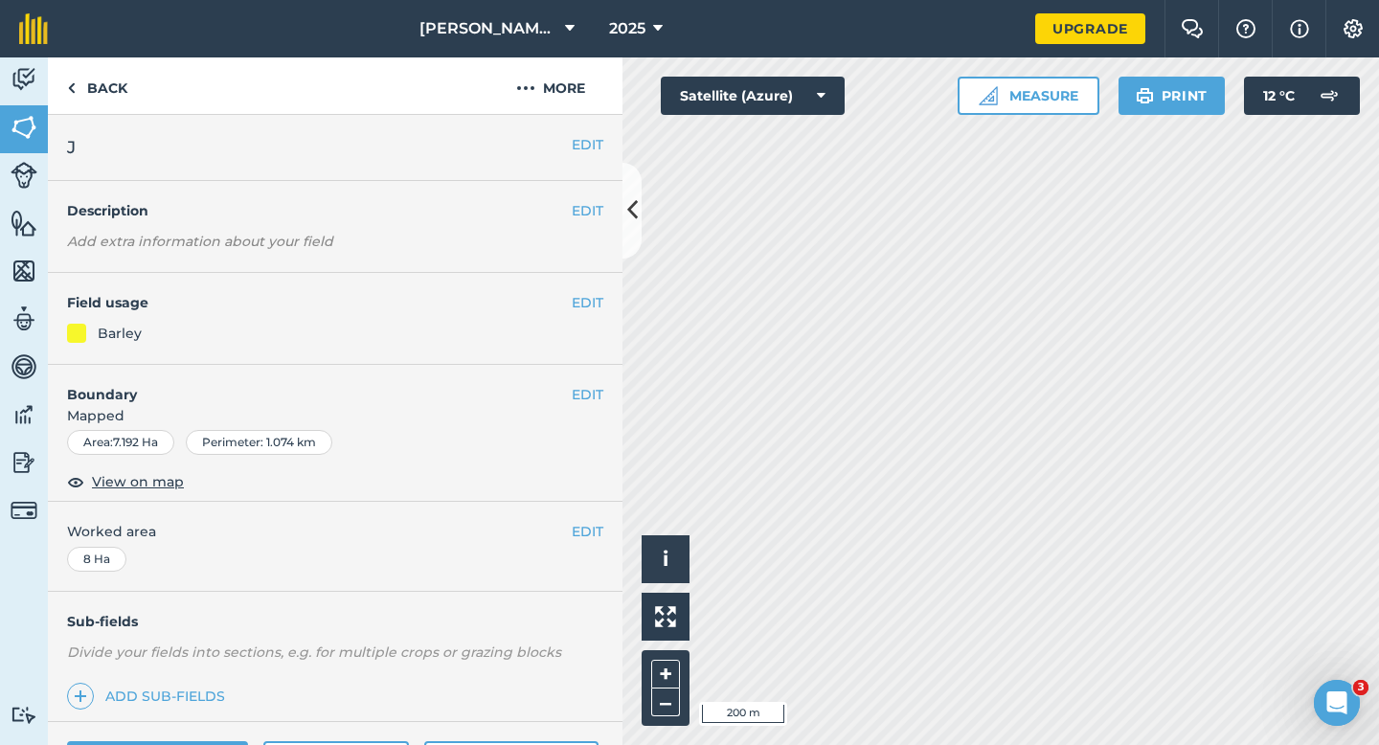
click at [576, 313] on div "EDIT Field usage Barley" at bounding box center [335, 319] width 574 height 92
click at [573, 300] on button "EDIT" at bounding box center [588, 302] width 32 height 21
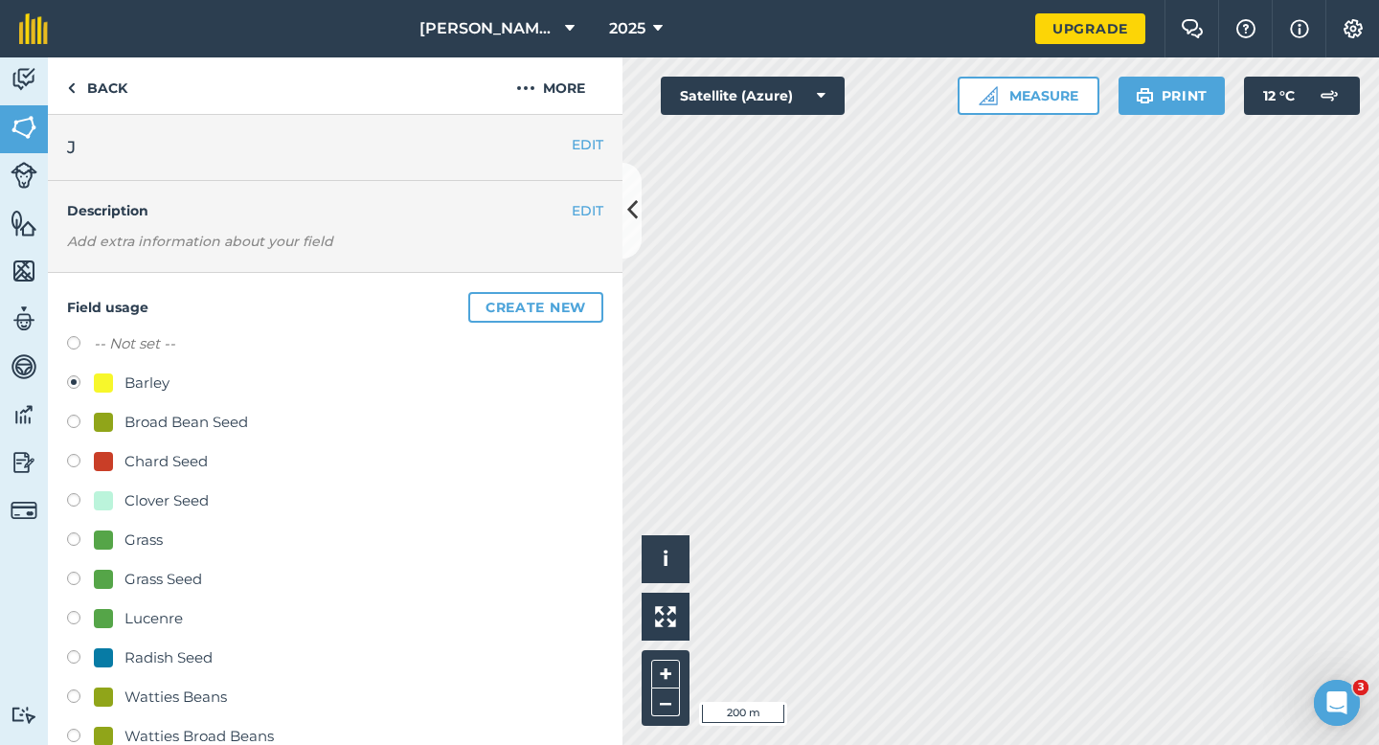
click at [144, 338] on label "-- Not set --" at bounding box center [134, 343] width 81 height 23
radio input "true"
radio input "false"
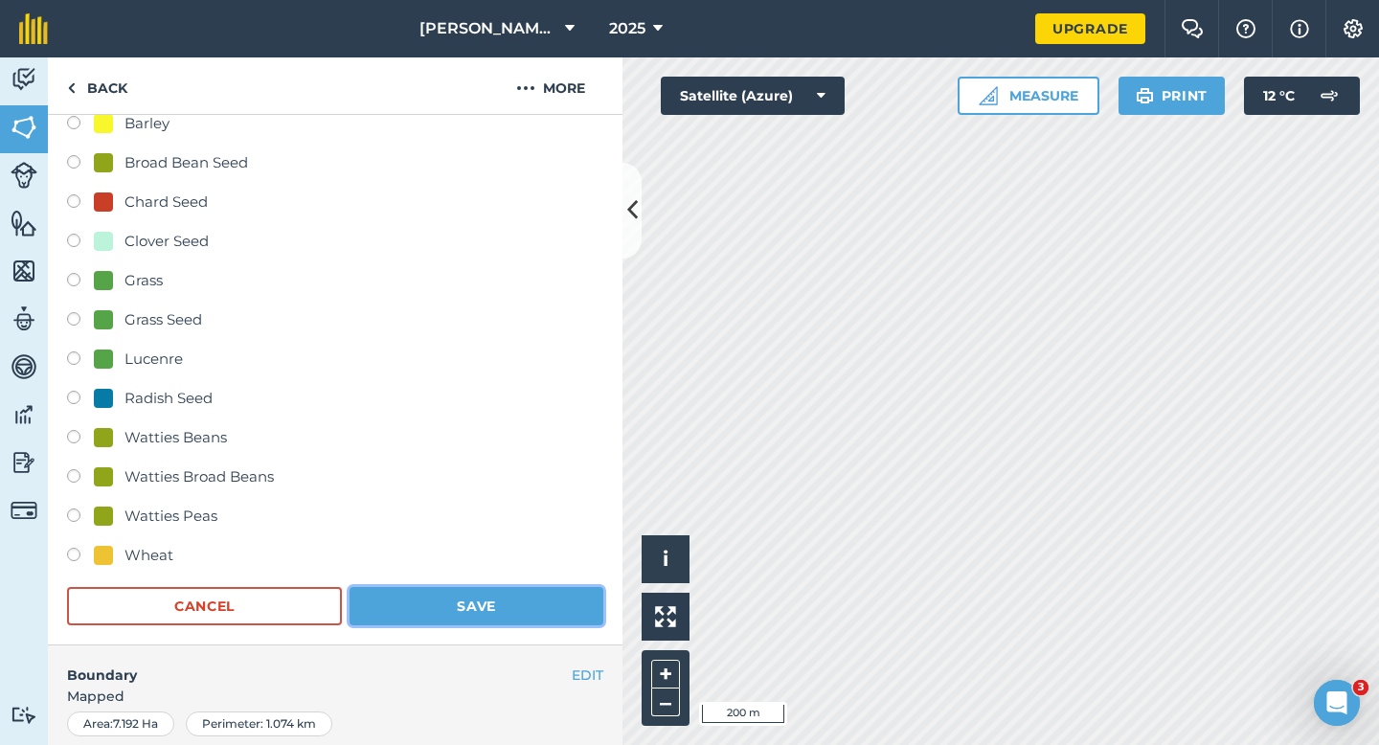
click at [444, 606] on button "Save" at bounding box center [476, 606] width 254 height 38
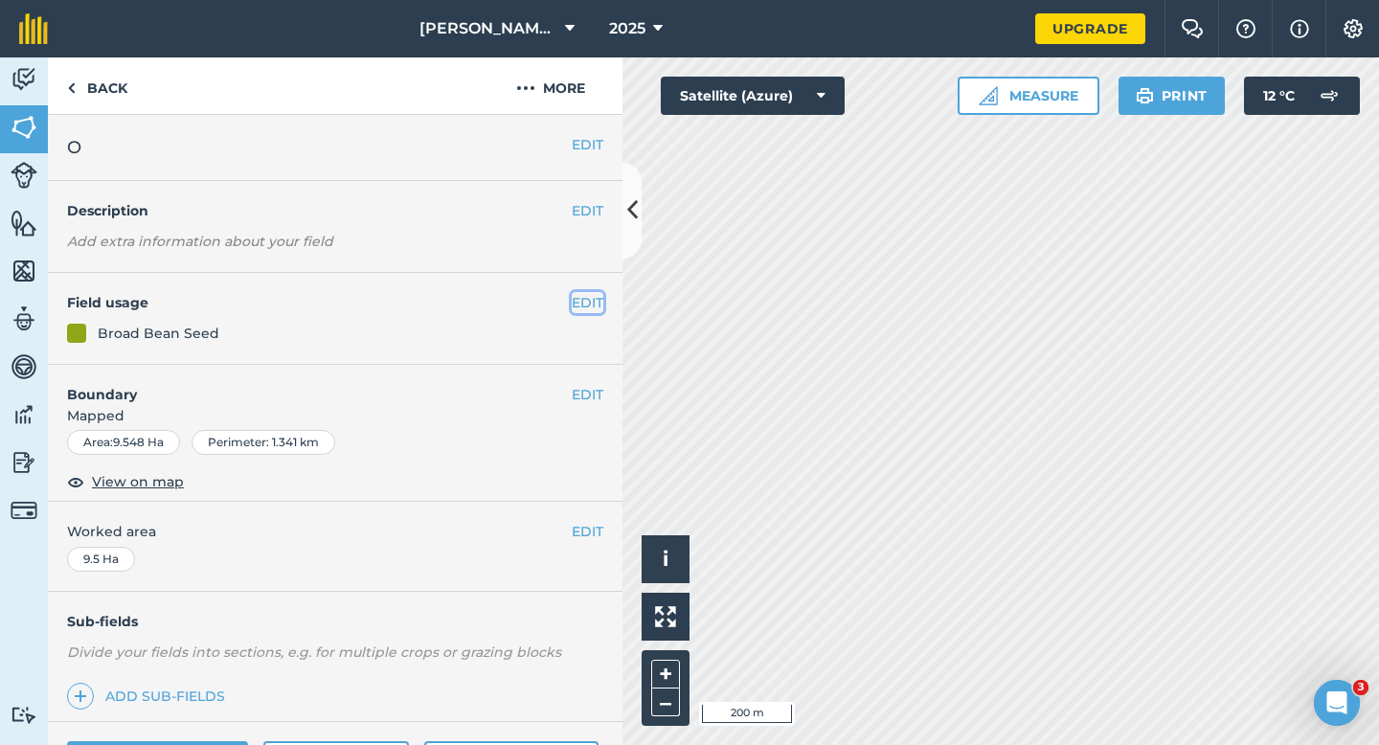
click at [593, 300] on button "EDIT" at bounding box center [588, 302] width 32 height 21
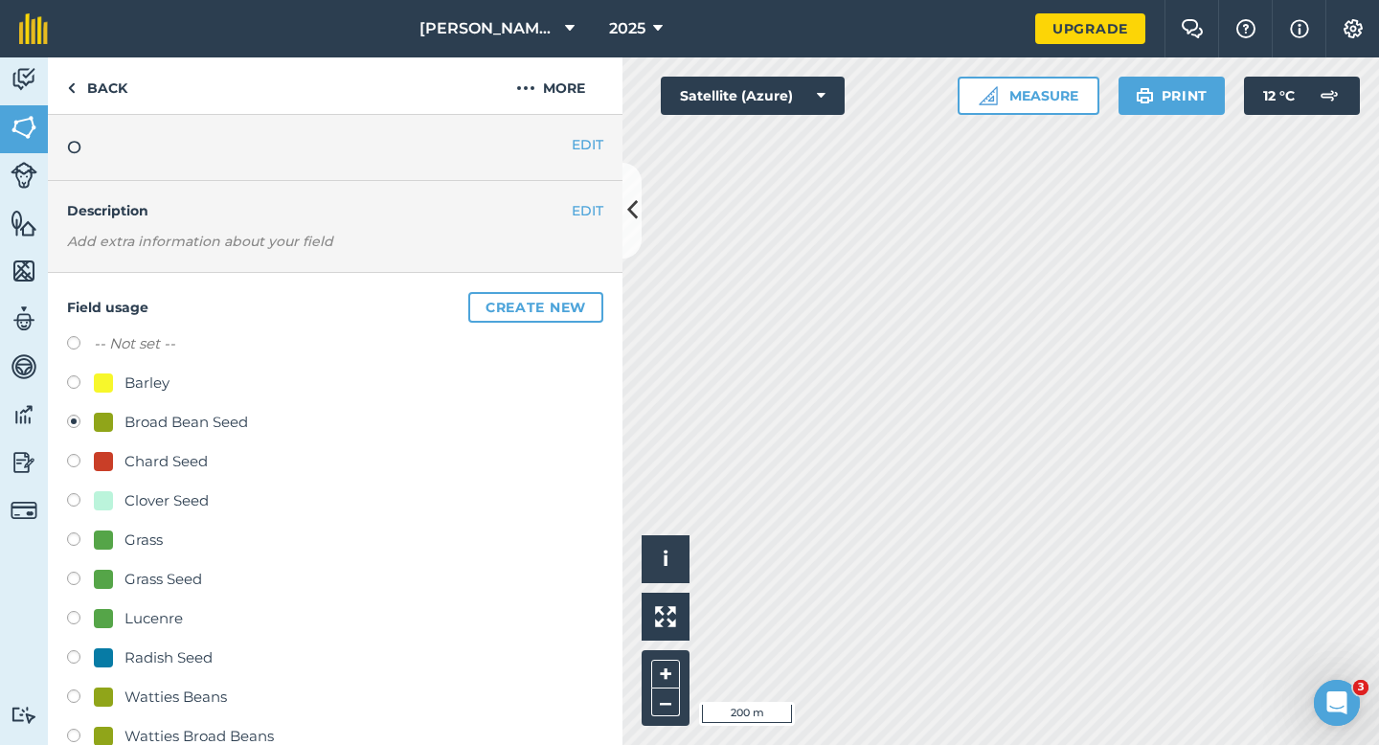
click at [89, 345] on label at bounding box center [80, 345] width 27 height 19
radio input "true"
radio input "false"
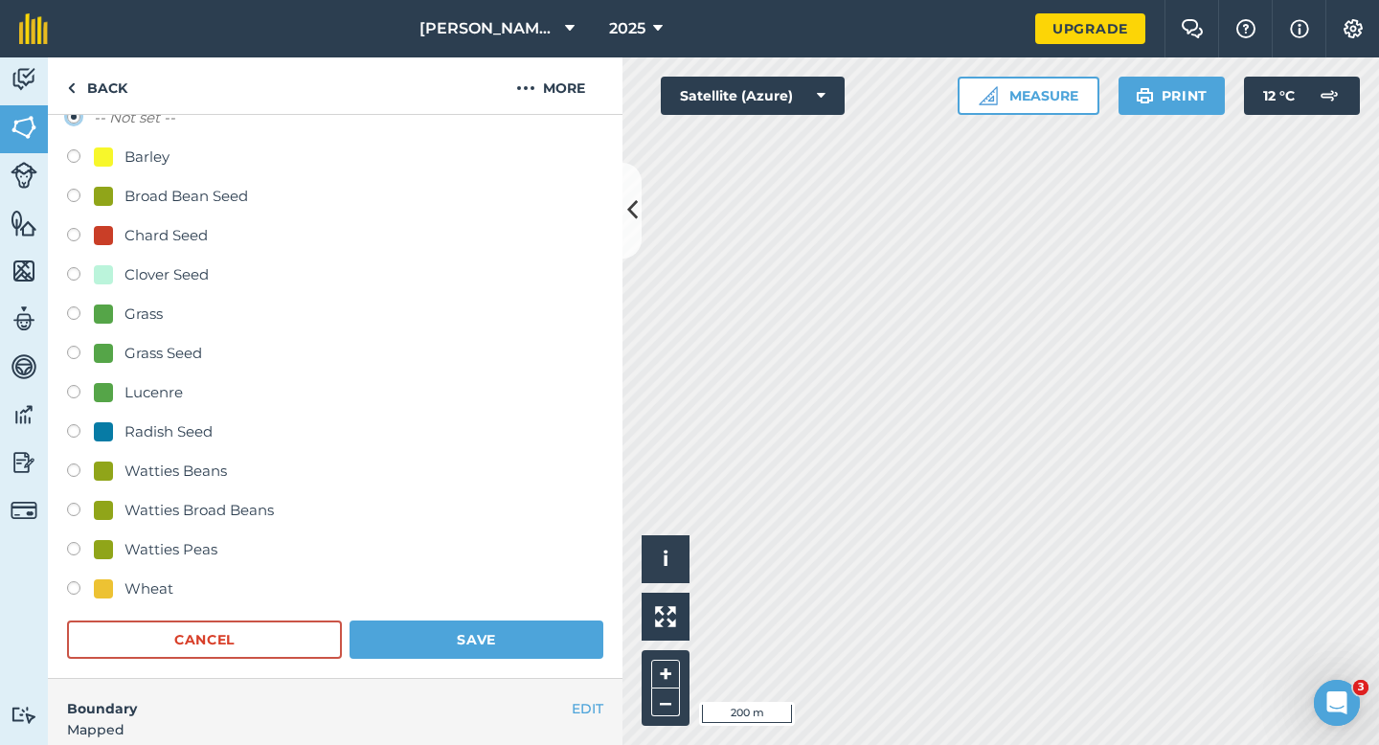
scroll to position [401, 0]
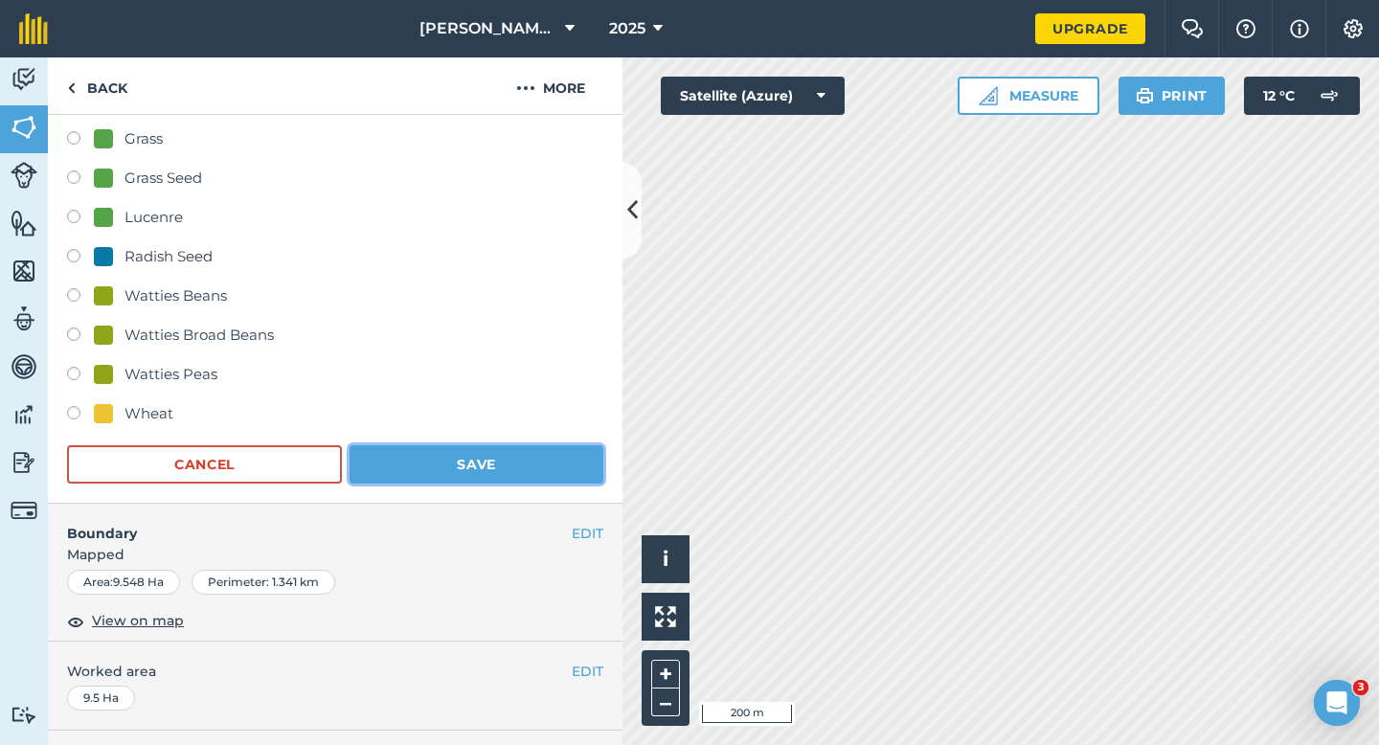
click at [403, 460] on button "Save" at bounding box center [476, 464] width 254 height 38
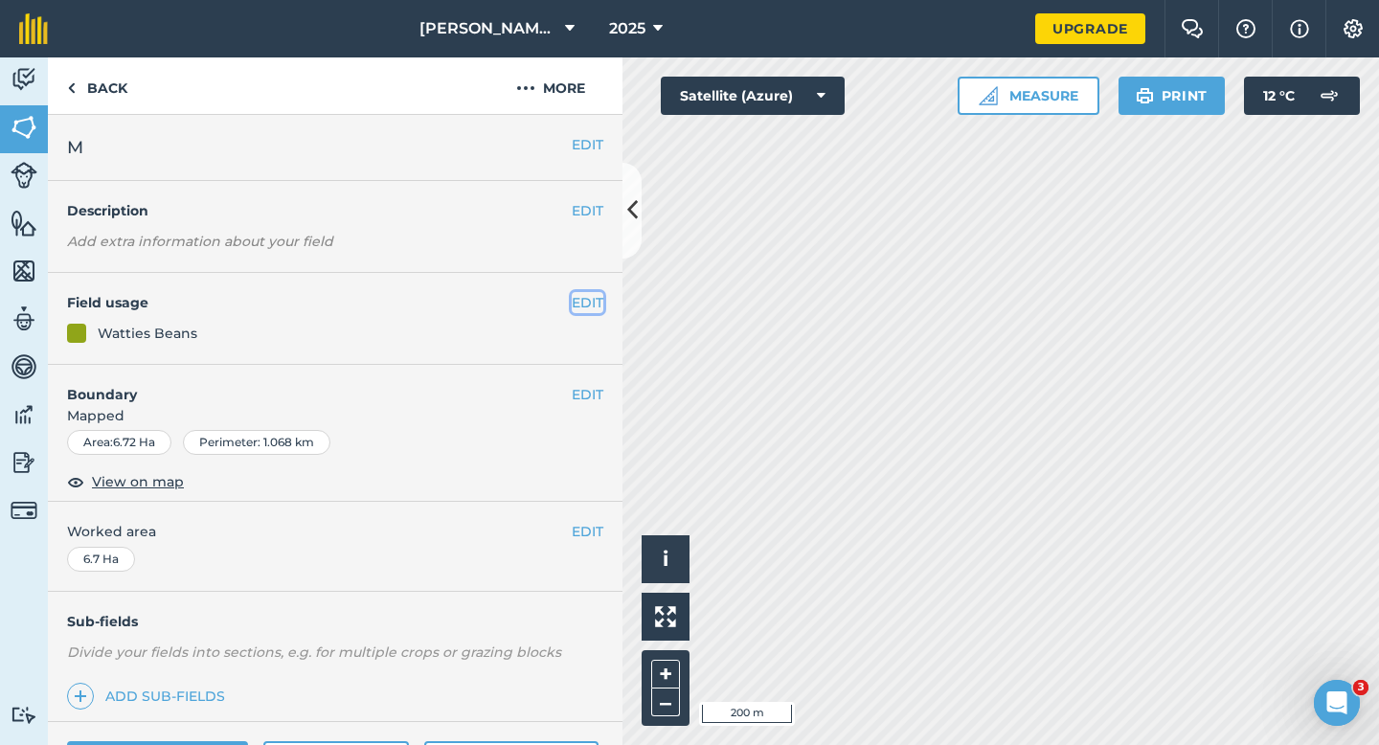
click at [591, 302] on button "EDIT" at bounding box center [588, 302] width 32 height 21
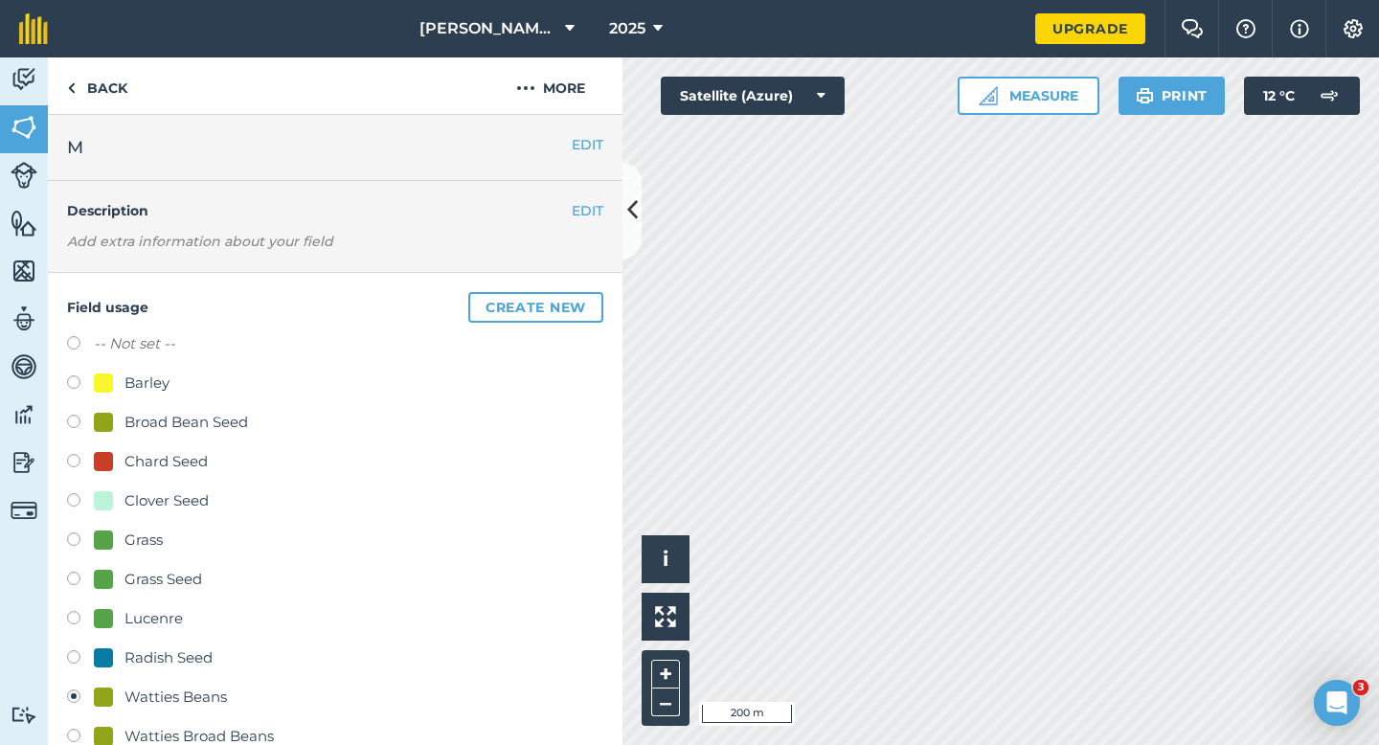
click at [120, 348] on label "-- Not set --" at bounding box center [134, 343] width 81 height 23
radio input "true"
radio input "false"
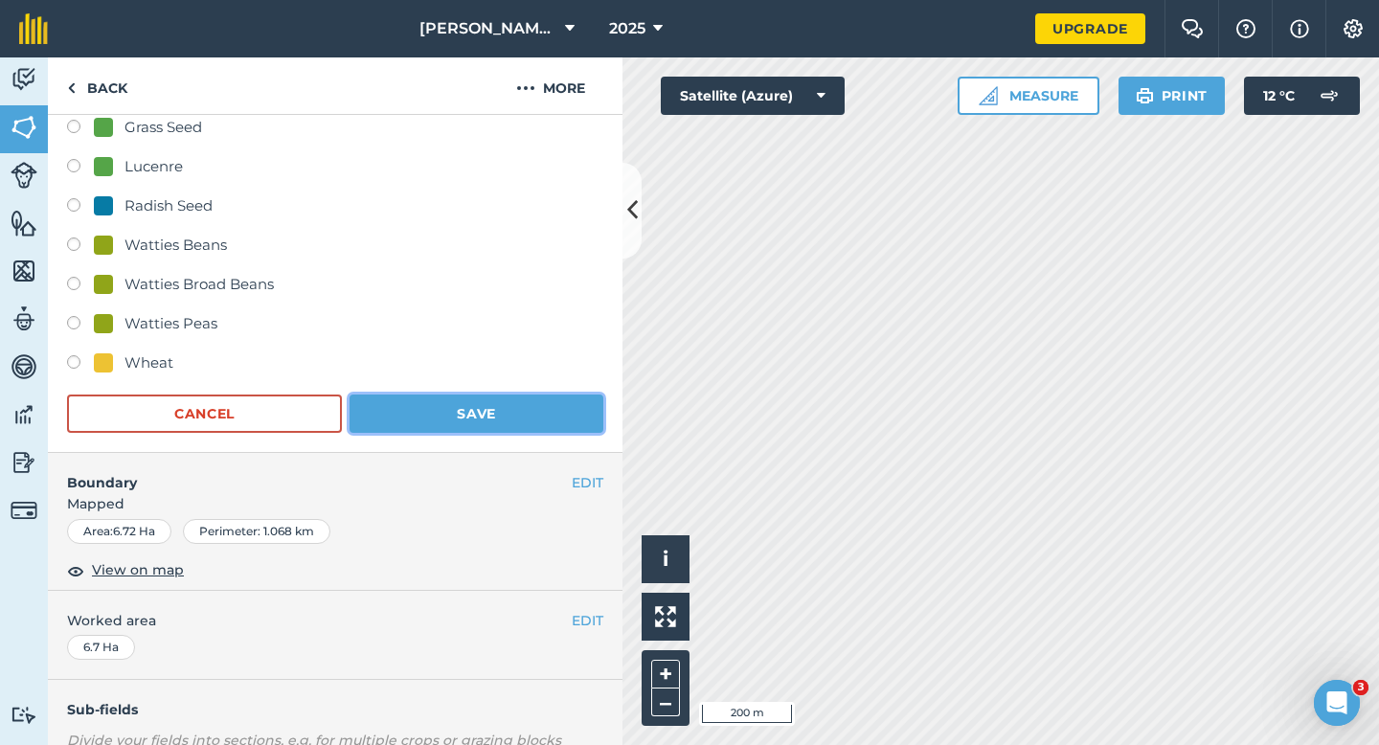
click at [450, 421] on button "Save" at bounding box center [476, 413] width 254 height 38
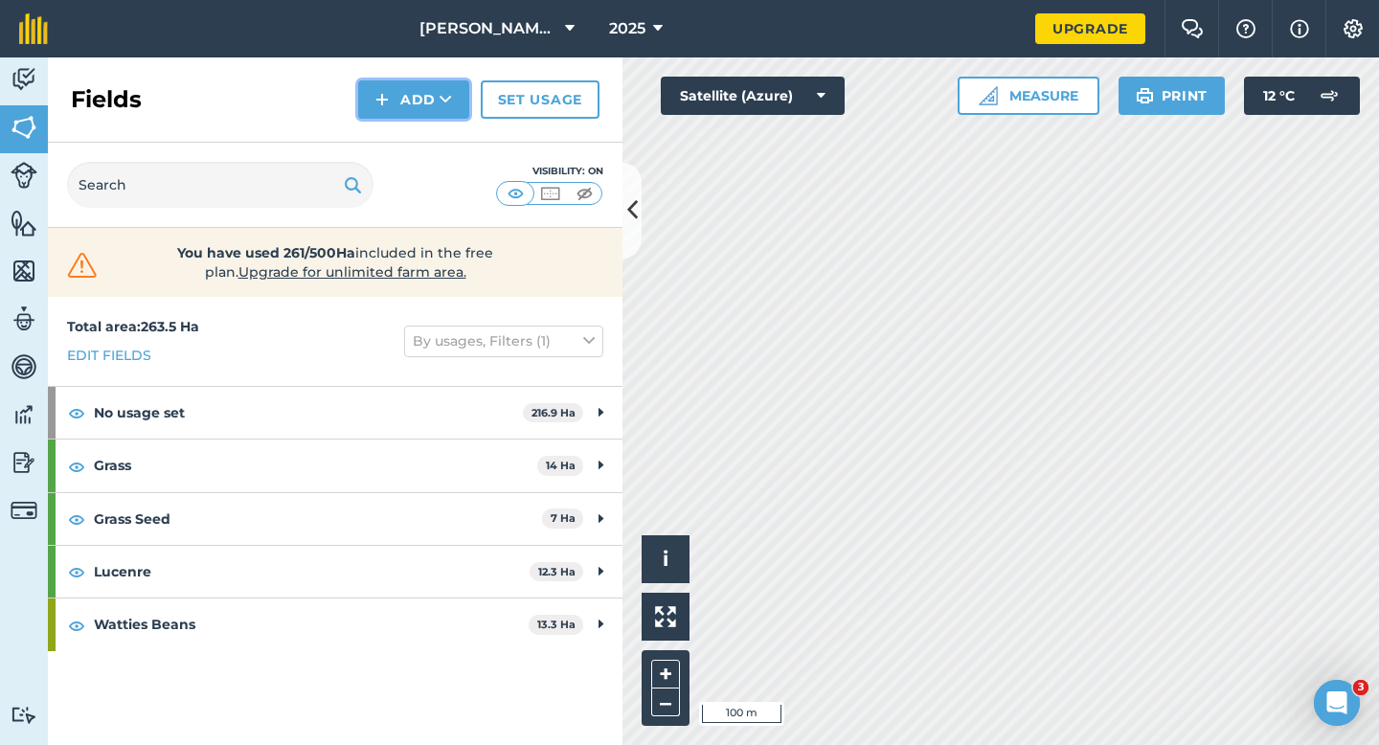
click at [408, 100] on button "Add" at bounding box center [413, 99] width 111 height 38
click at [414, 138] on link "Draw" at bounding box center [413, 143] width 105 height 42
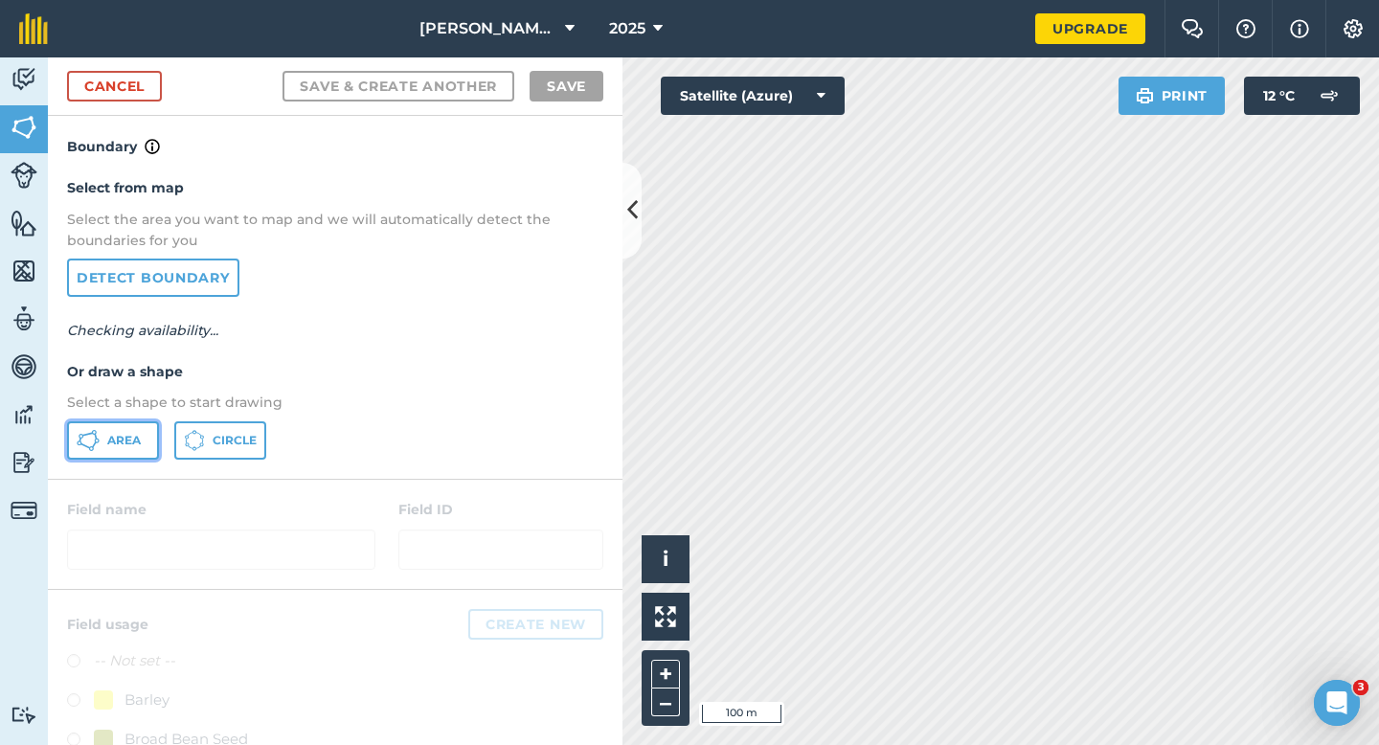
click at [126, 429] on button "Area" at bounding box center [113, 440] width 92 height 38
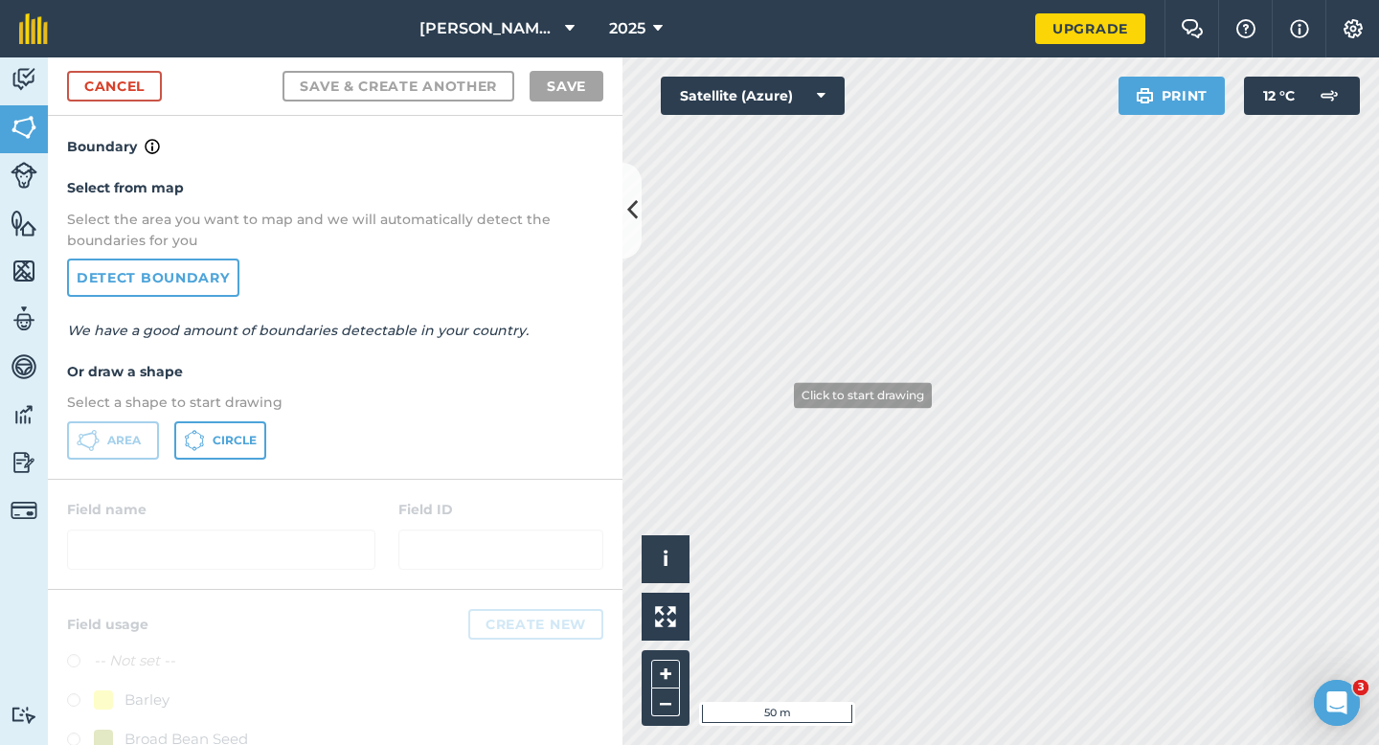
click at [990, 49] on div "[PERSON_NAME] & Sons Farming LTD 2025 Upgrade Farm Chat Help Info Settings Map …" at bounding box center [689, 372] width 1379 height 745
click at [950, 21] on div "[PERSON_NAME] & Sons Farming LTD 2025 Upgrade Farm Chat Help Info Settings Map …" at bounding box center [689, 372] width 1379 height 745
click at [800, 0] on html "[PERSON_NAME] & Sons Farming LTD 2025 Upgrade Farm Chat Help Info Settings Map …" at bounding box center [689, 372] width 1379 height 745
click at [163, 84] on div "Cancel Save & Create Another Save" at bounding box center [335, 86] width 574 height 58
click at [153, 71] on link "Cancel" at bounding box center [114, 86] width 95 height 31
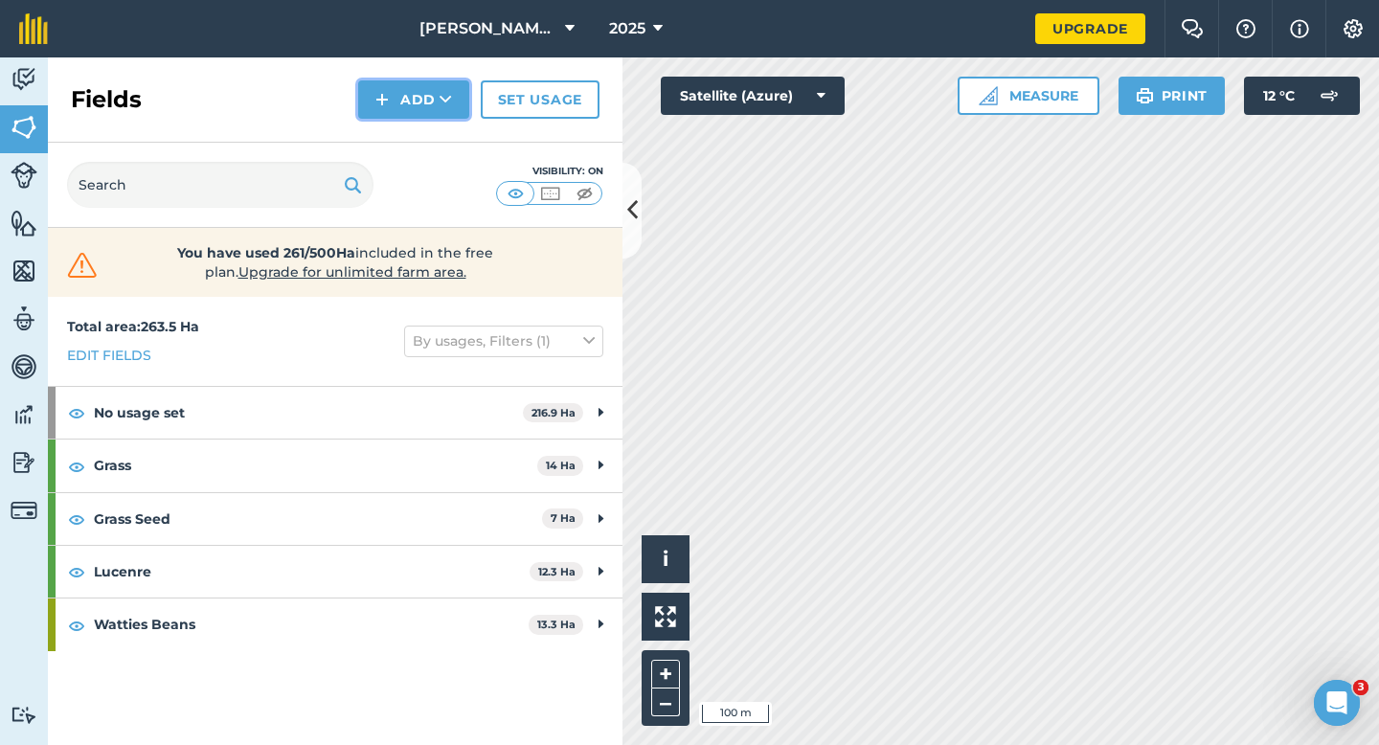
click at [417, 92] on button "Add" at bounding box center [413, 99] width 111 height 38
click at [425, 134] on link "Draw" at bounding box center [413, 143] width 105 height 42
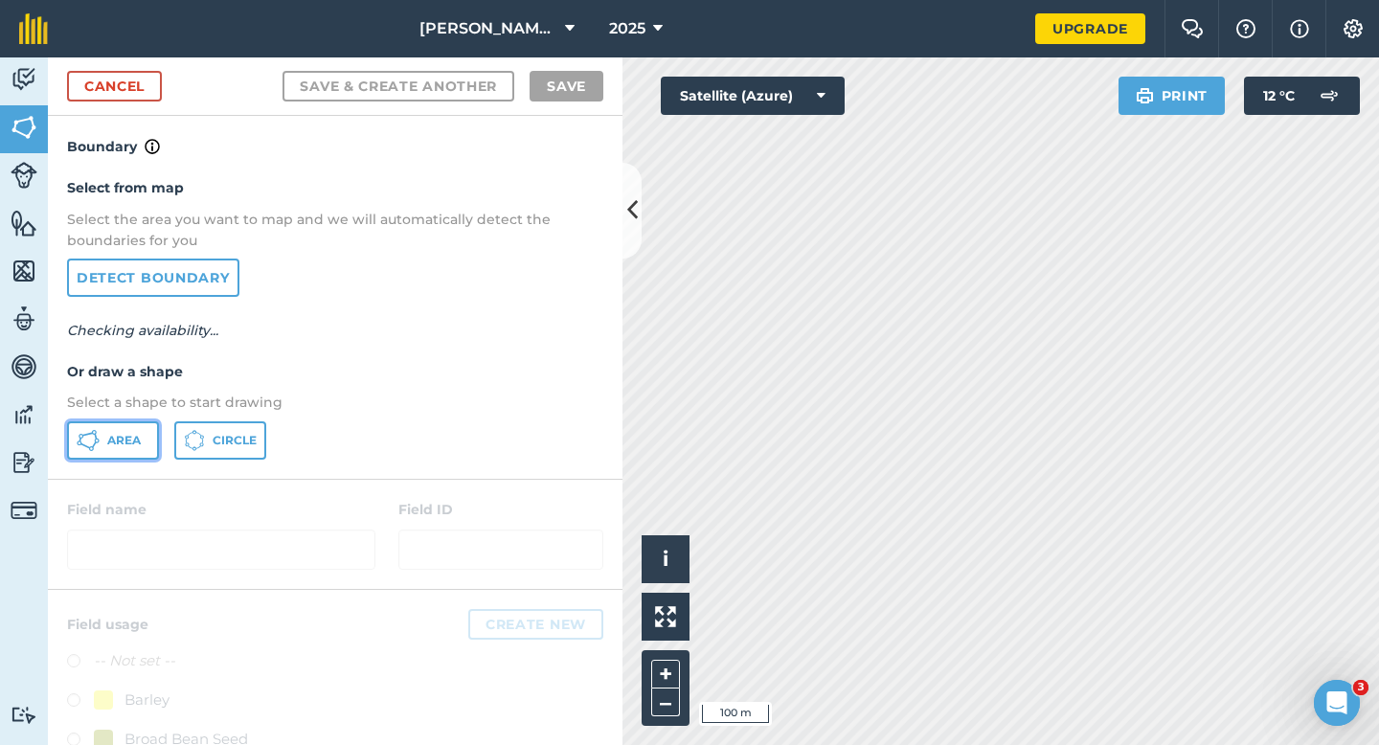
click at [144, 458] on button "Area" at bounding box center [113, 440] width 92 height 38
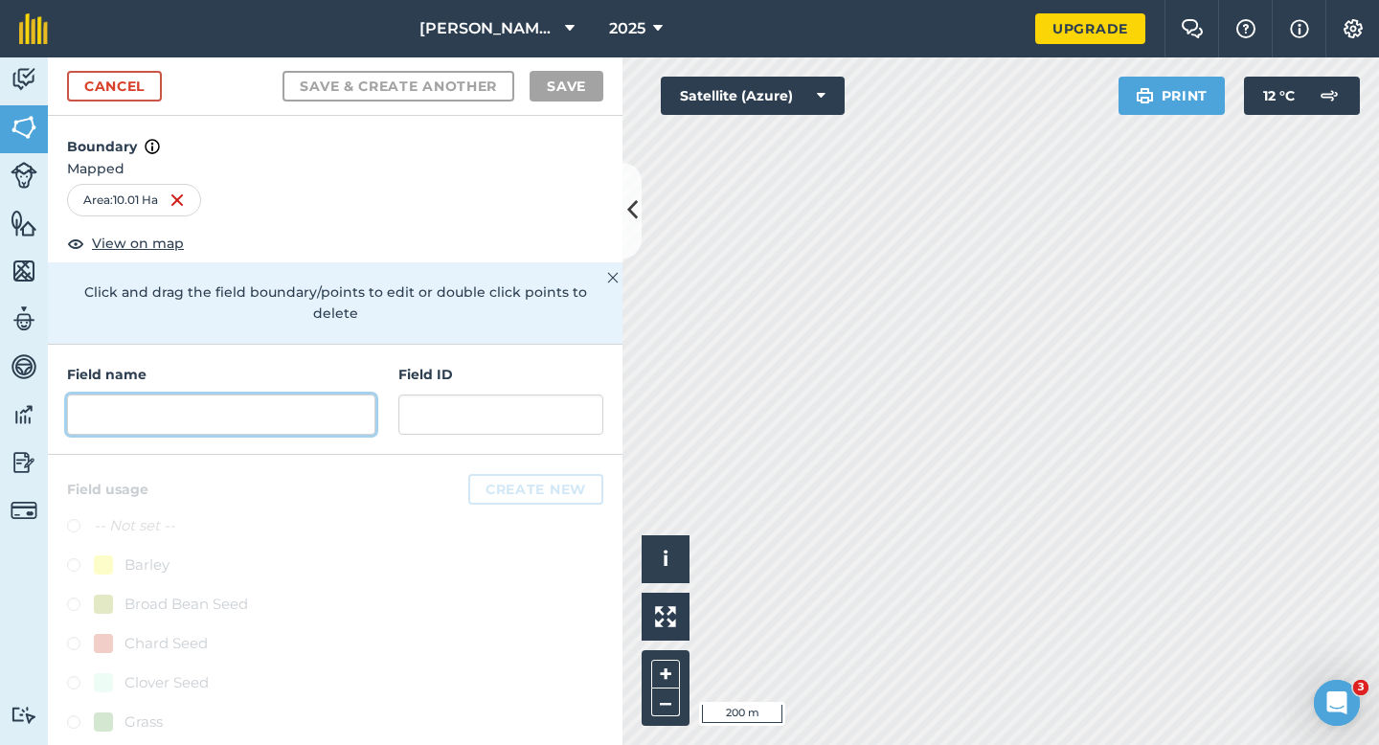
click at [199, 395] on input "text" at bounding box center [221, 414] width 308 height 40
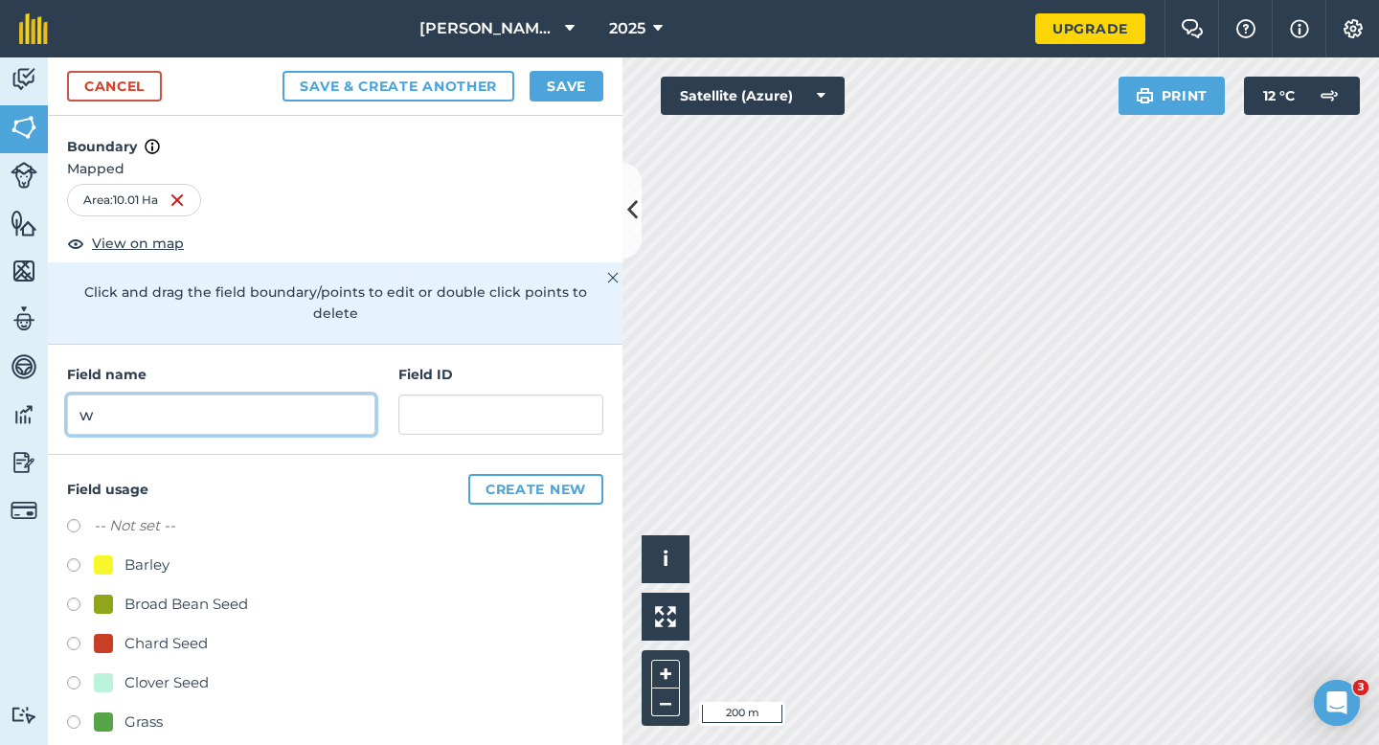
type input "w"
click at [538, 91] on button "Save" at bounding box center [566, 86] width 74 height 31
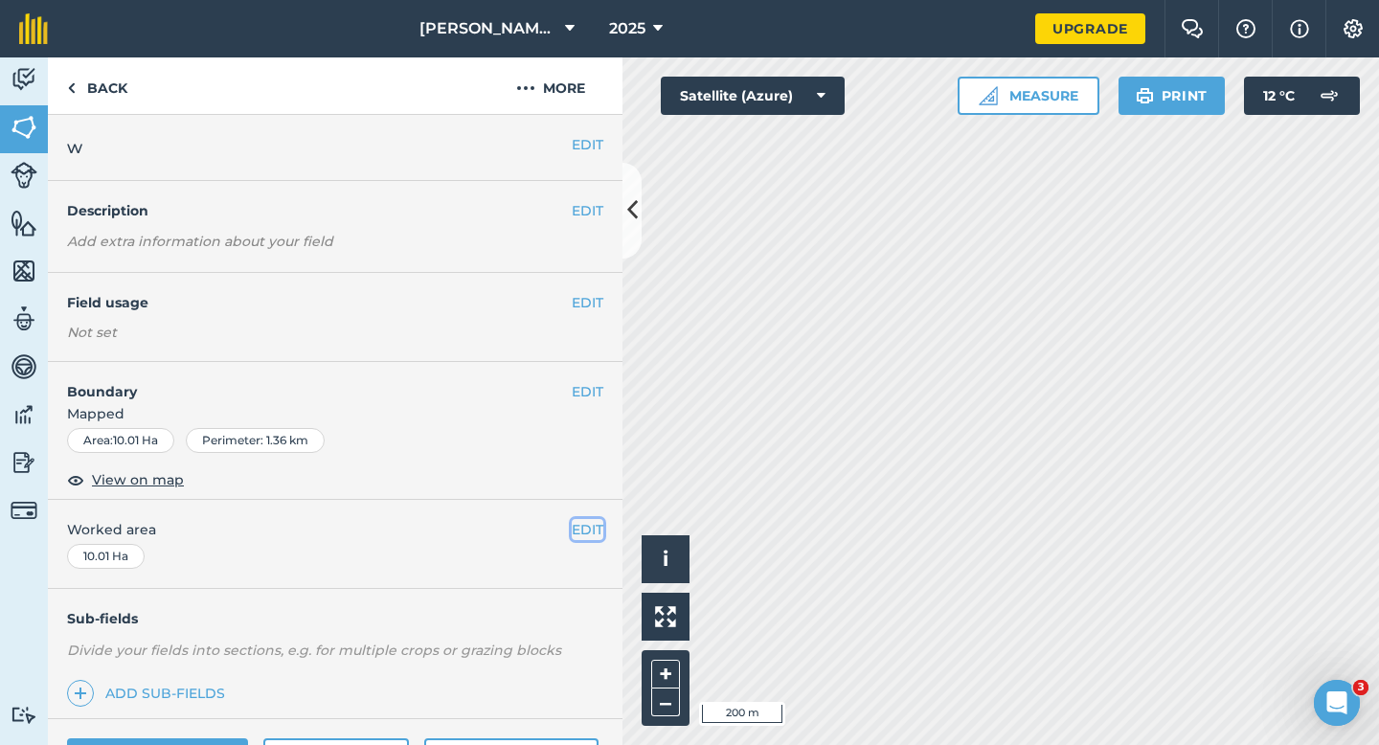
click at [576, 529] on button "EDIT" at bounding box center [588, 529] width 32 height 21
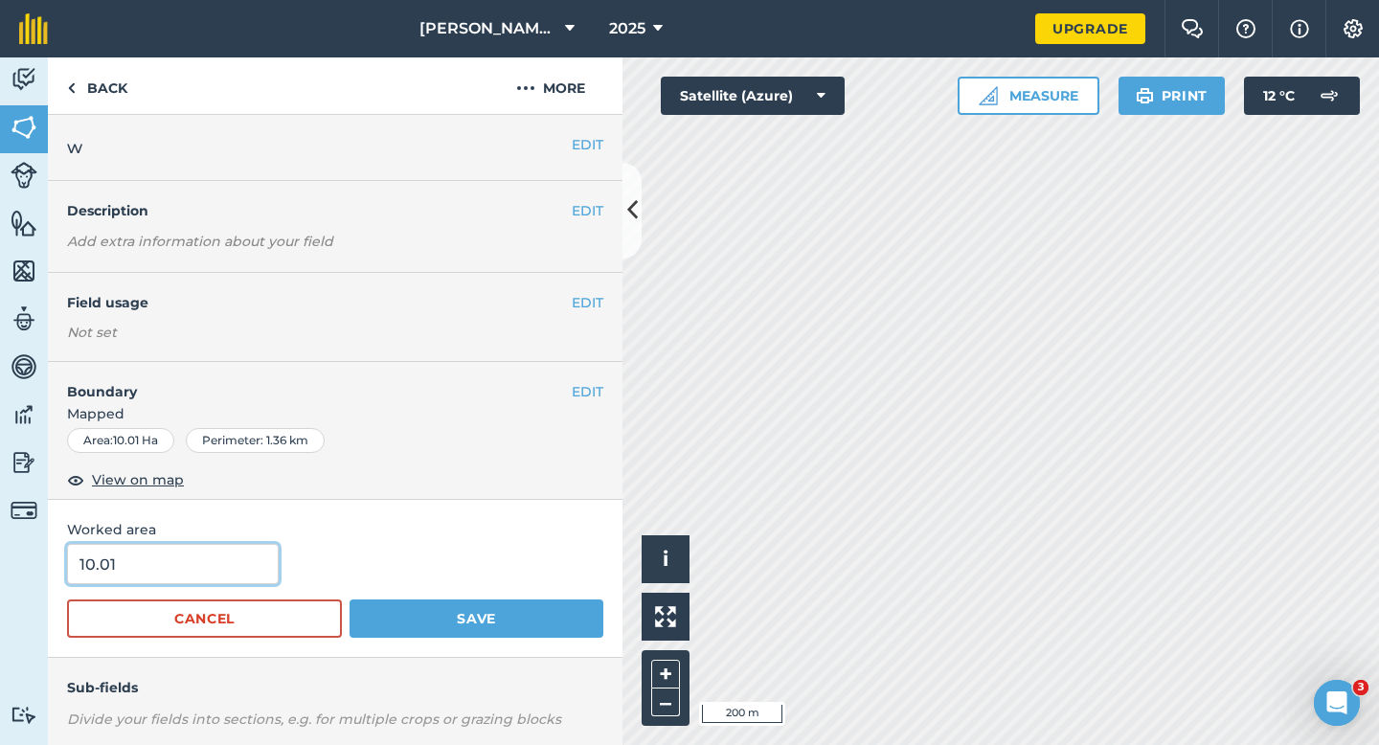
click at [178, 566] on input "10.01" at bounding box center [173, 564] width 212 height 40
type input "10"
click at [349, 599] on button "Save" at bounding box center [476, 618] width 254 height 38
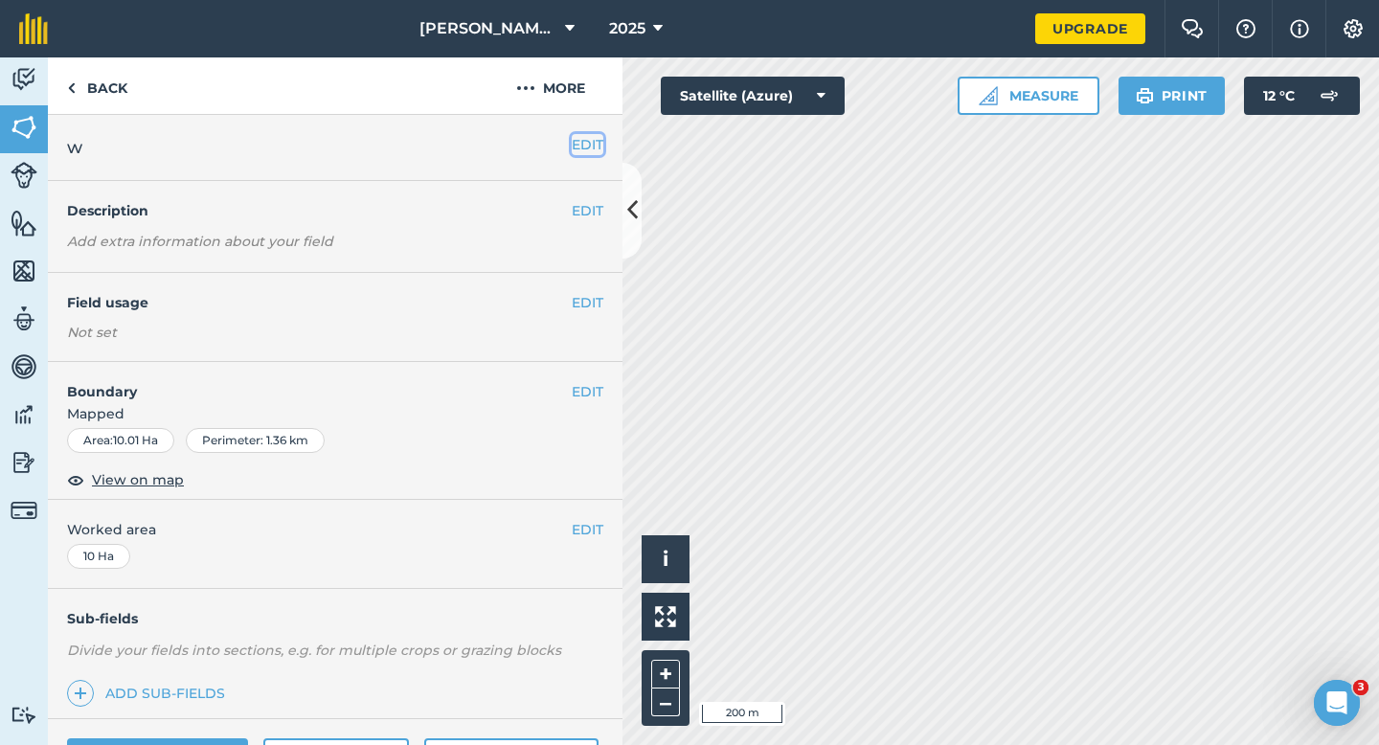
click at [586, 142] on button "EDIT" at bounding box center [588, 144] width 32 height 21
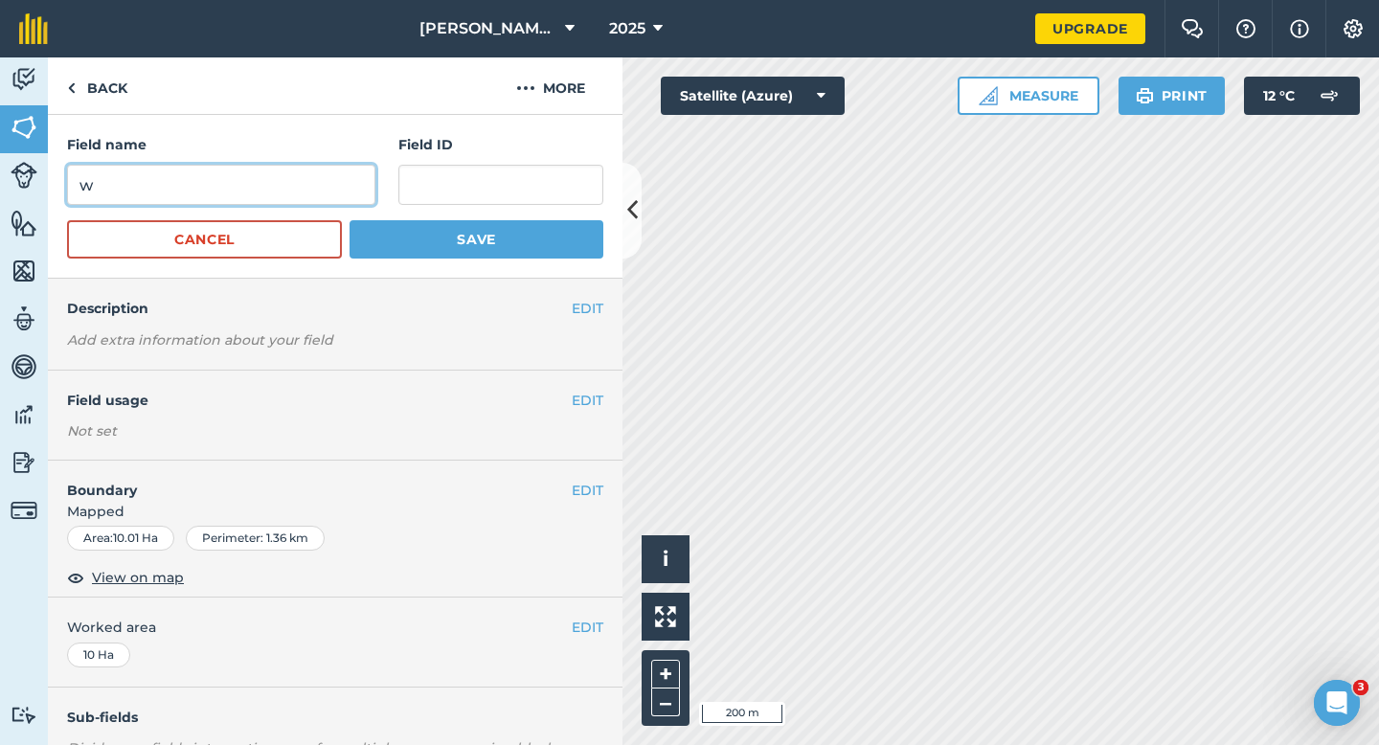
click at [331, 180] on input "w" at bounding box center [221, 185] width 308 height 40
type input "W"
click at [349, 220] on button "Save" at bounding box center [476, 239] width 254 height 38
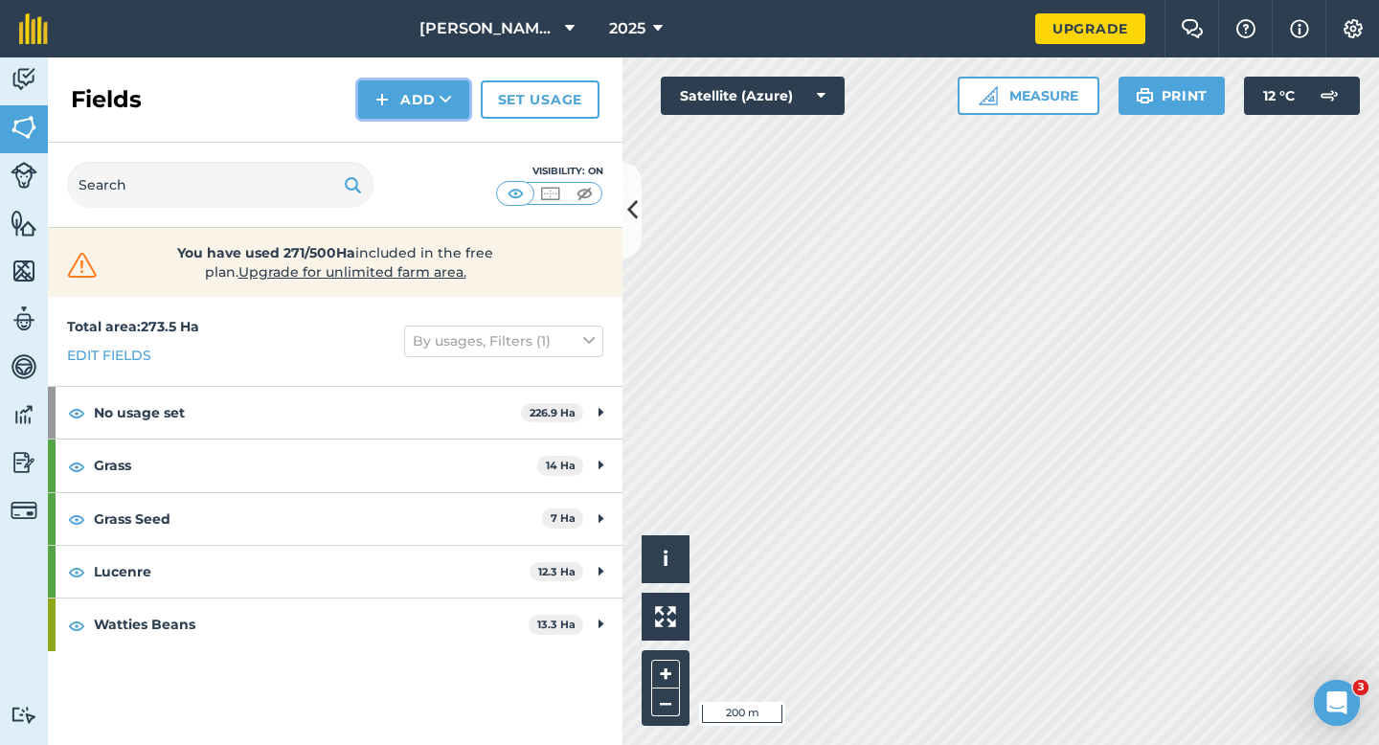
click at [406, 109] on button "Add" at bounding box center [413, 99] width 111 height 38
click at [412, 129] on link "Draw" at bounding box center [413, 143] width 105 height 42
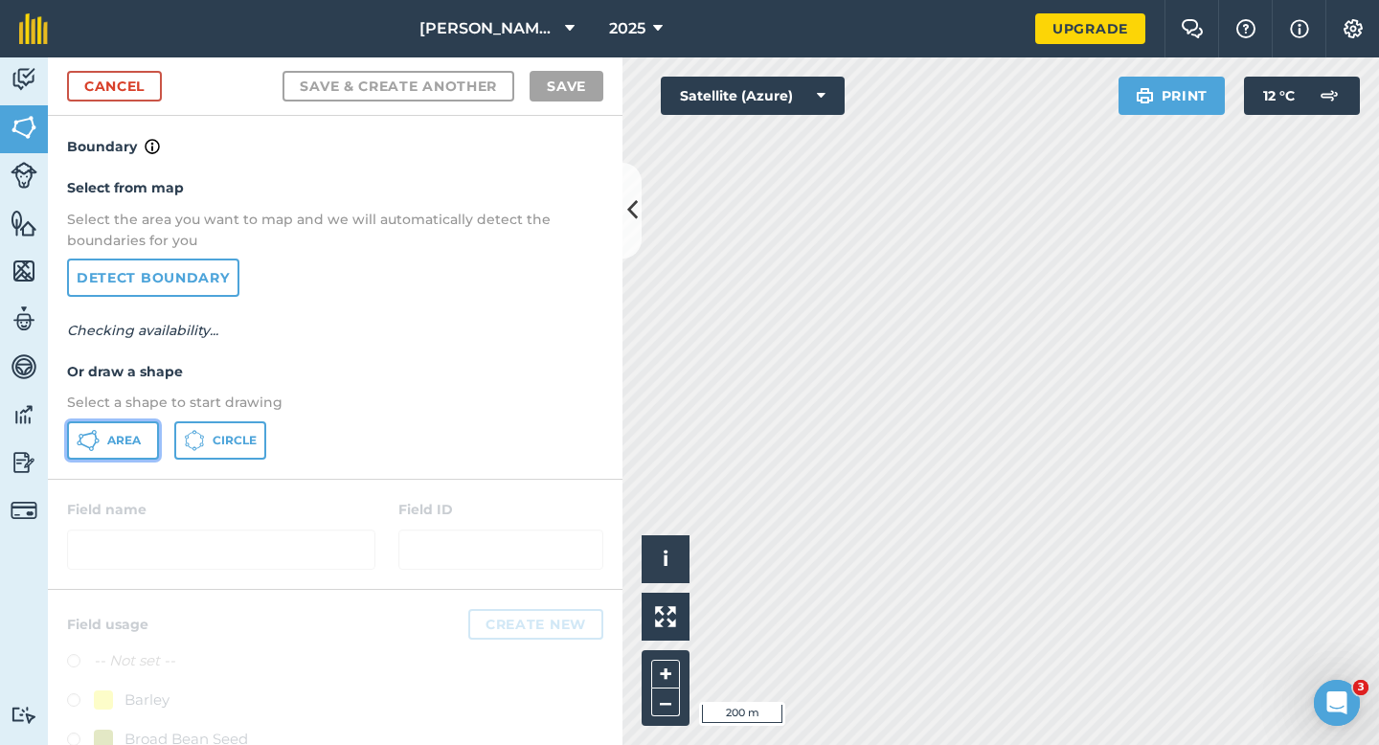
click at [114, 437] on span "Area" at bounding box center [124, 440] width 34 height 15
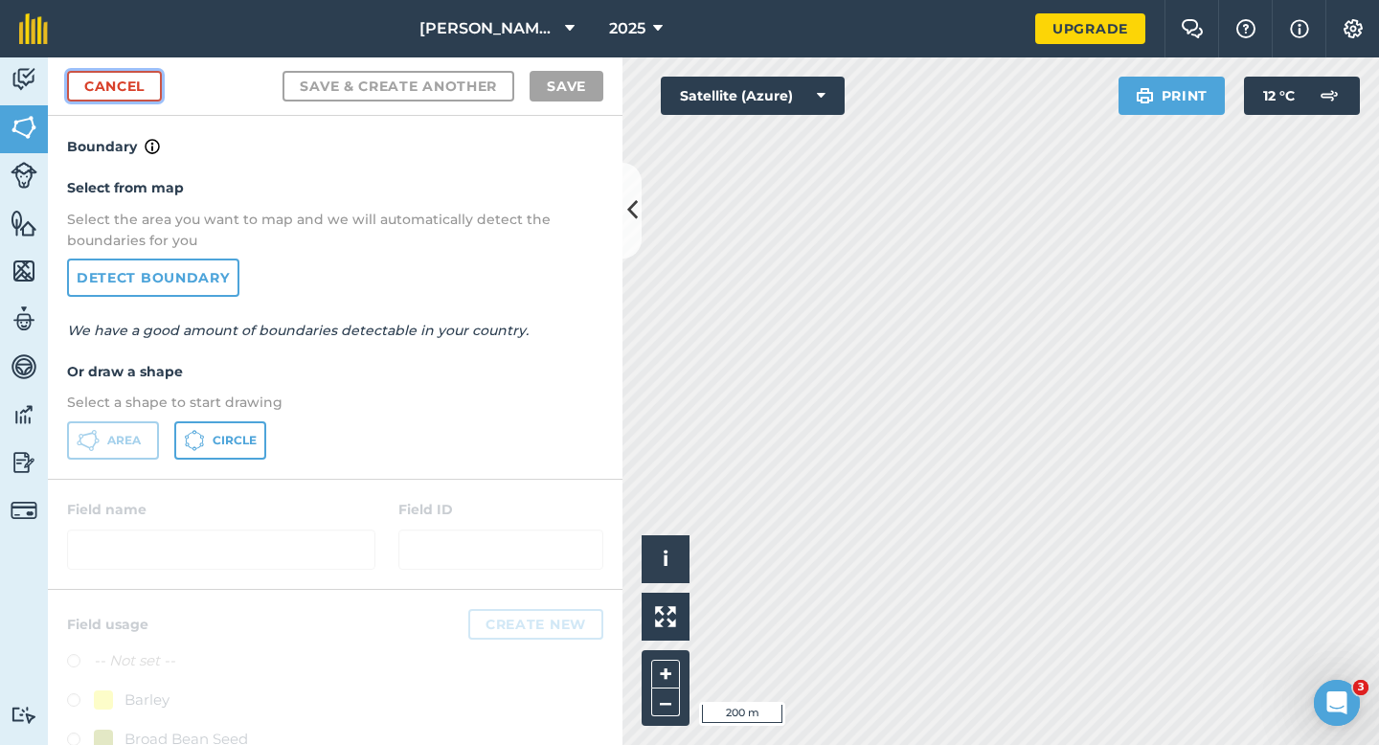
click at [142, 80] on link "Cancel" at bounding box center [114, 86] width 95 height 31
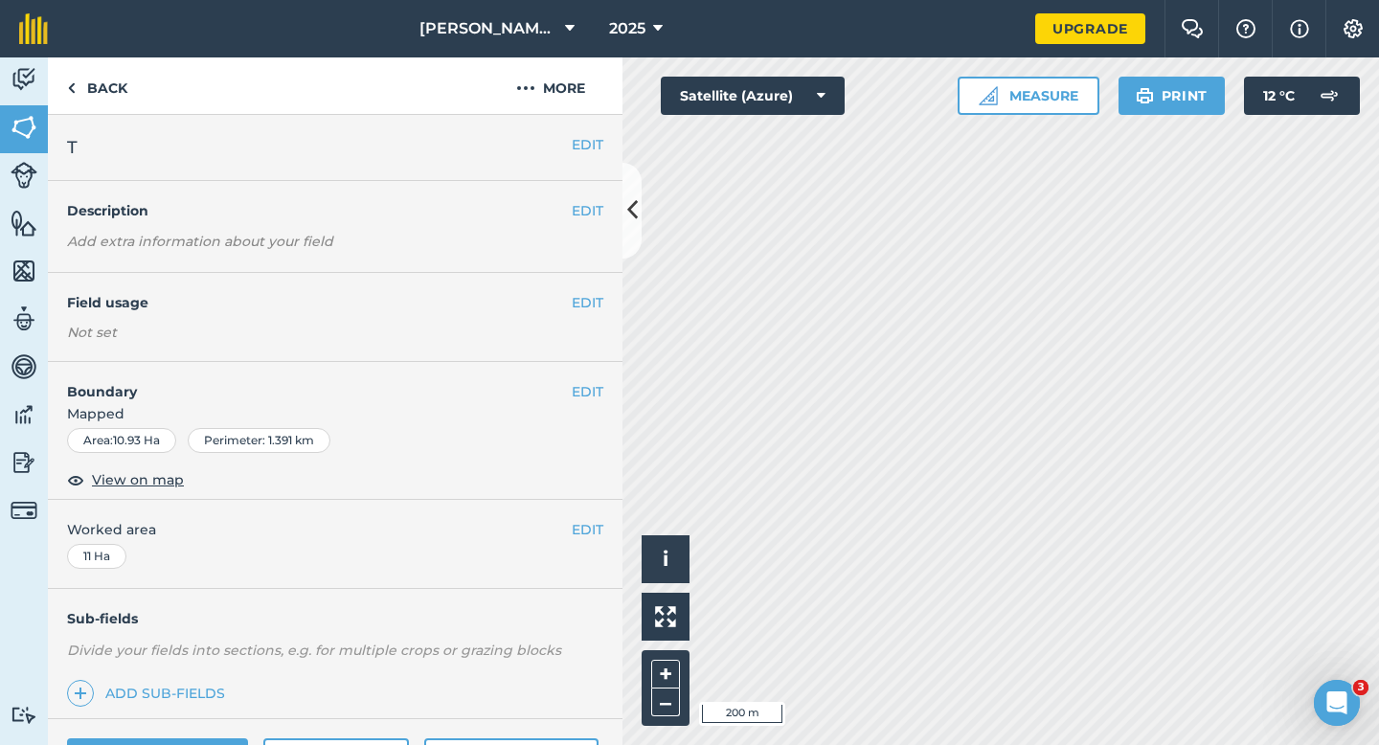
click at [588, 130] on div "EDIT T" at bounding box center [335, 148] width 574 height 66
click at [588, 134] on button "EDIT" at bounding box center [588, 144] width 32 height 21
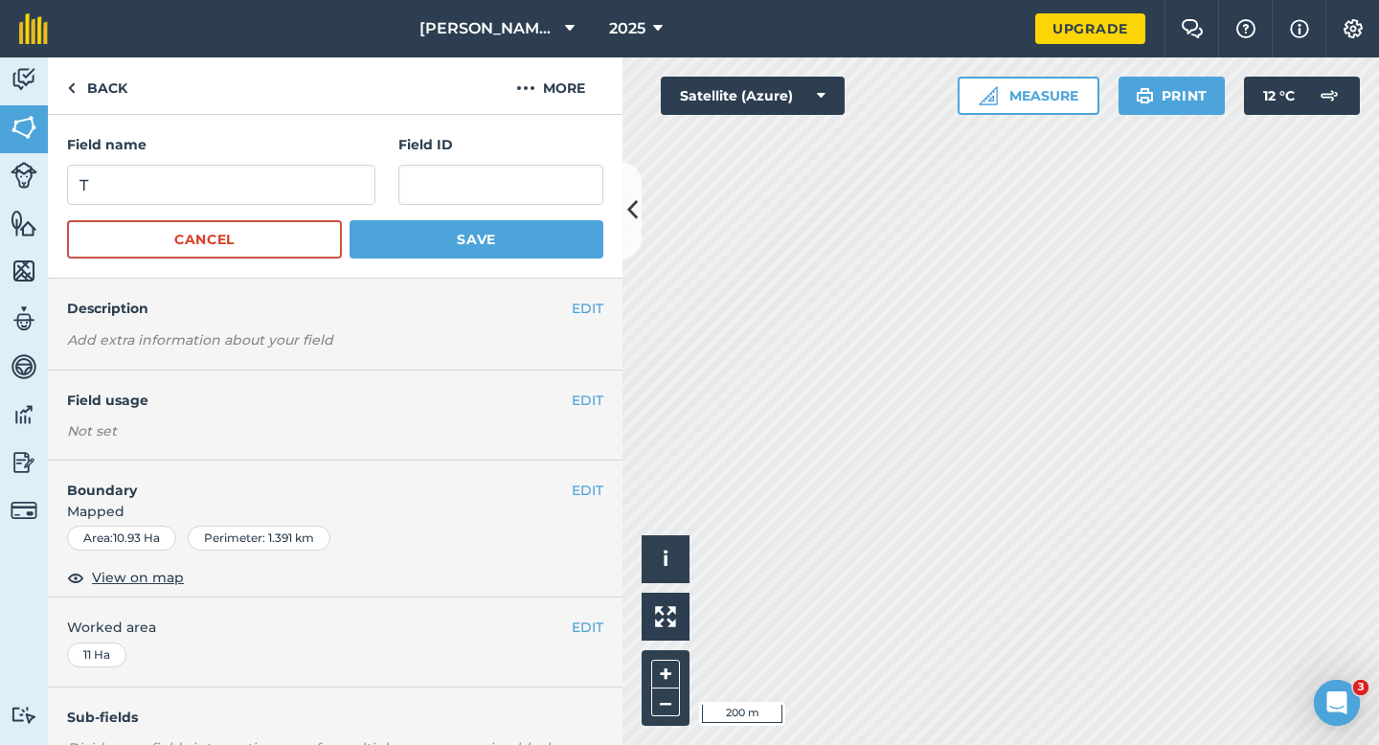
click at [312, 210] on form "Field name T Field ID Cancel Save" at bounding box center [335, 196] width 536 height 124
click at [312, 198] on input "T" at bounding box center [221, 185] width 308 height 40
type input "X"
click at [349, 220] on button "Save" at bounding box center [476, 239] width 254 height 38
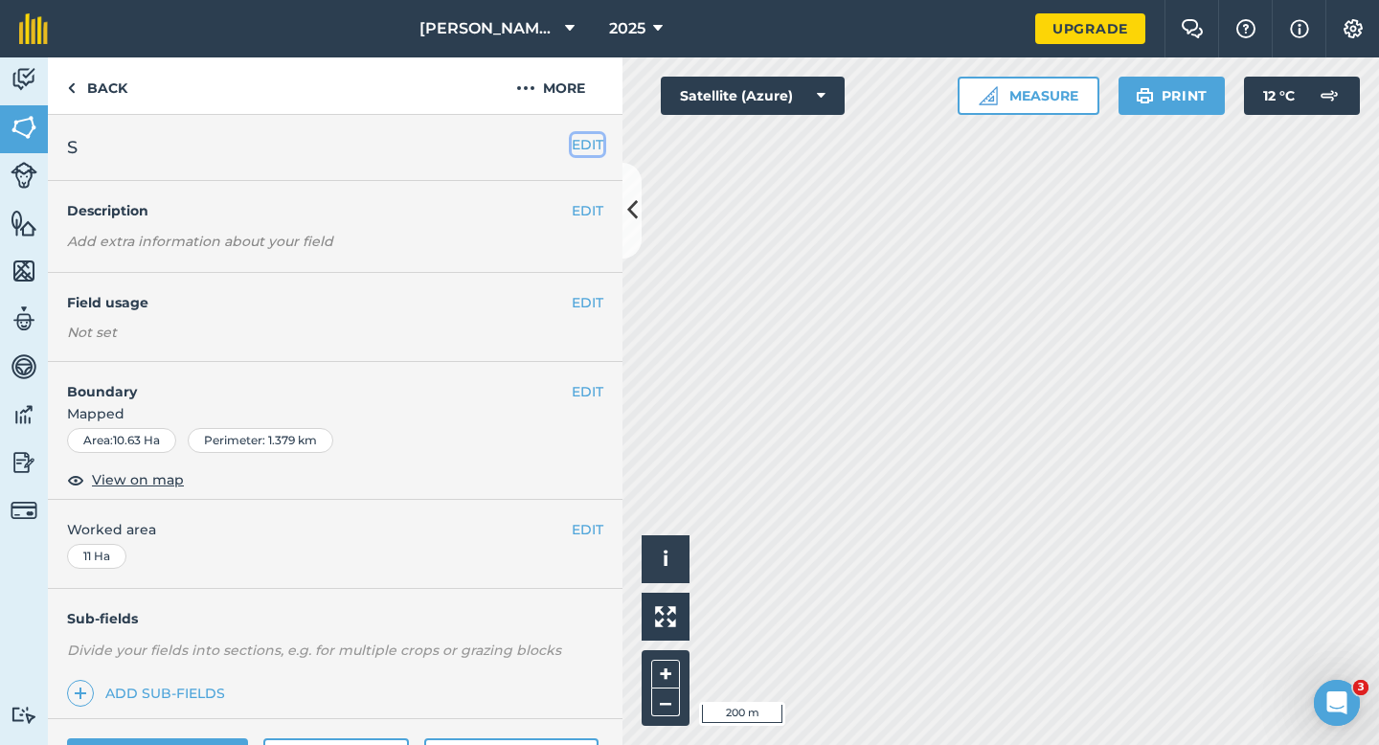
click at [591, 143] on button "EDIT" at bounding box center [588, 144] width 32 height 21
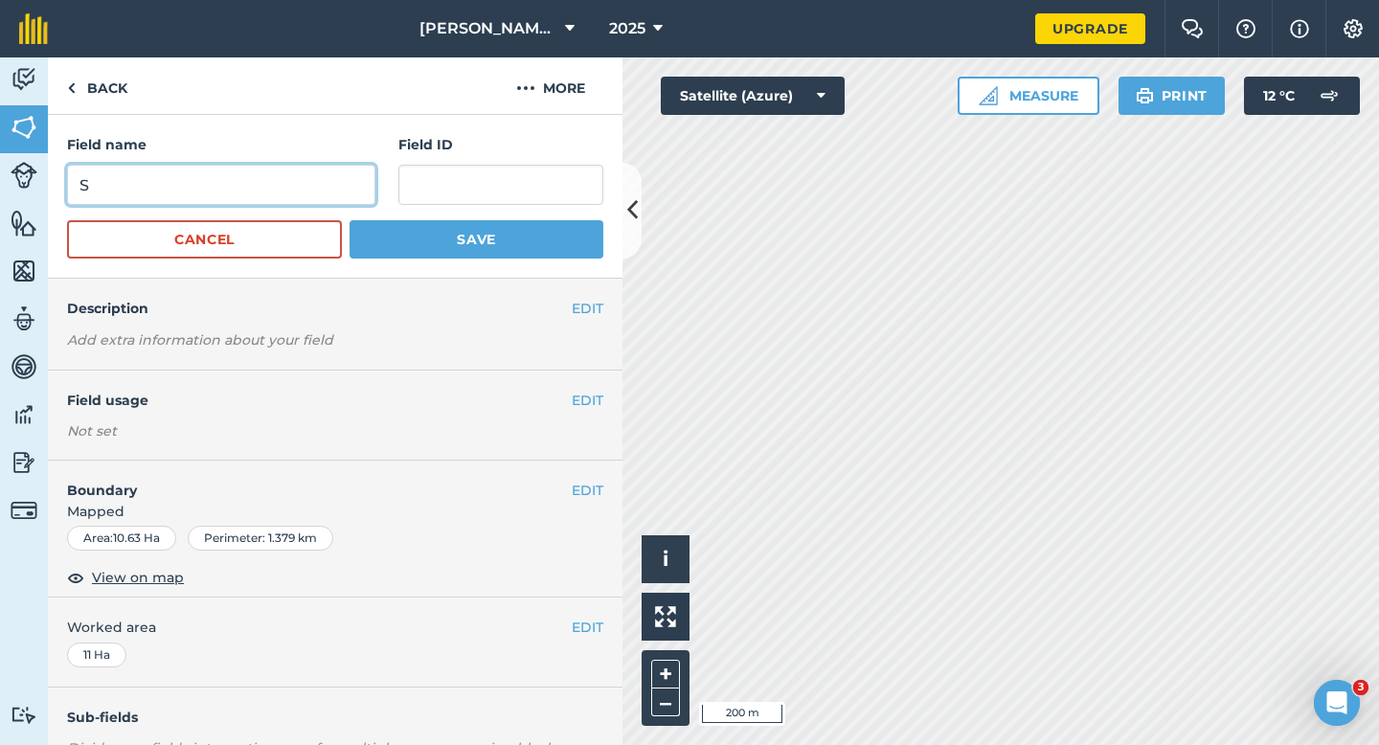
click at [303, 195] on input "S" at bounding box center [221, 185] width 308 height 40
type input "W"
click at [349, 220] on button "Save" at bounding box center [476, 239] width 254 height 38
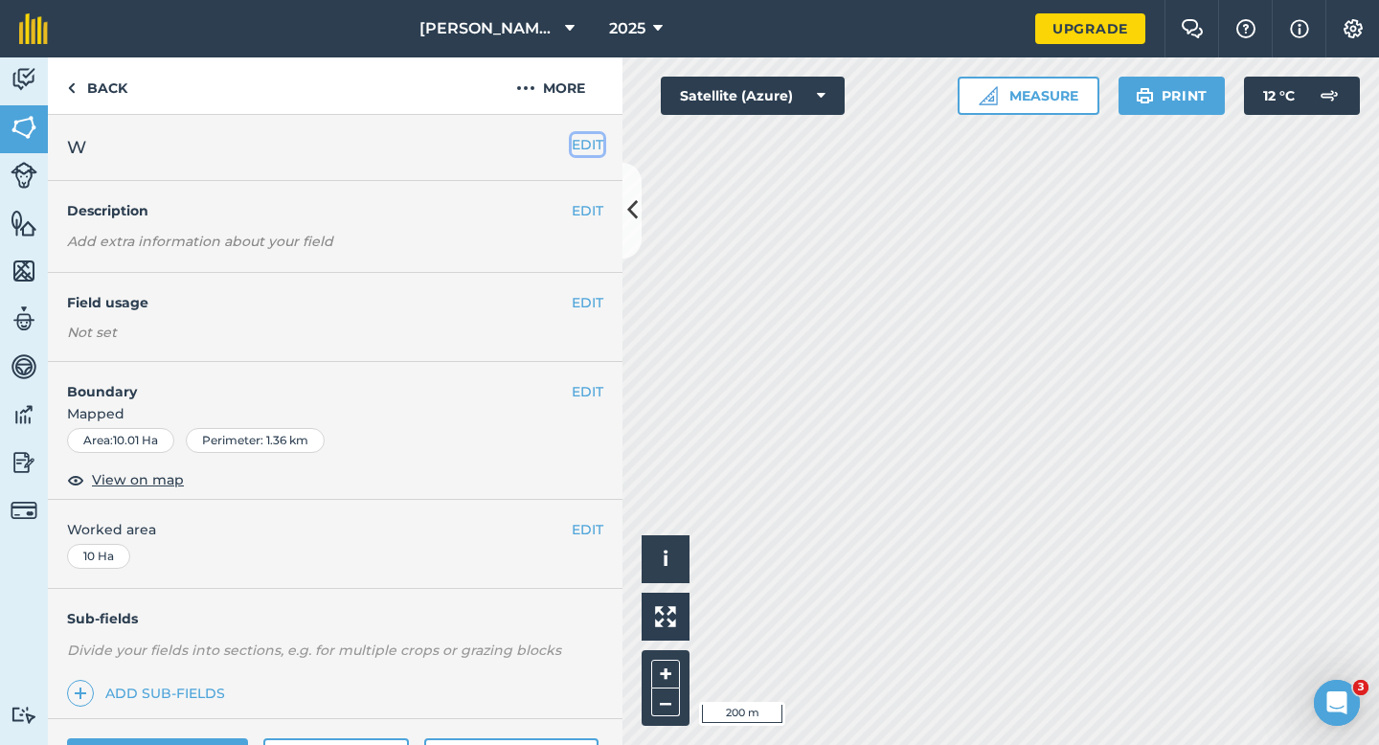
click at [577, 140] on button "EDIT" at bounding box center [588, 144] width 32 height 21
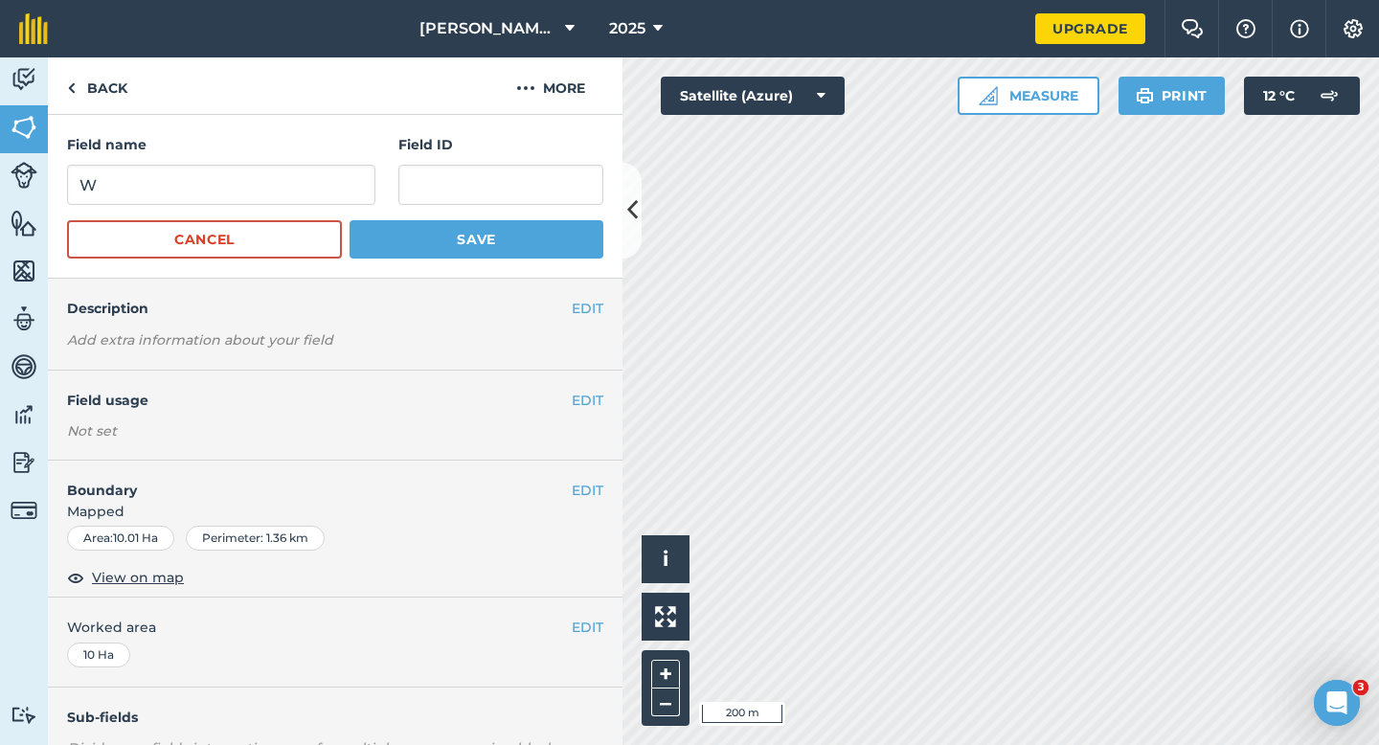
click at [363, 214] on form "Field name W Field ID Cancel Save" at bounding box center [335, 196] width 536 height 124
click at [349, 183] on input "W" at bounding box center [221, 185] width 308 height 40
click at [349, 183] on input "C" at bounding box center [221, 185] width 308 height 40
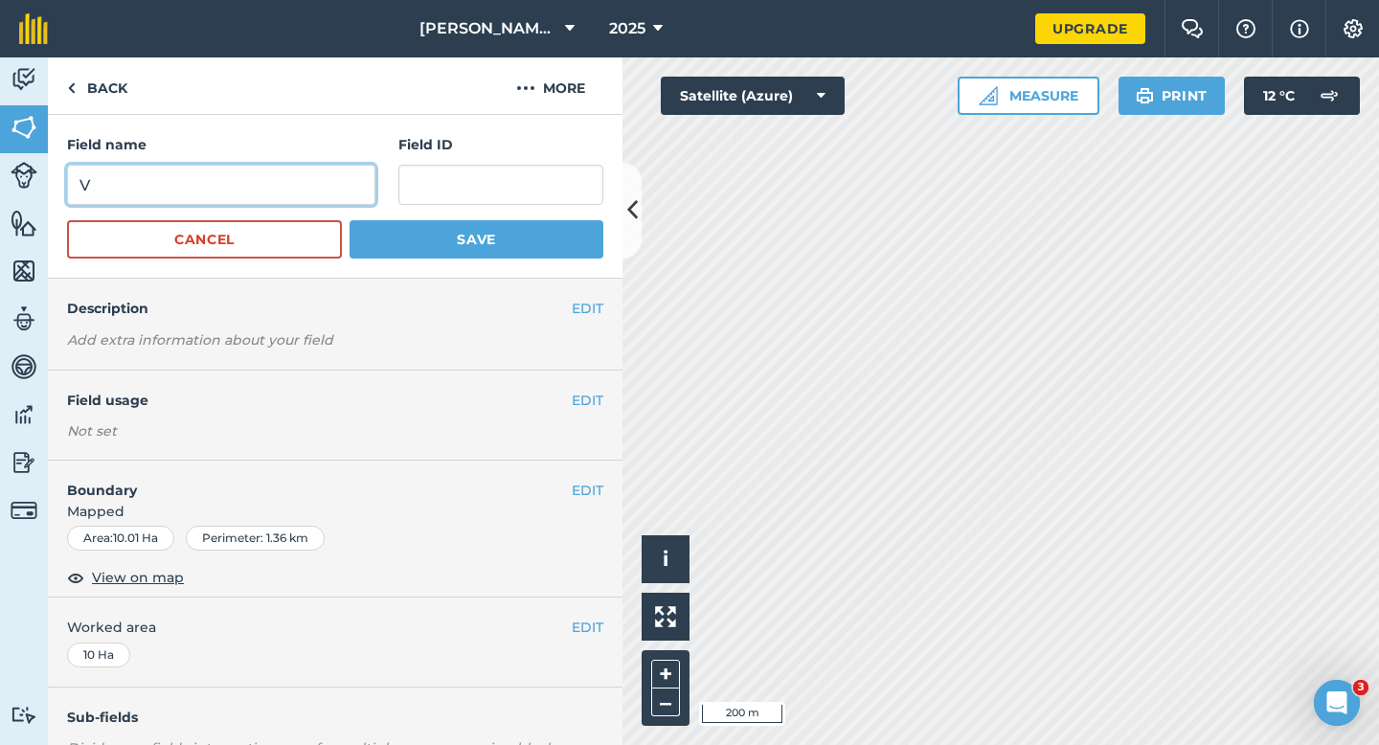
type input "V"
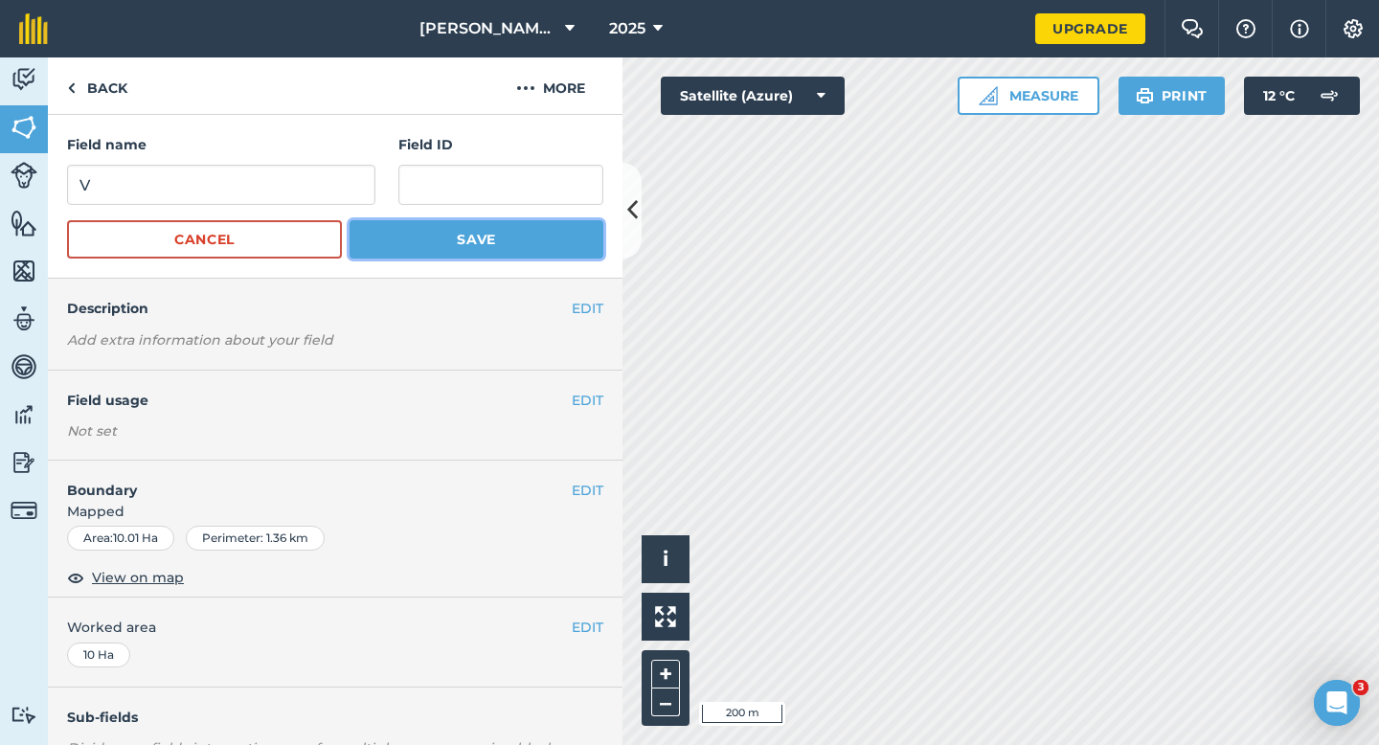
click at [421, 239] on button "Save" at bounding box center [476, 239] width 254 height 38
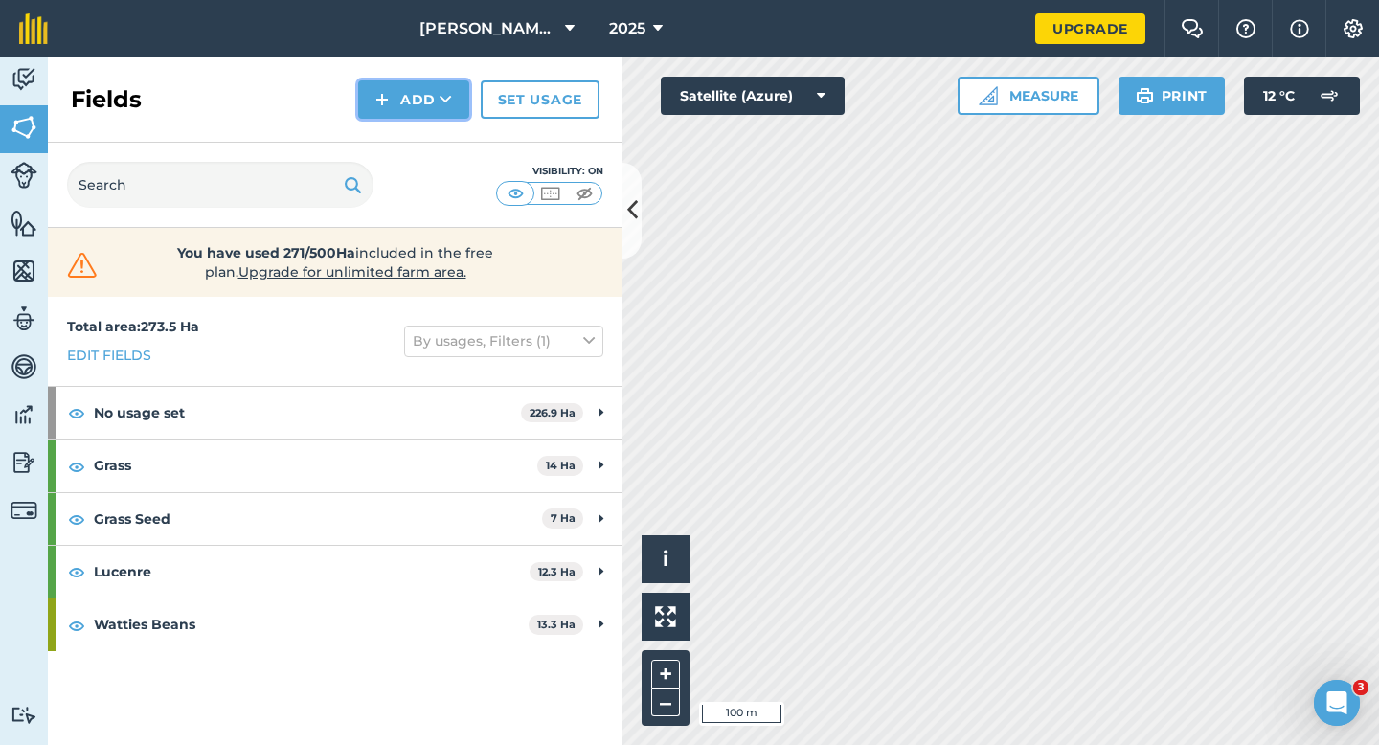
click at [415, 96] on button "Add" at bounding box center [413, 99] width 111 height 38
click at [415, 134] on link "Draw" at bounding box center [413, 143] width 105 height 42
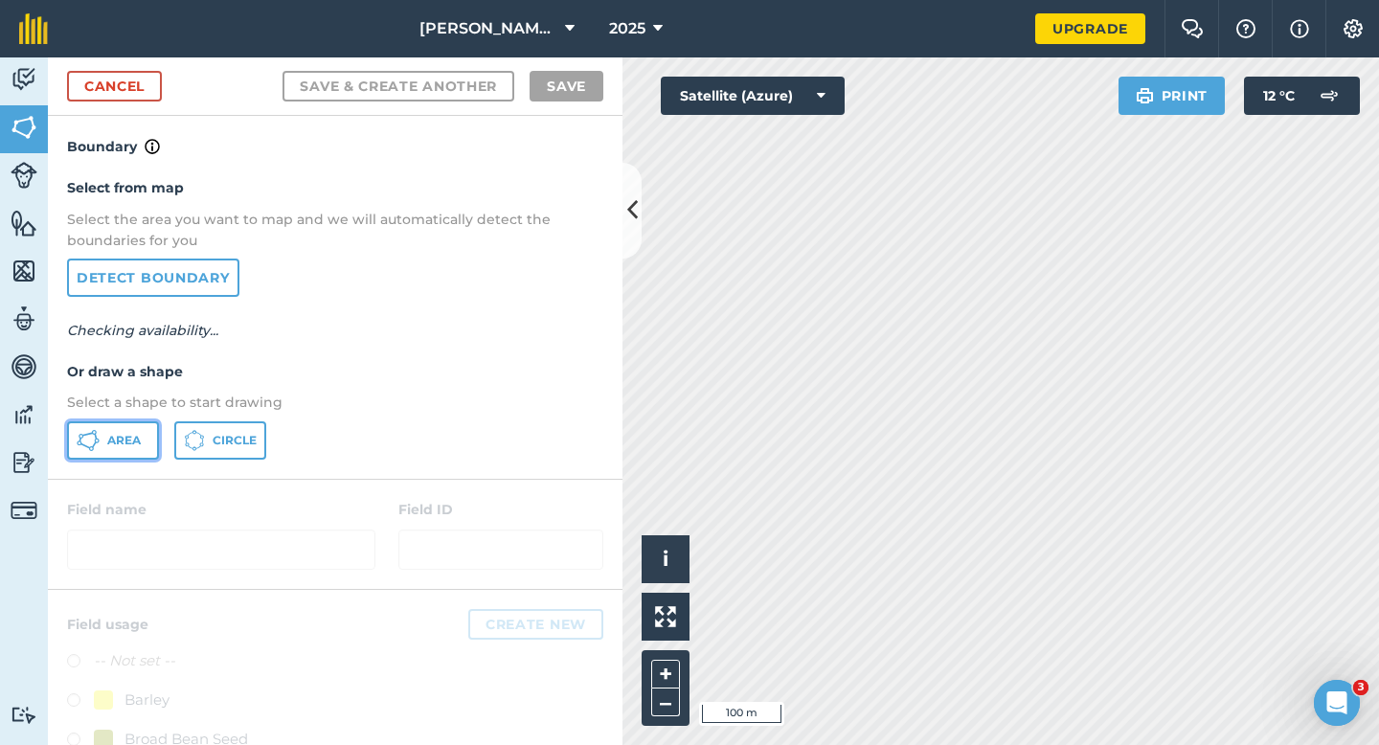
click at [153, 422] on button "Area" at bounding box center [113, 440] width 92 height 38
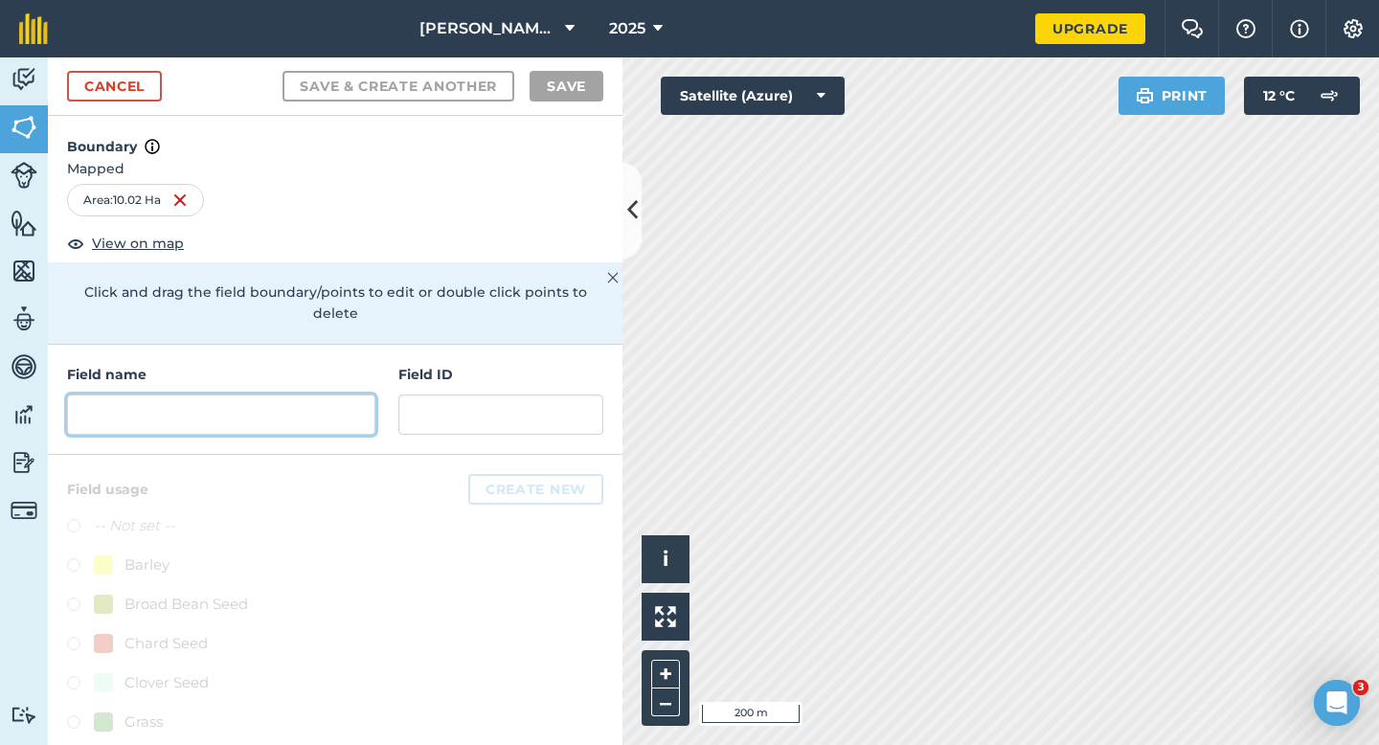
click at [297, 400] on input "text" at bounding box center [221, 414] width 308 height 40
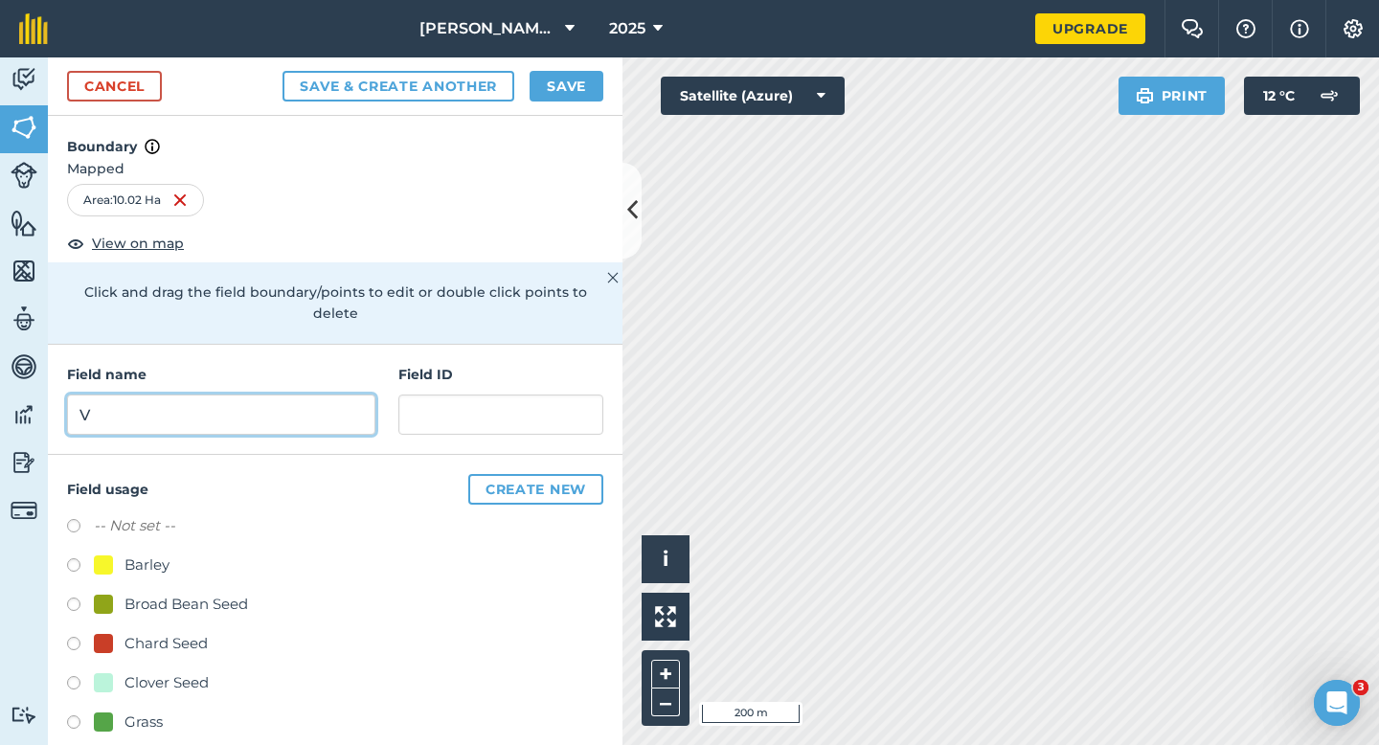
click at [307, 399] on input "V" at bounding box center [221, 414] width 308 height 40
type input "U"
click at [553, 66] on div "Cancel Save & Create Another Save" at bounding box center [335, 86] width 574 height 58
click at [564, 90] on button "Save" at bounding box center [566, 86] width 74 height 31
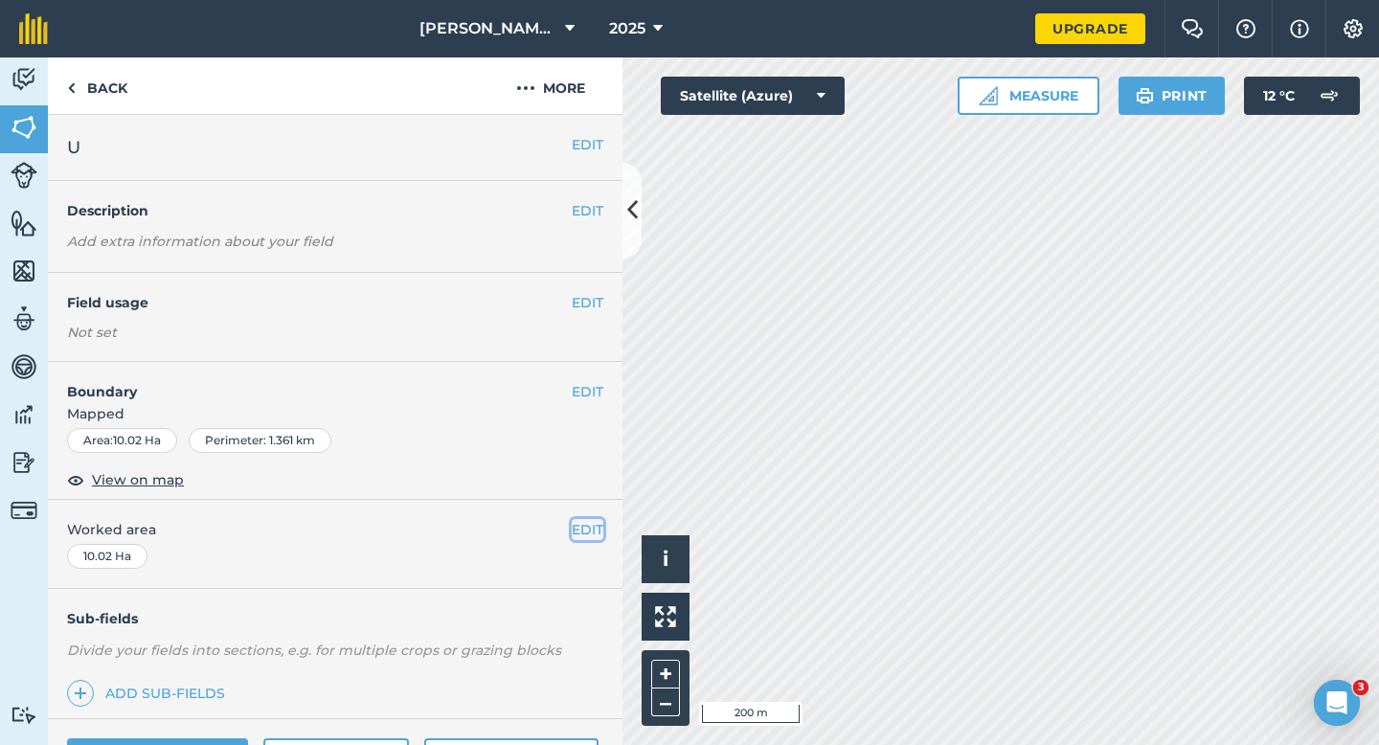
click at [590, 533] on button "EDIT" at bounding box center [588, 529] width 32 height 21
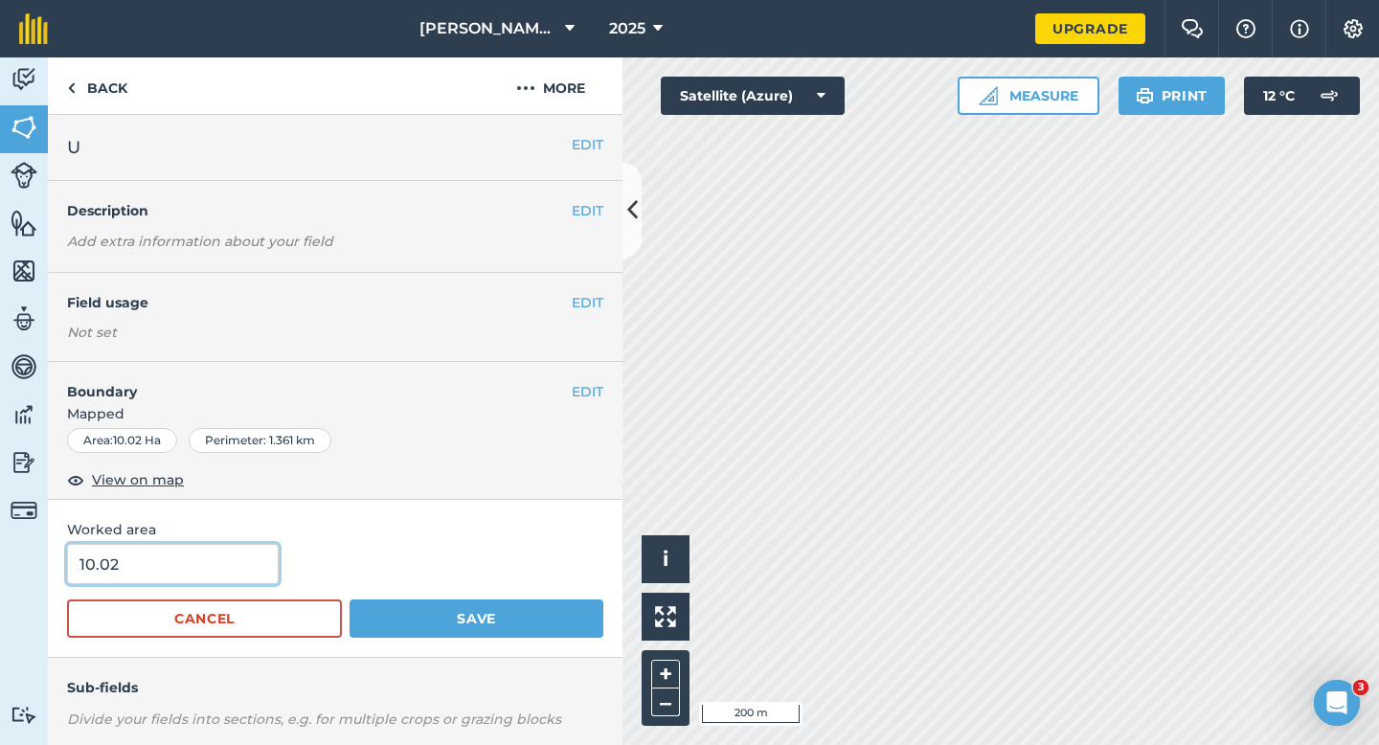
click at [245, 562] on input "10.02" at bounding box center [173, 564] width 212 height 40
type input "10"
click at [349, 599] on button "Save" at bounding box center [476, 618] width 254 height 38
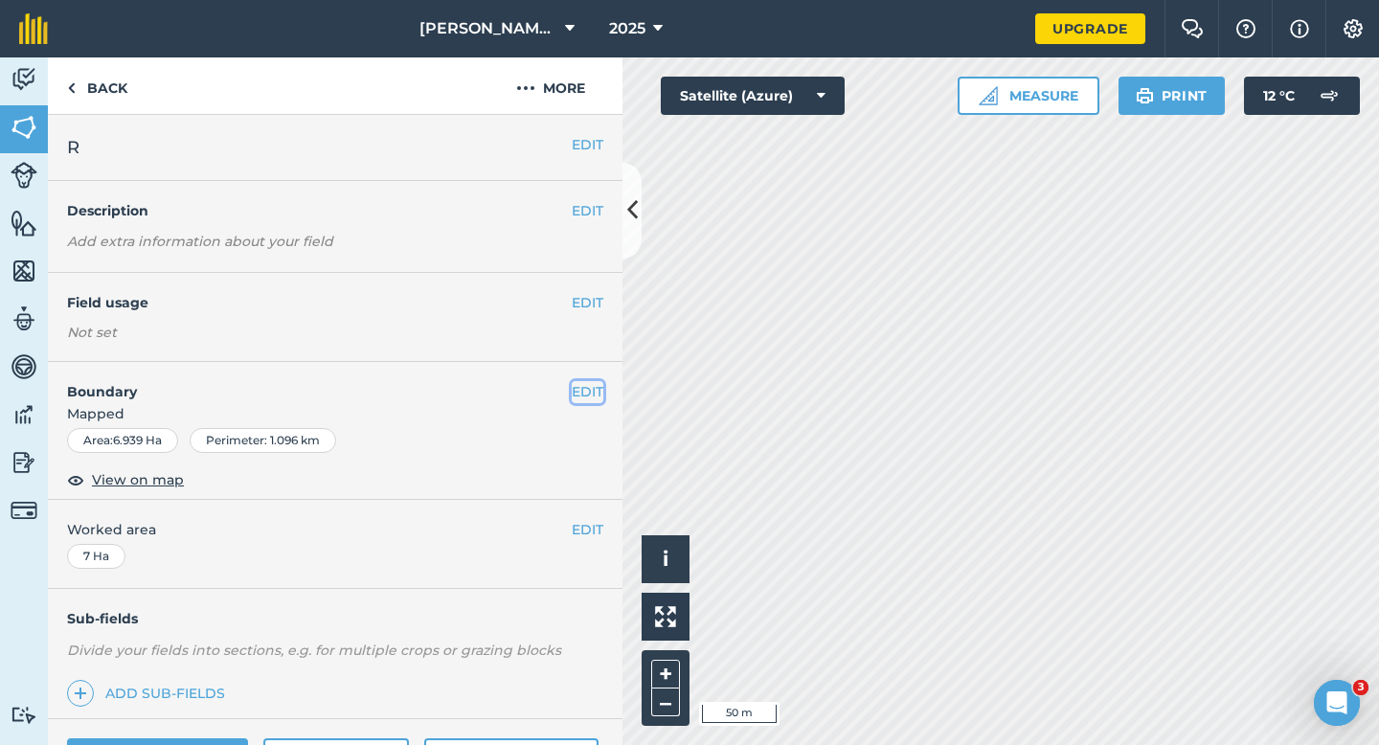
click at [586, 389] on button "EDIT" at bounding box center [588, 391] width 32 height 21
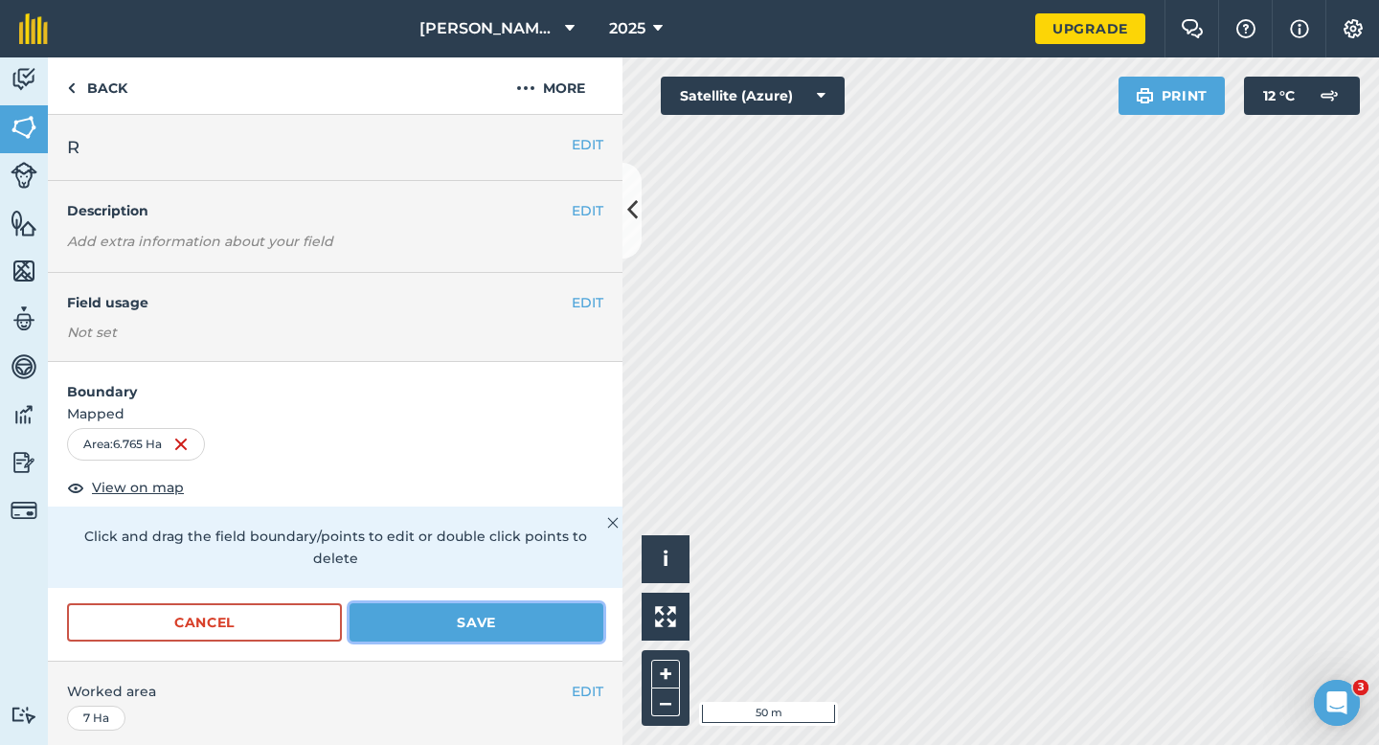
click at [502, 603] on button "Save" at bounding box center [476, 622] width 254 height 38
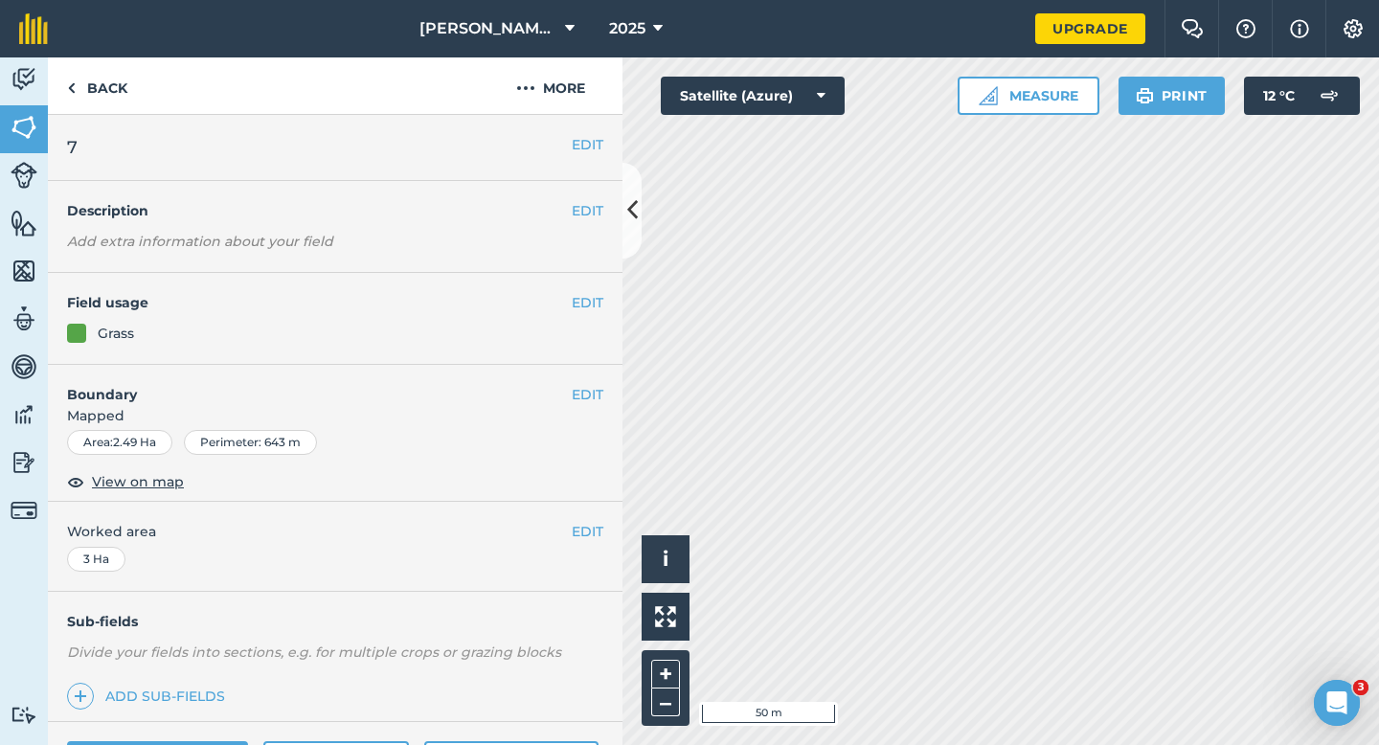
click at [596, 380] on div "EDIT Boundary Mapped Area : 2.49 Ha Perimeter : 643 m View on map" at bounding box center [335, 434] width 574 height 138
click at [587, 385] on button "EDIT" at bounding box center [588, 394] width 32 height 21
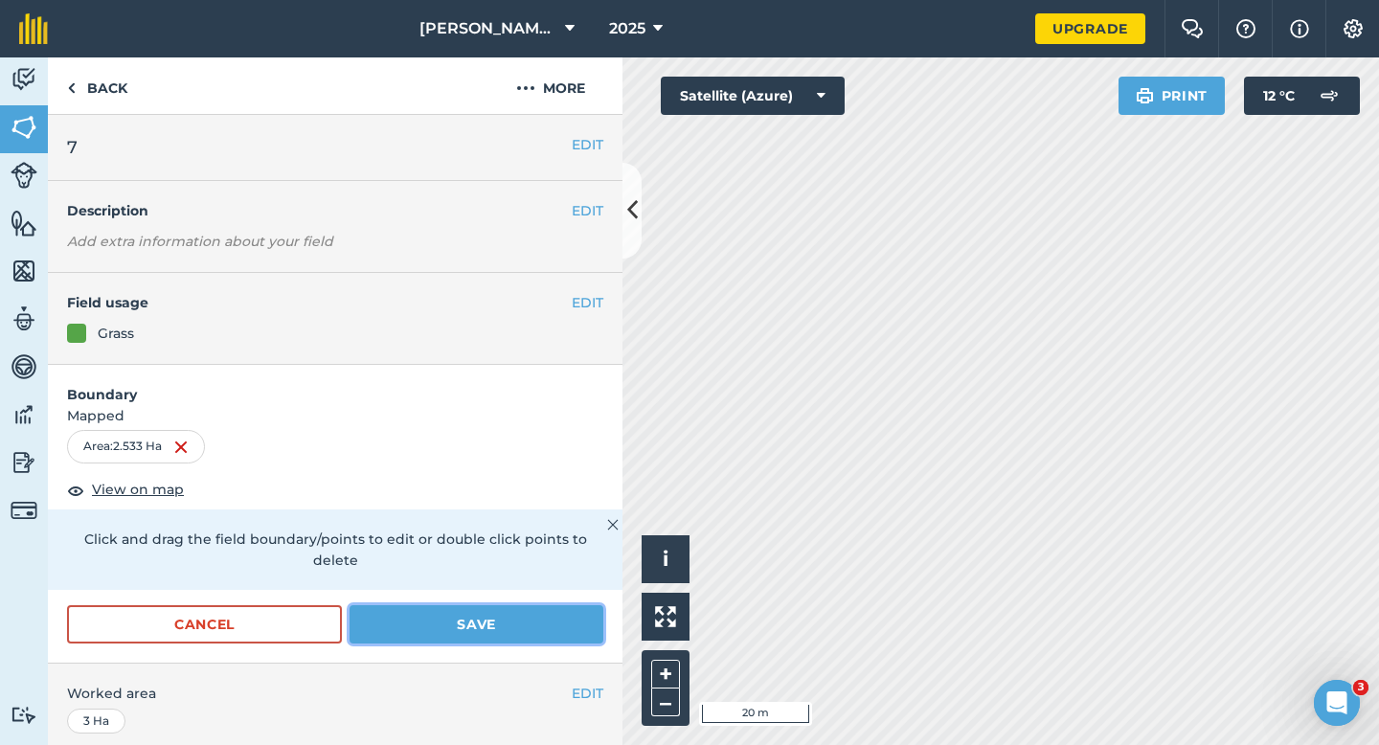
click at [509, 605] on button "Save" at bounding box center [476, 624] width 254 height 38
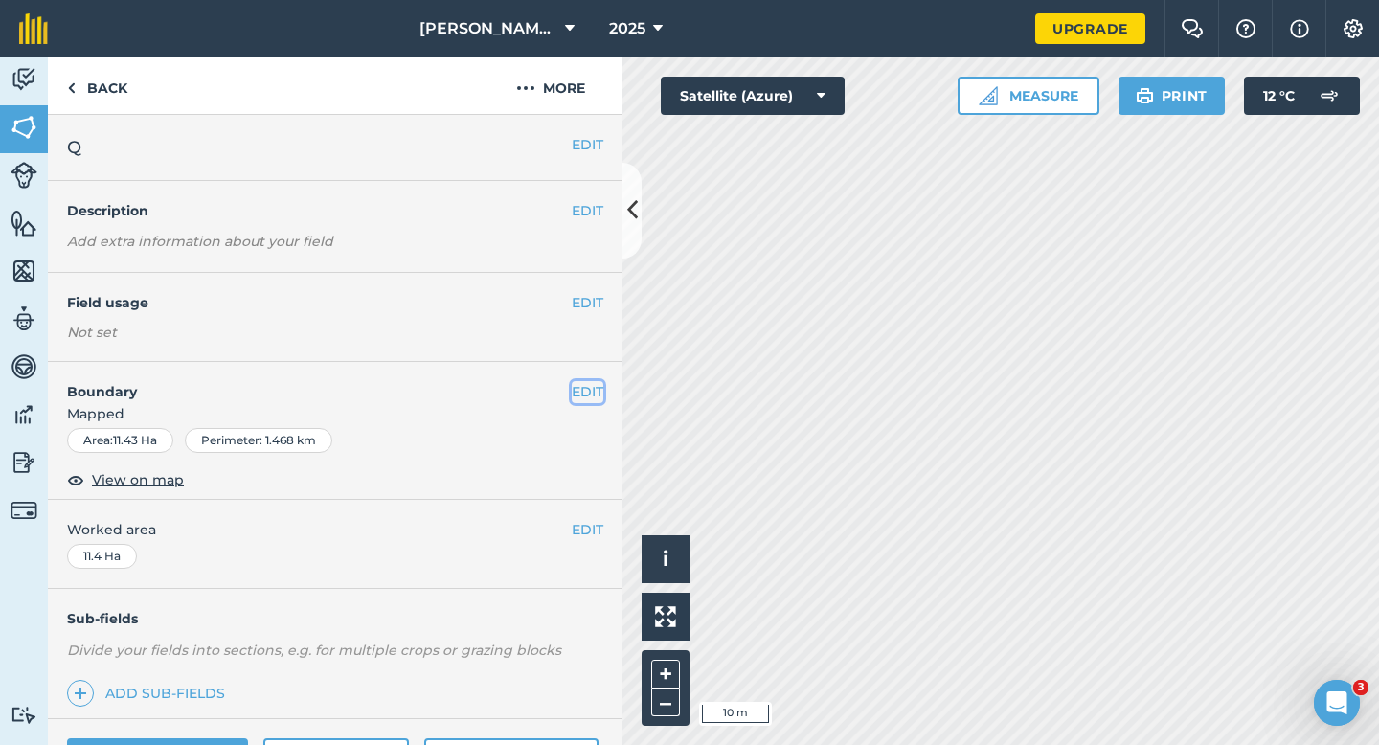
click at [582, 395] on button "EDIT" at bounding box center [588, 391] width 32 height 21
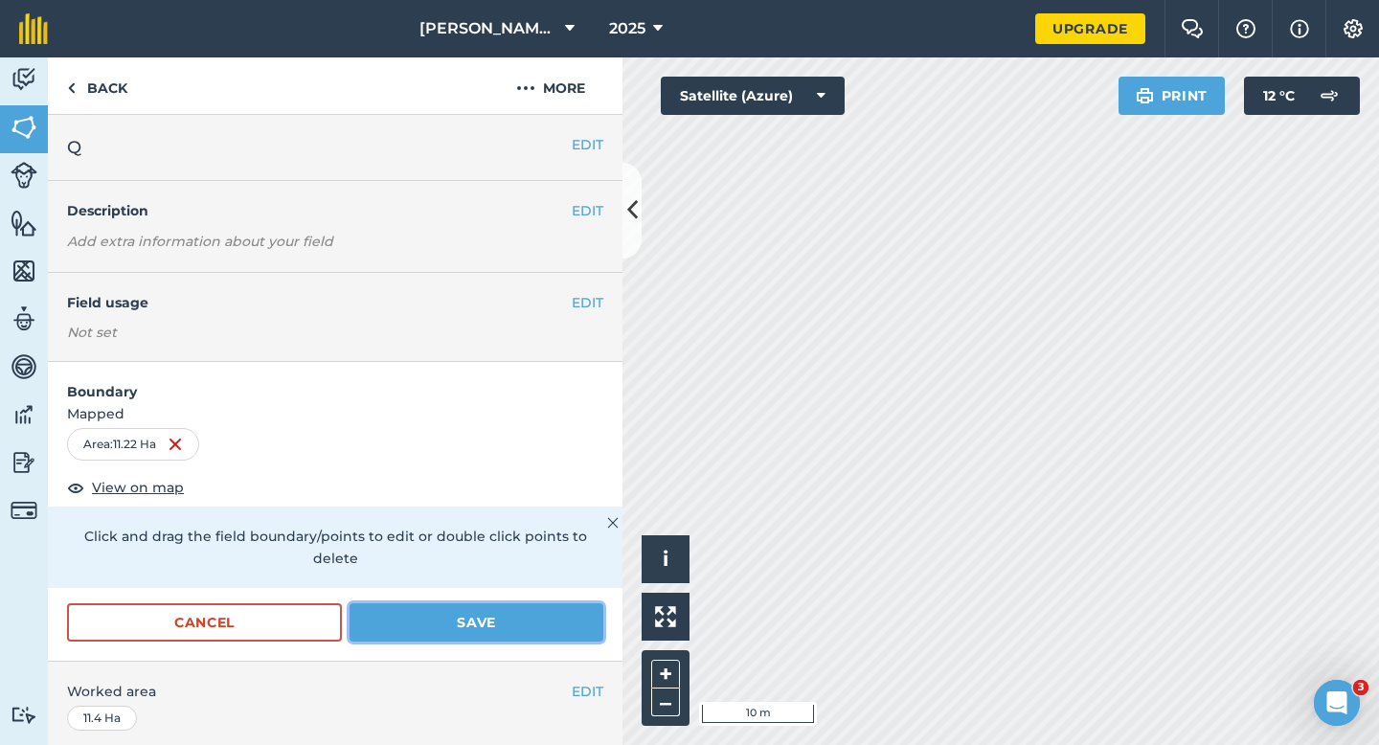
click at [512, 613] on button "Save" at bounding box center [476, 622] width 254 height 38
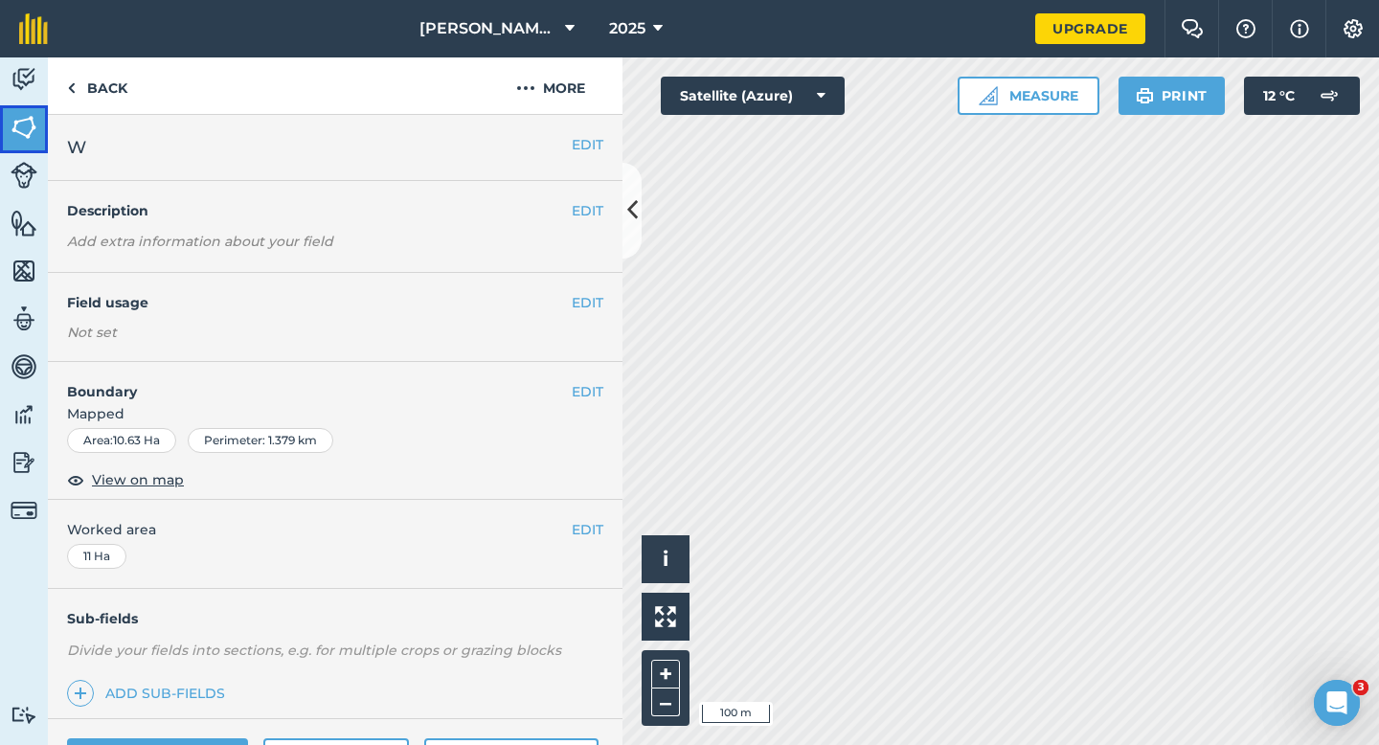
click at [9, 142] on link "Fields" at bounding box center [24, 129] width 48 height 48
click at [584, 398] on button "EDIT" at bounding box center [588, 391] width 32 height 21
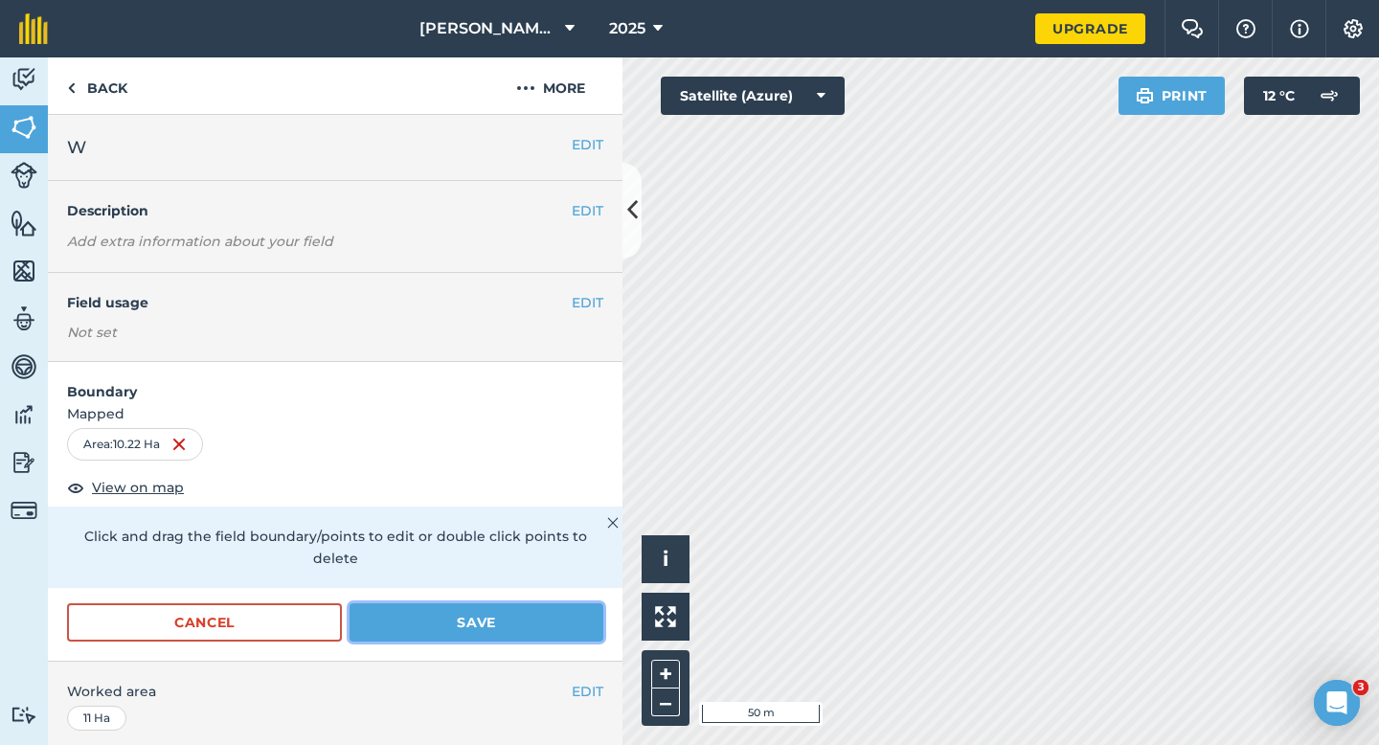
click at [474, 610] on button "Save" at bounding box center [476, 622] width 254 height 38
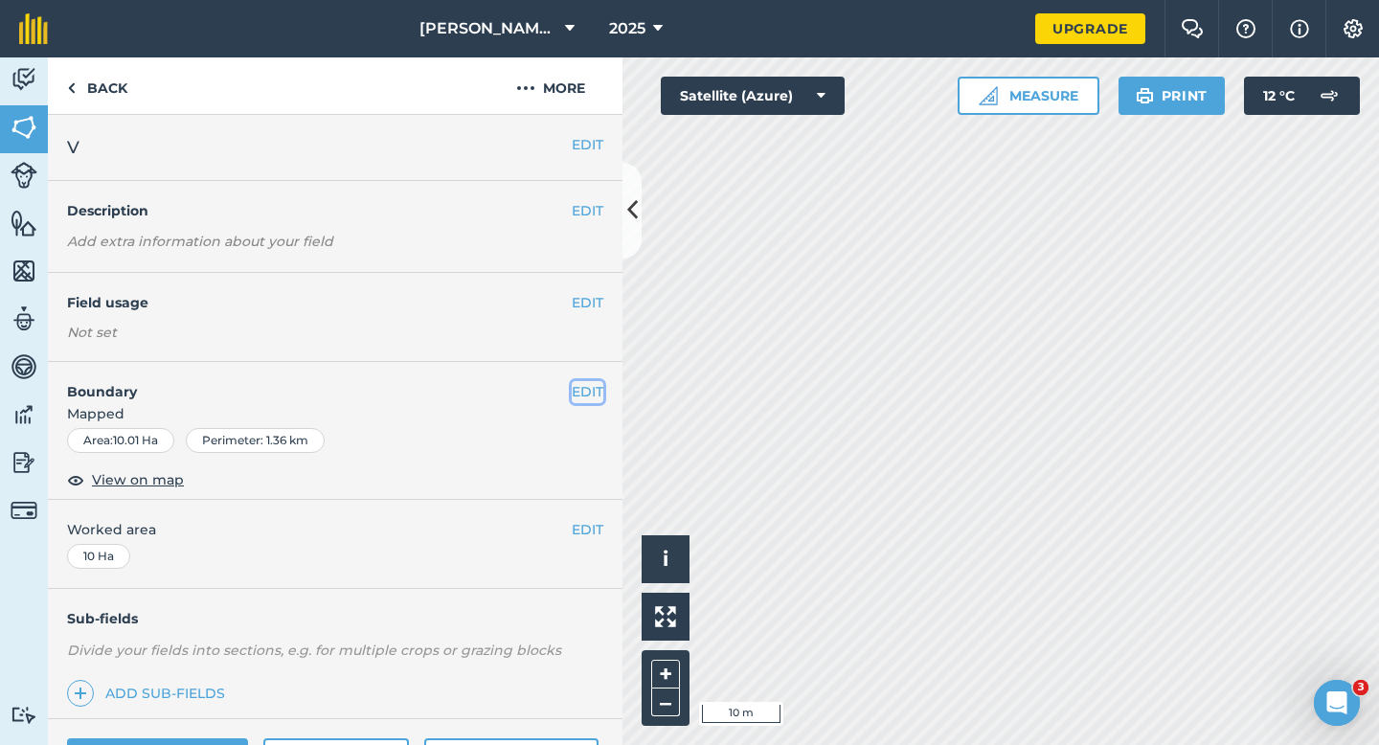
click at [595, 386] on button "EDIT" at bounding box center [588, 391] width 32 height 21
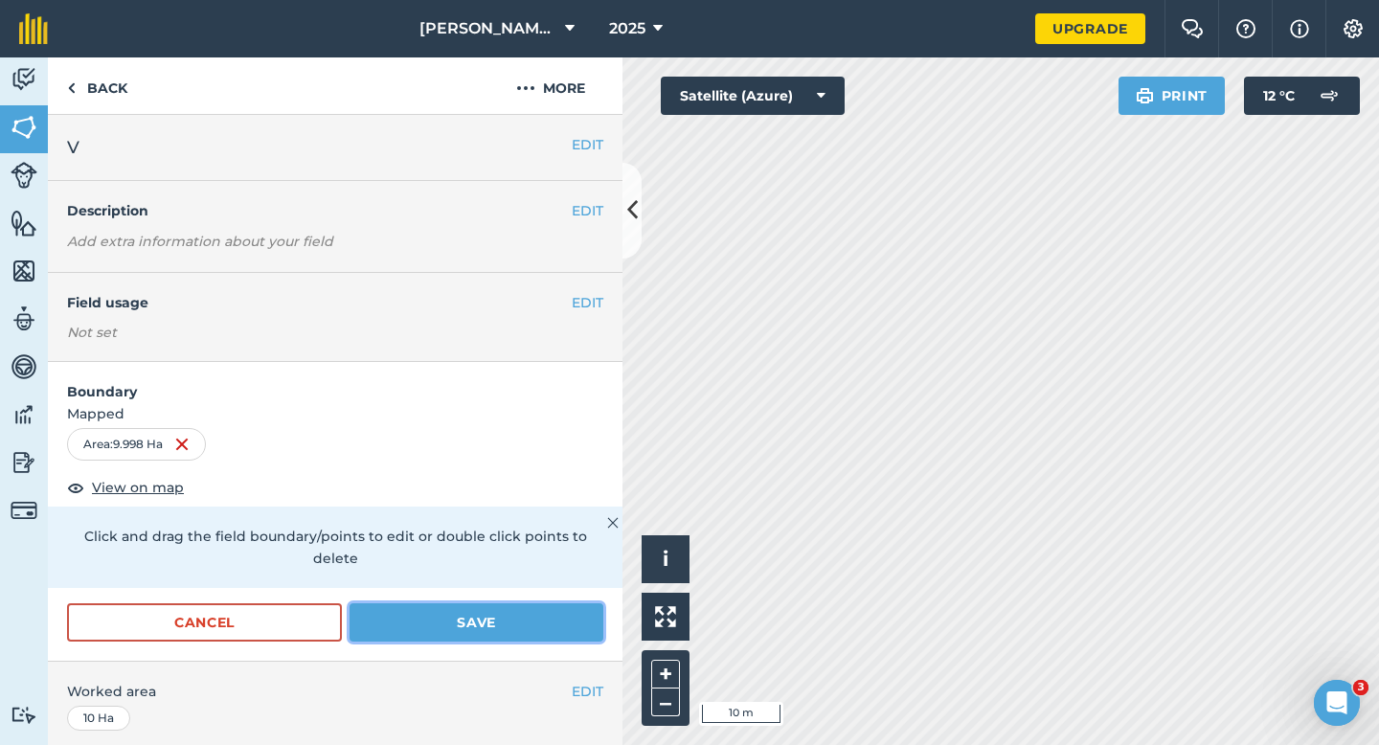
click at [592, 603] on button "Save" at bounding box center [476, 622] width 254 height 38
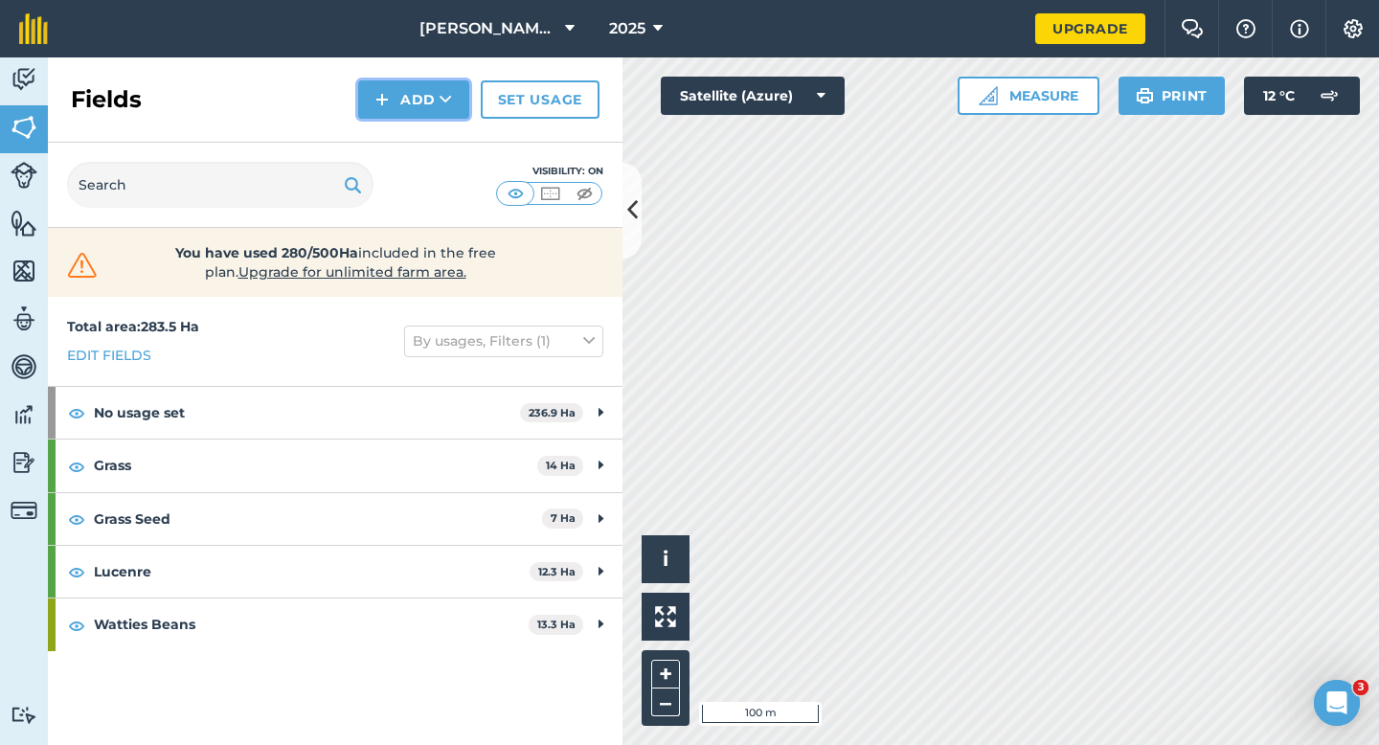
click at [439, 113] on button "Add" at bounding box center [413, 99] width 111 height 38
click at [439, 136] on link "Draw" at bounding box center [413, 143] width 105 height 42
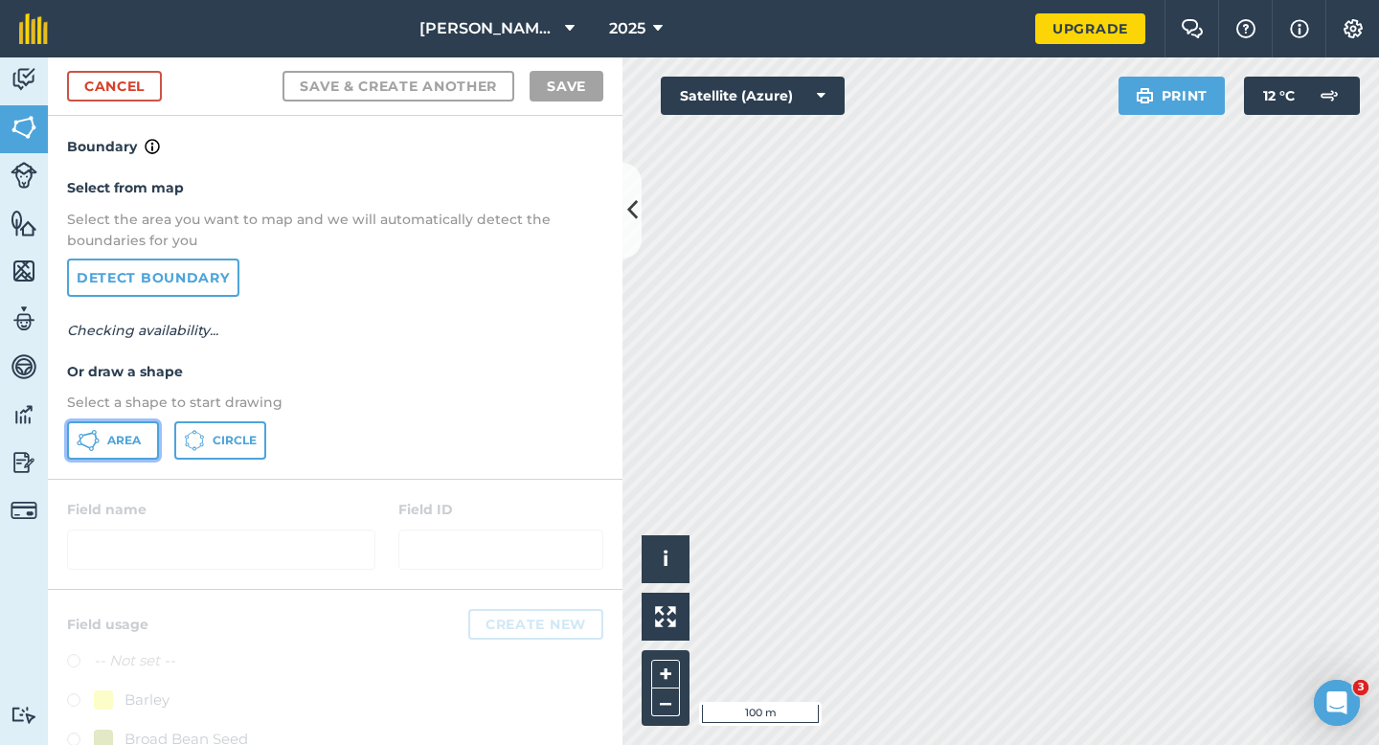
click at [140, 454] on button "Area" at bounding box center [113, 440] width 92 height 38
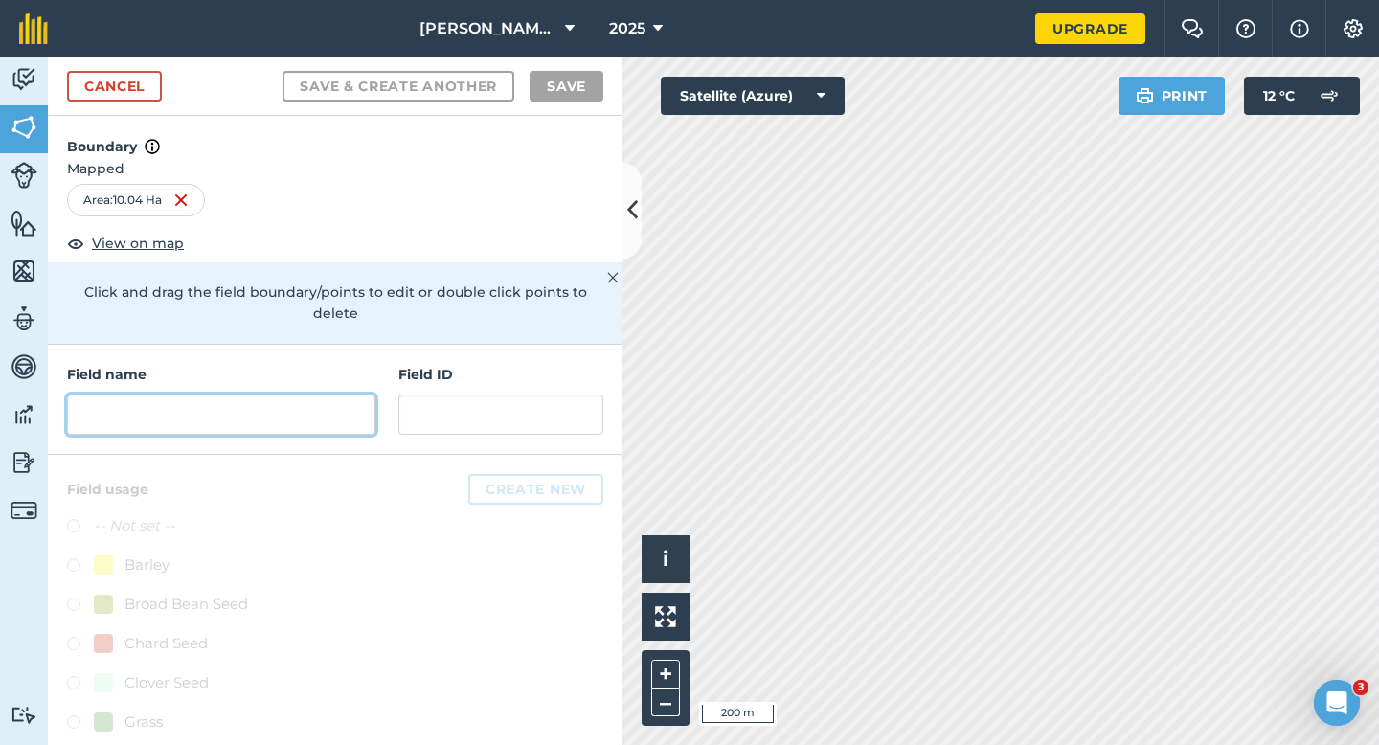
click at [360, 407] on input "text" at bounding box center [221, 414] width 308 height 40
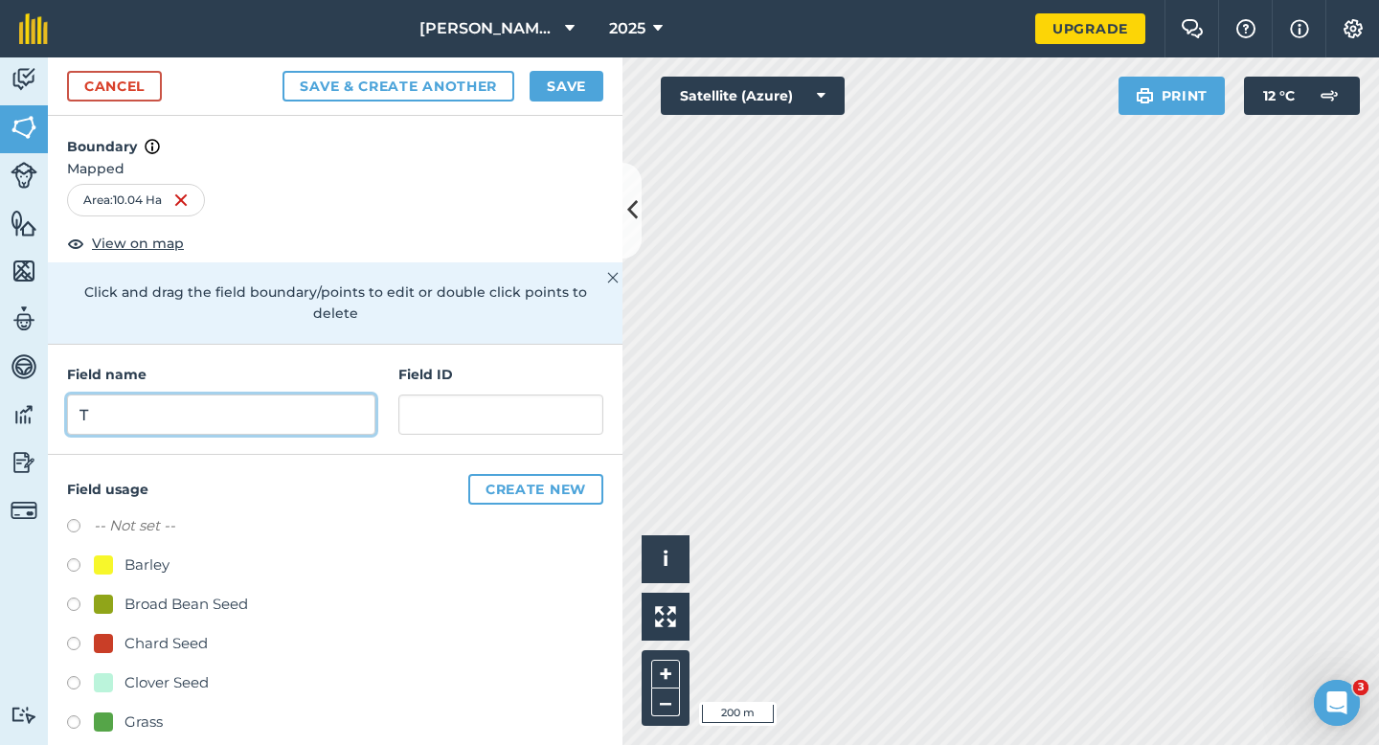
type input "T"
click at [579, 81] on button "Save" at bounding box center [566, 86] width 74 height 31
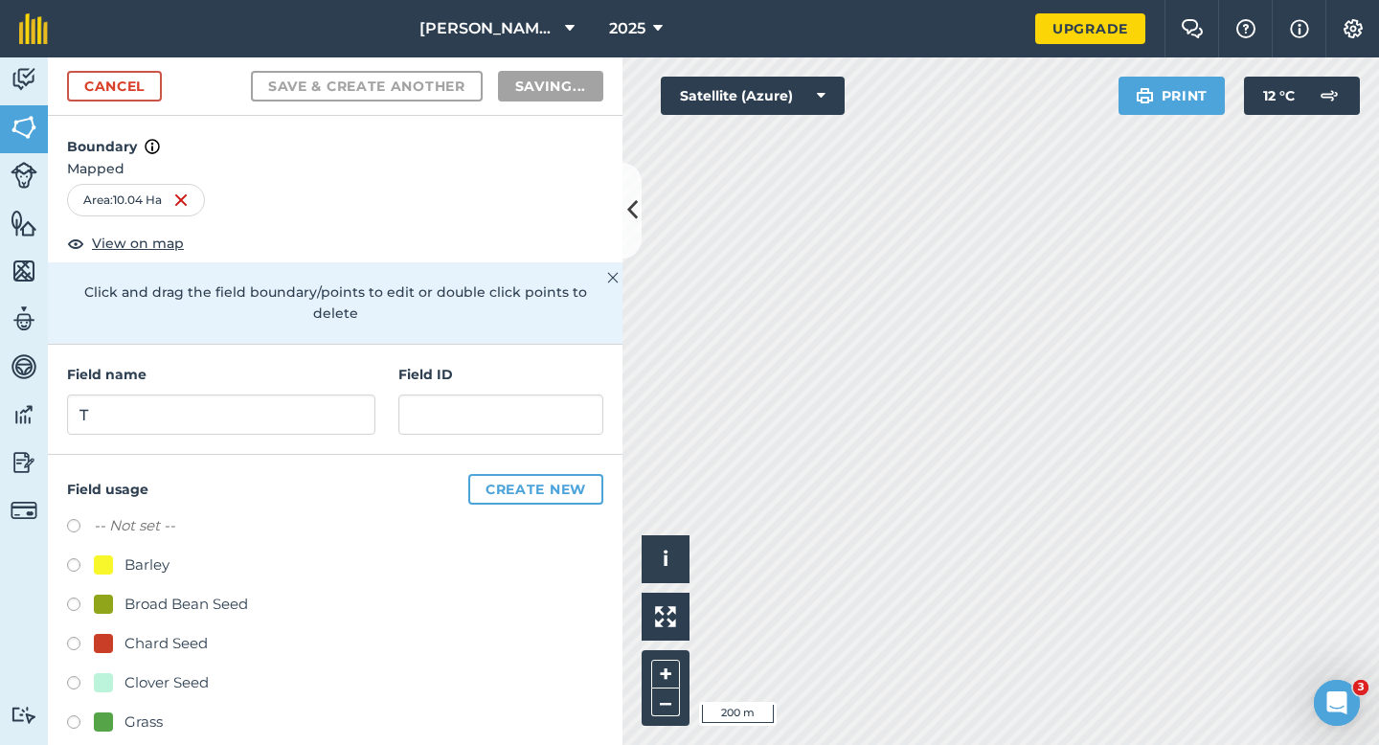
click at [589, 553] on div "Barley" at bounding box center [335, 567] width 536 height 28
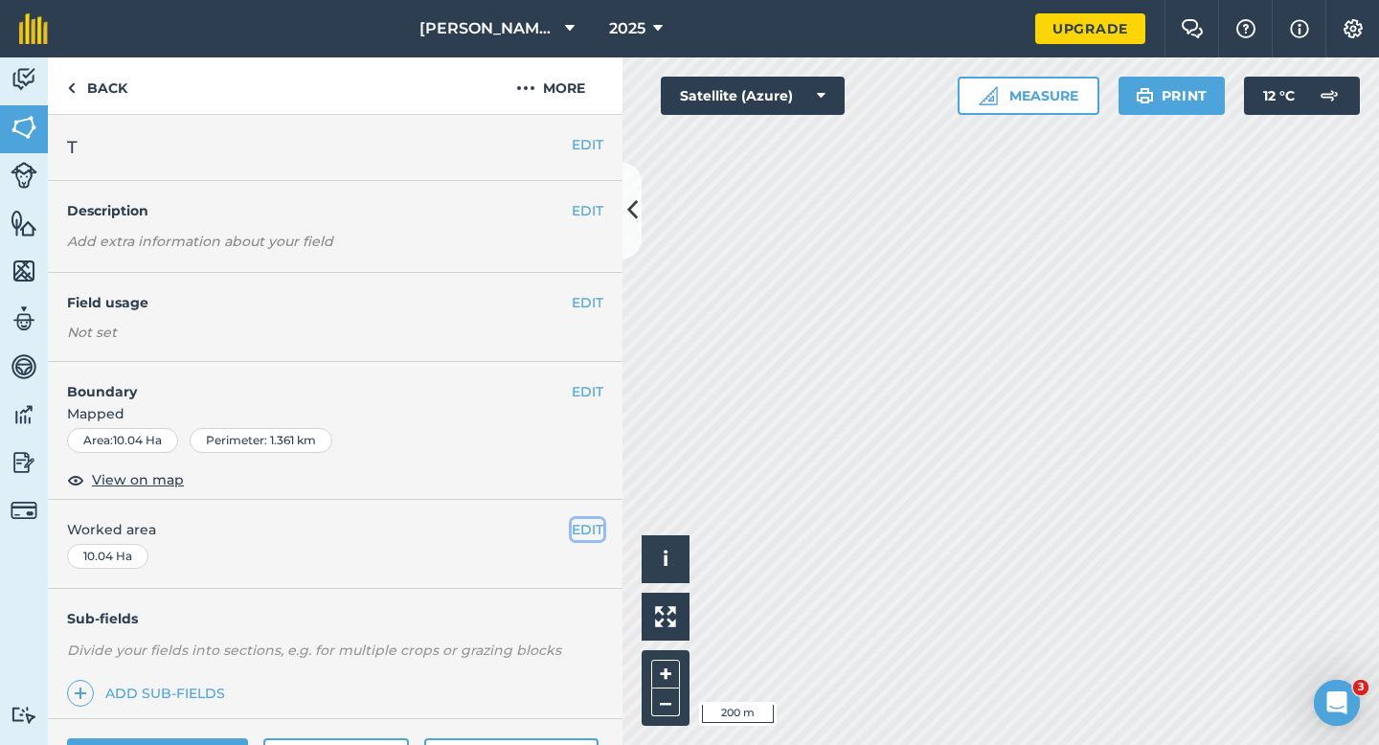
click at [593, 529] on button "EDIT" at bounding box center [588, 529] width 32 height 21
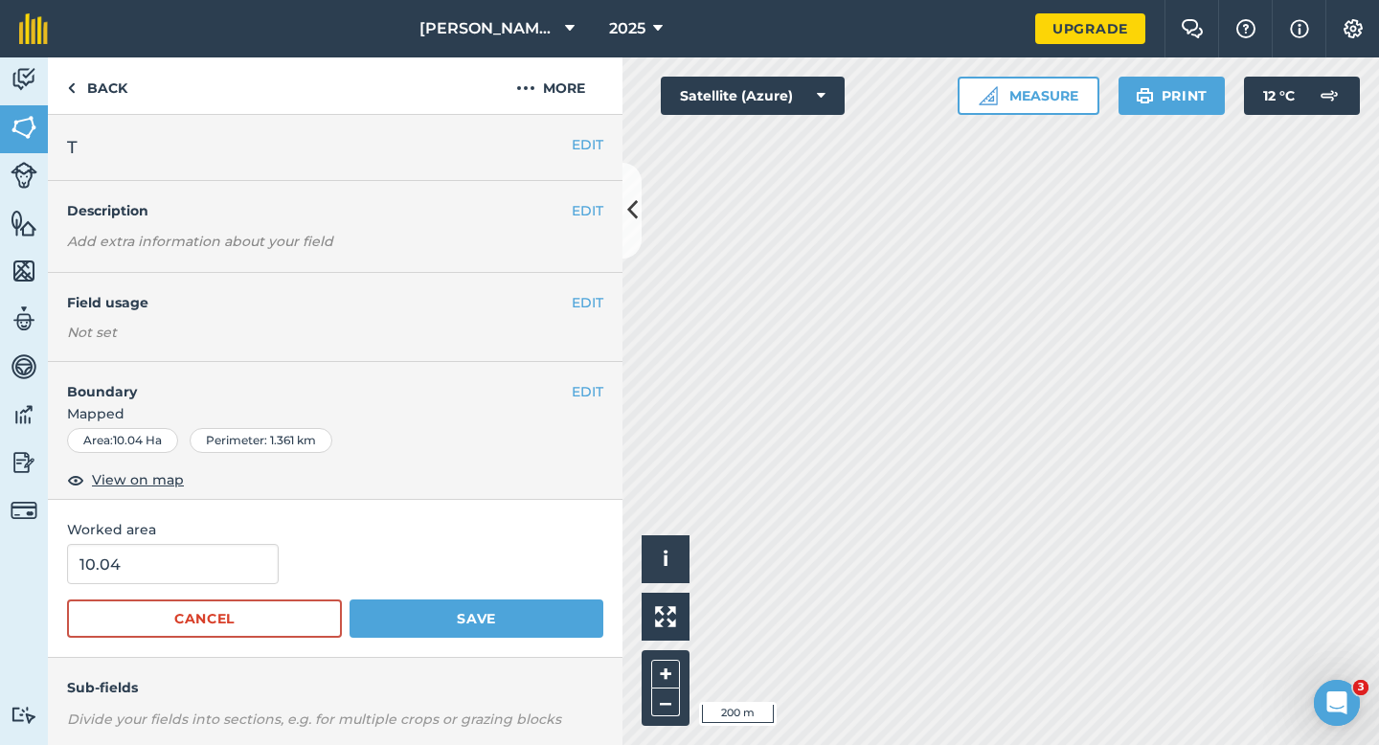
click at [214, 541] on div "Worked area 10.04 Cancel Save" at bounding box center [335, 579] width 574 height 158
click at [214, 568] on input "10.04" at bounding box center [173, 564] width 212 height 40
type input "10"
click at [349, 599] on button "Save" at bounding box center [476, 618] width 254 height 38
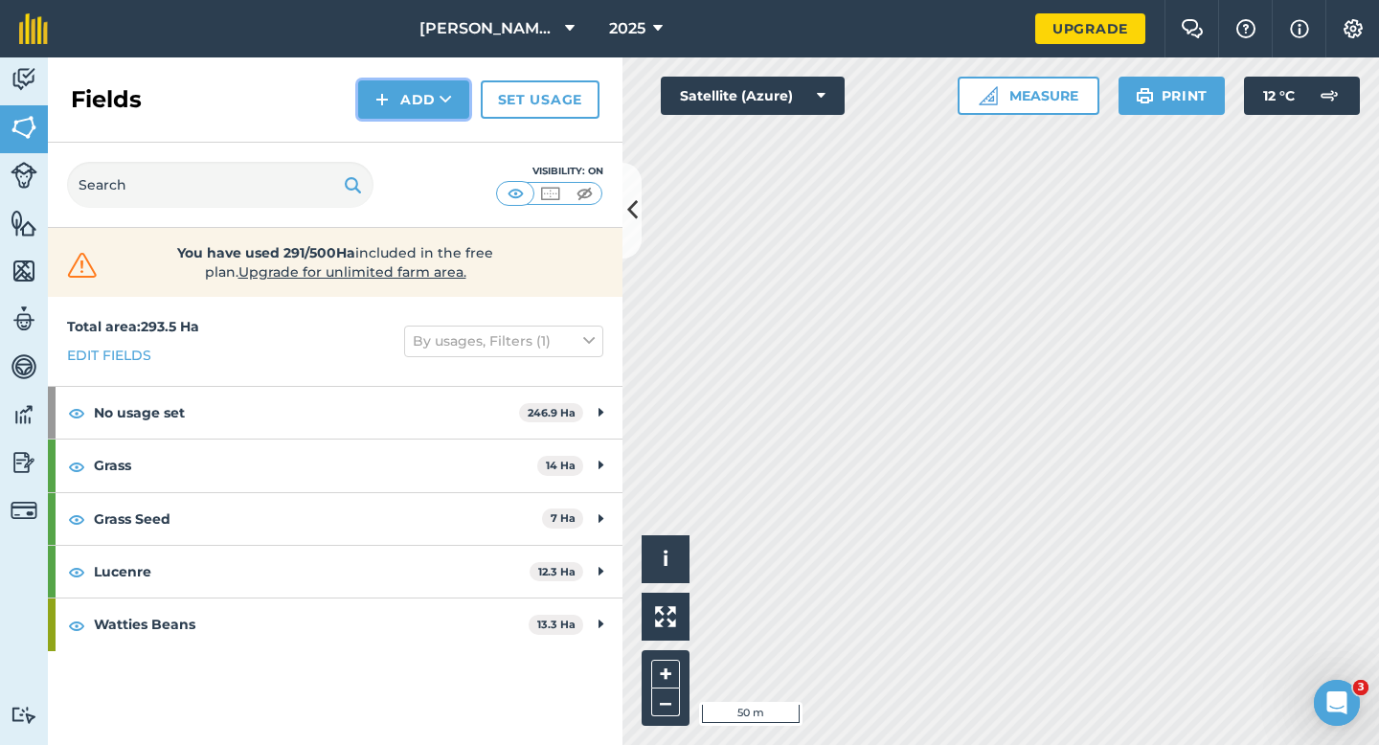
click at [400, 111] on button "Add" at bounding box center [413, 99] width 111 height 38
click at [406, 153] on link "Draw" at bounding box center [413, 143] width 105 height 42
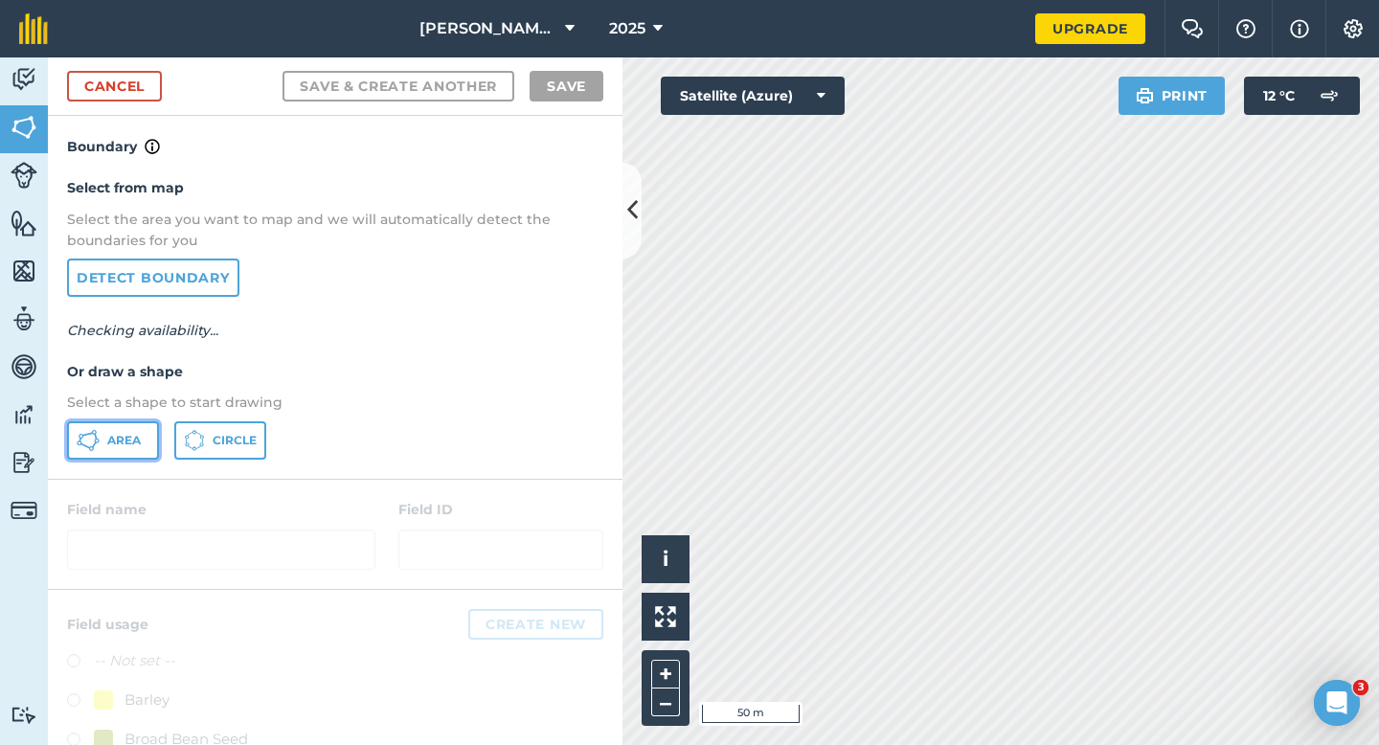
click at [133, 453] on button "Area" at bounding box center [113, 440] width 92 height 38
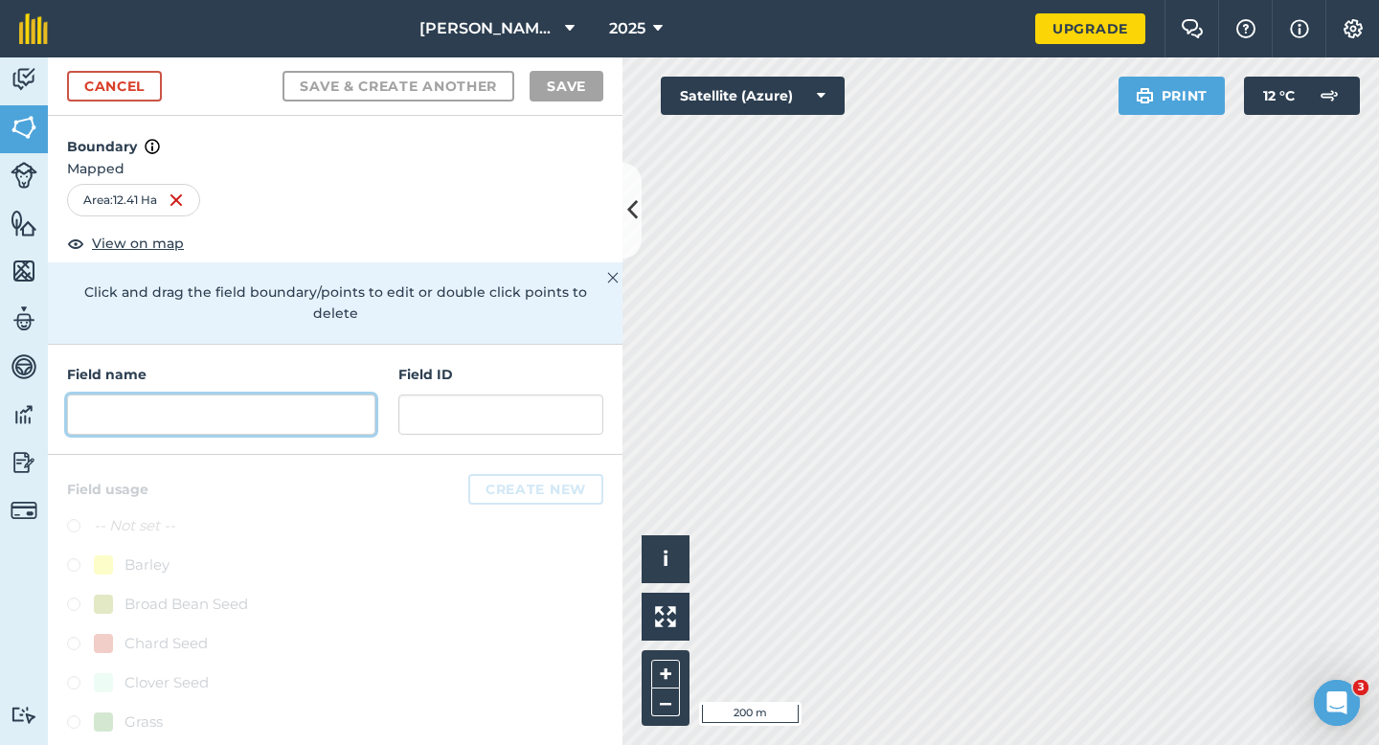
click at [364, 394] on input "text" at bounding box center [221, 414] width 308 height 40
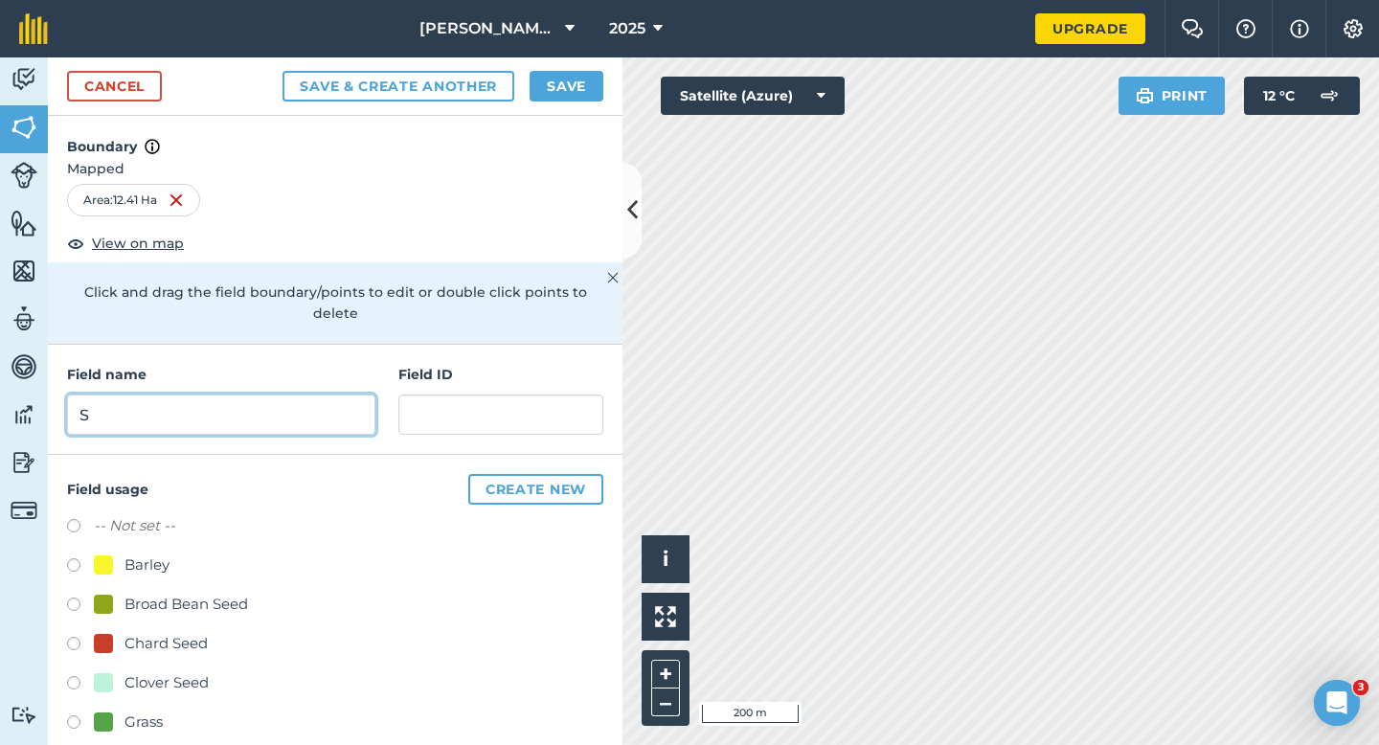
type input "S"
click at [578, 85] on button "Save" at bounding box center [566, 86] width 74 height 31
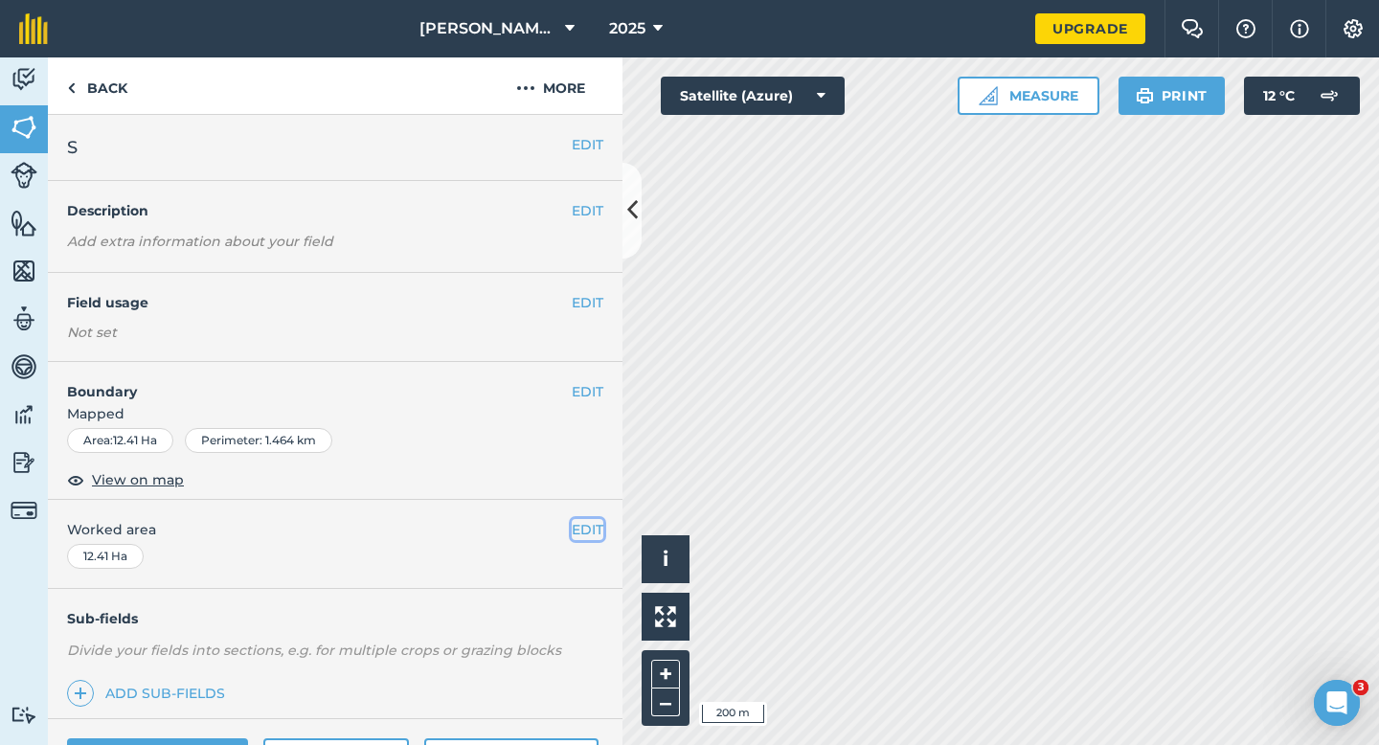
click at [595, 531] on button "EDIT" at bounding box center [588, 529] width 32 height 21
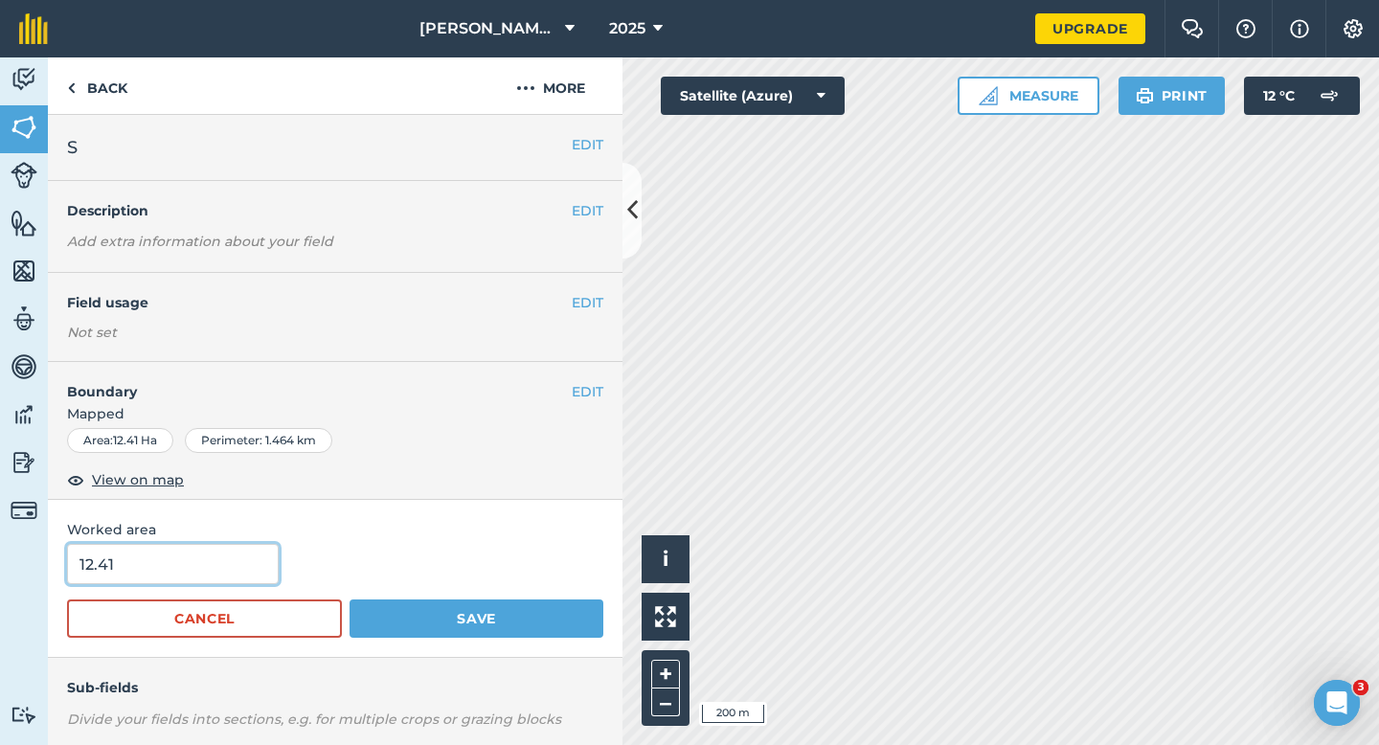
click at [186, 549] on input "12.41" at bounding box center [173, 564] width 212 height 40
click at [187, 569] on input "12.41" at bounding box center [173, 564] width 212 height 40
type input "12.4"
click at [349, 599] on button "Save" at bounding box center [476, 618] width 254 height 38
